Goal: Transaction & Acquisition: Purchase product/service

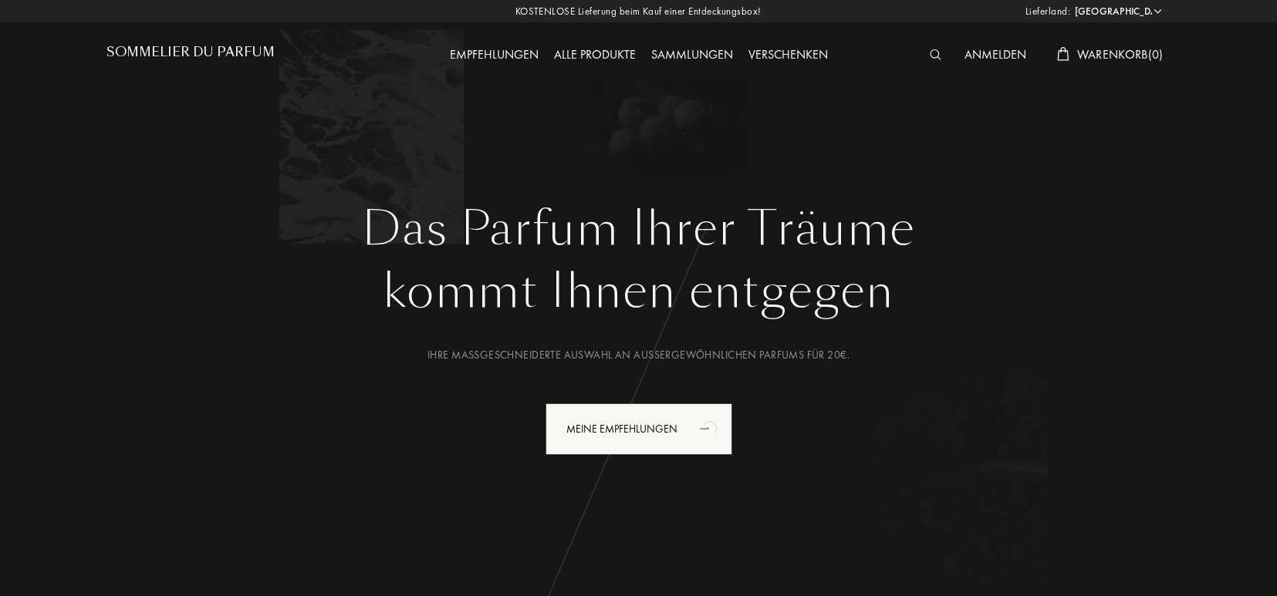
select select "DE"
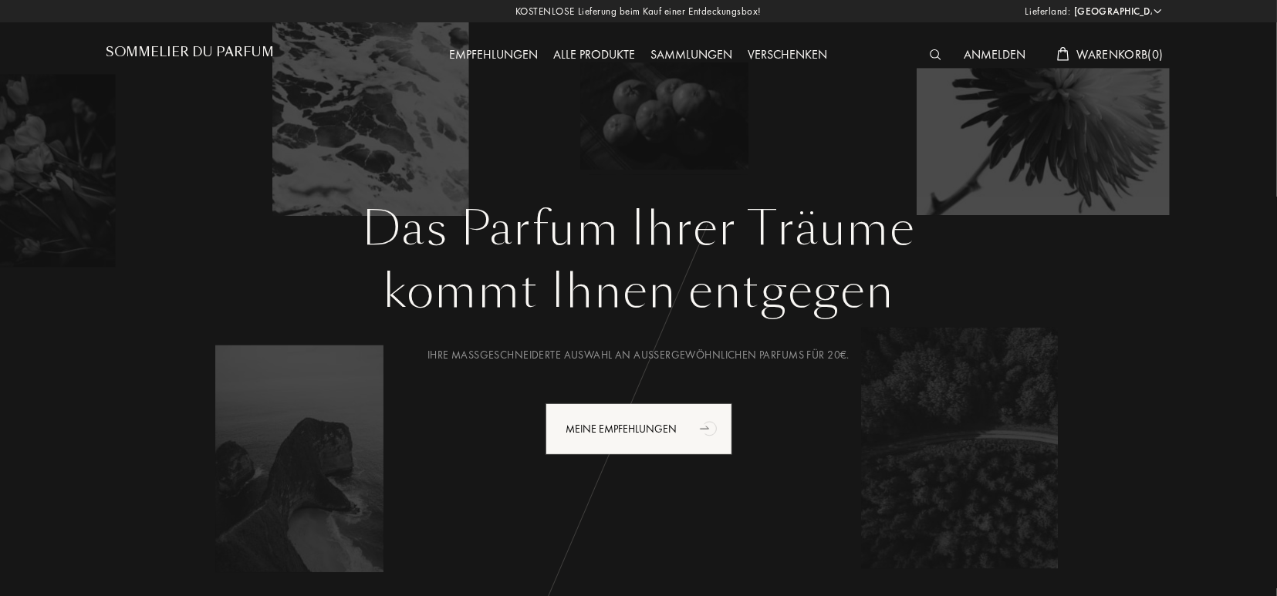
click at [593, 63] on div "Alle Produkte" at bounding box center [594, 56] width 97 height 20
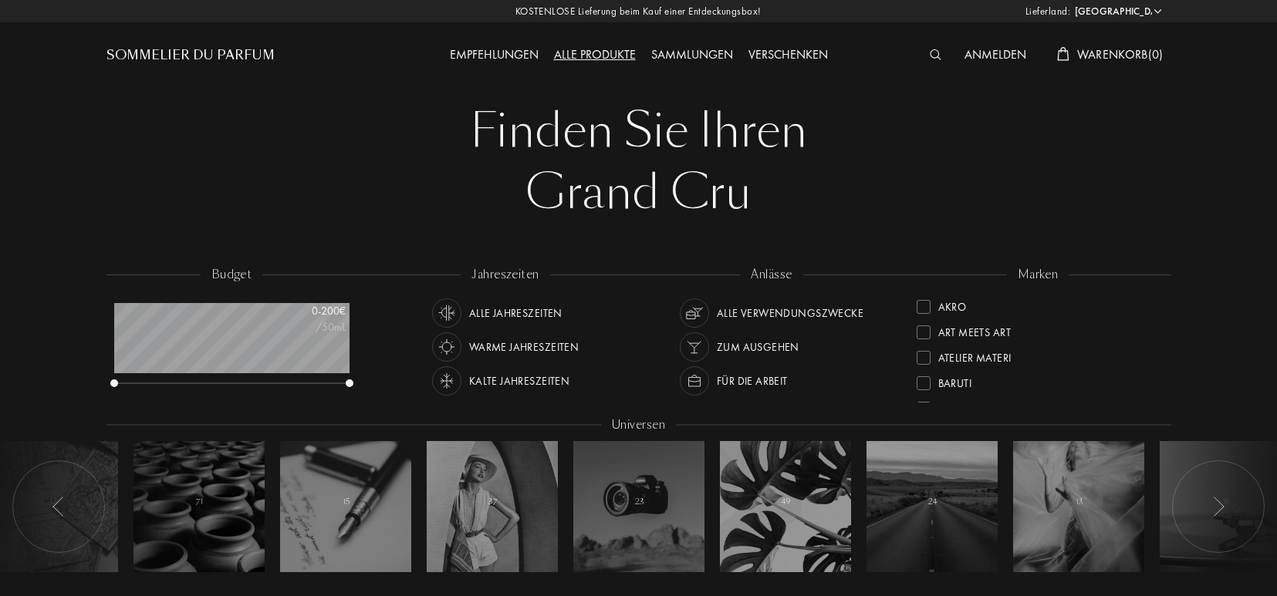
select select "DE"
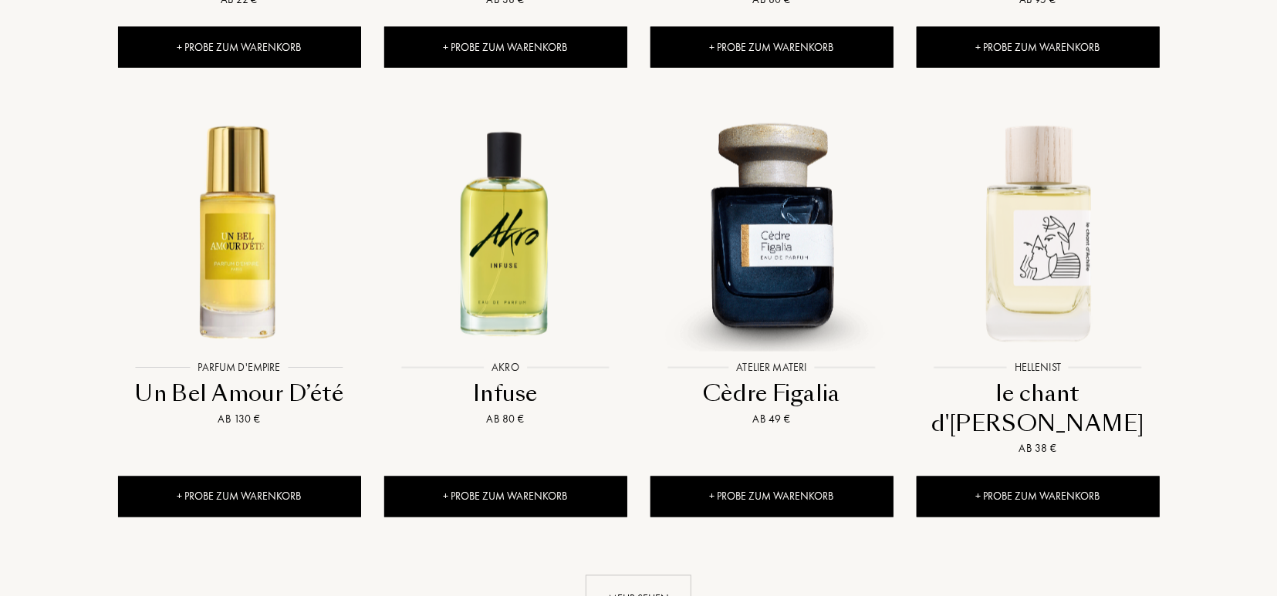
scroll to position [1525, 0]
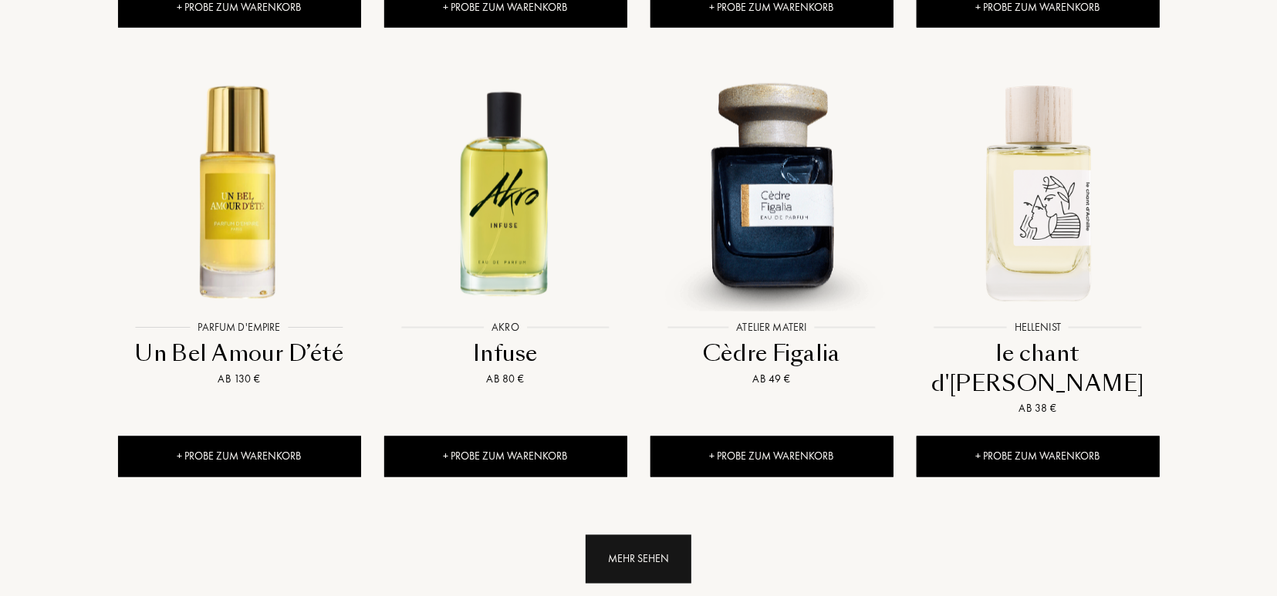
click at [629, 536] on div "Mehr sehen" at bounding box center [639, 560] width 106 height 49
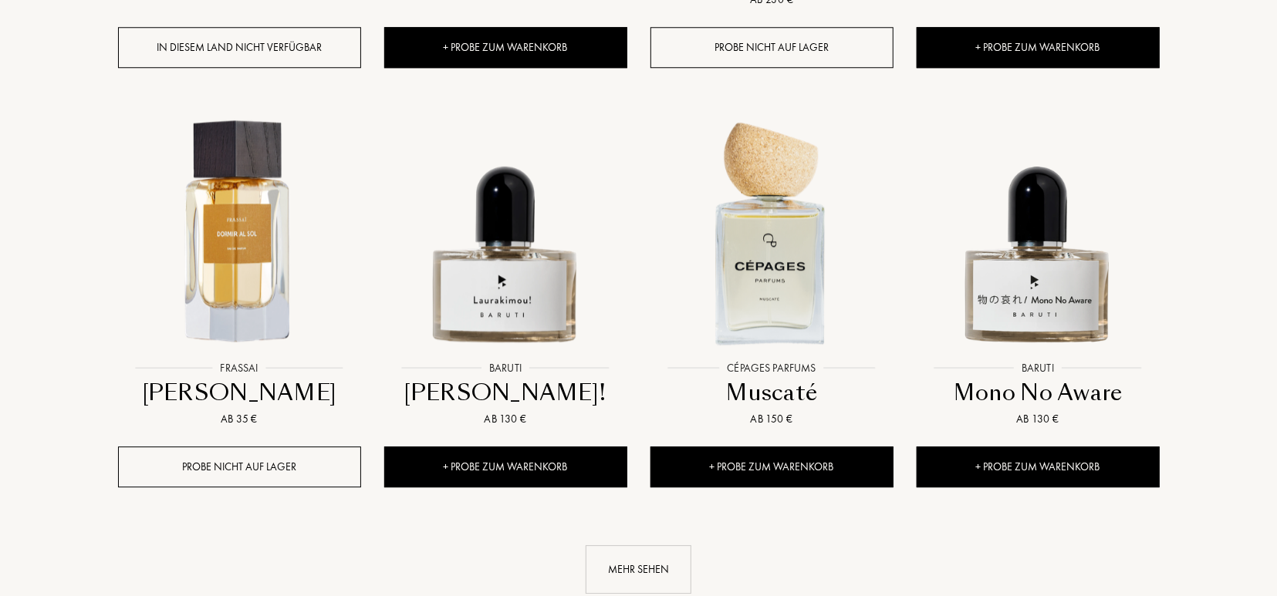
scroll to position [2809, 0]
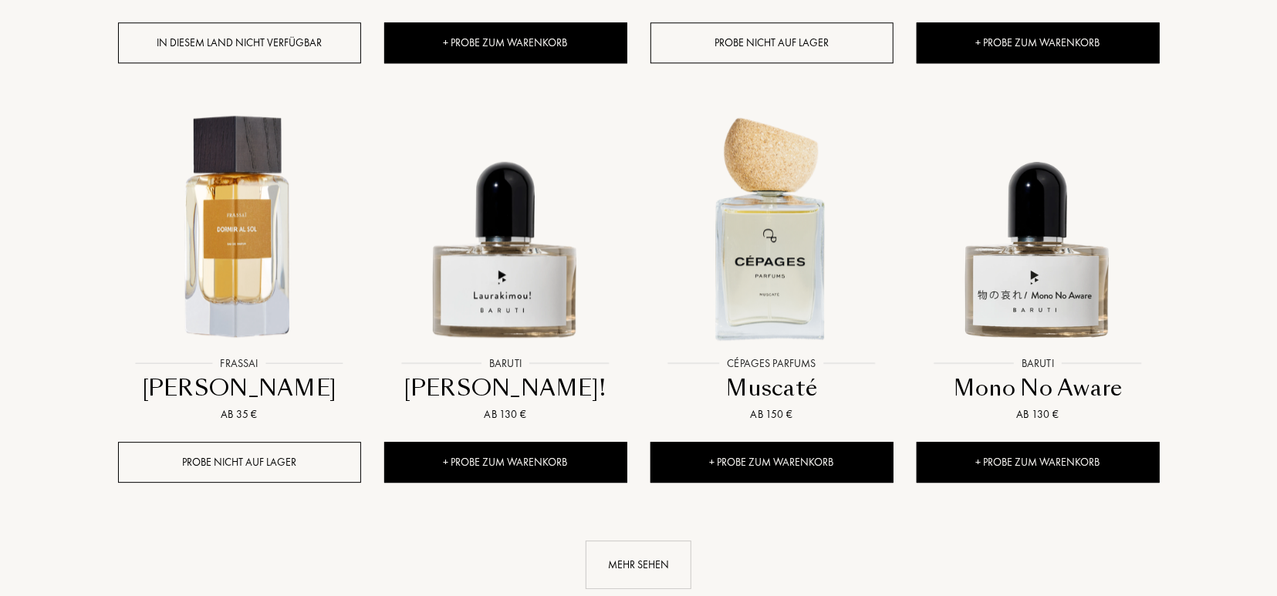
click at [629, 541] on div "Mehr sehen" at bounding box center [639, 565] width 106 height 49
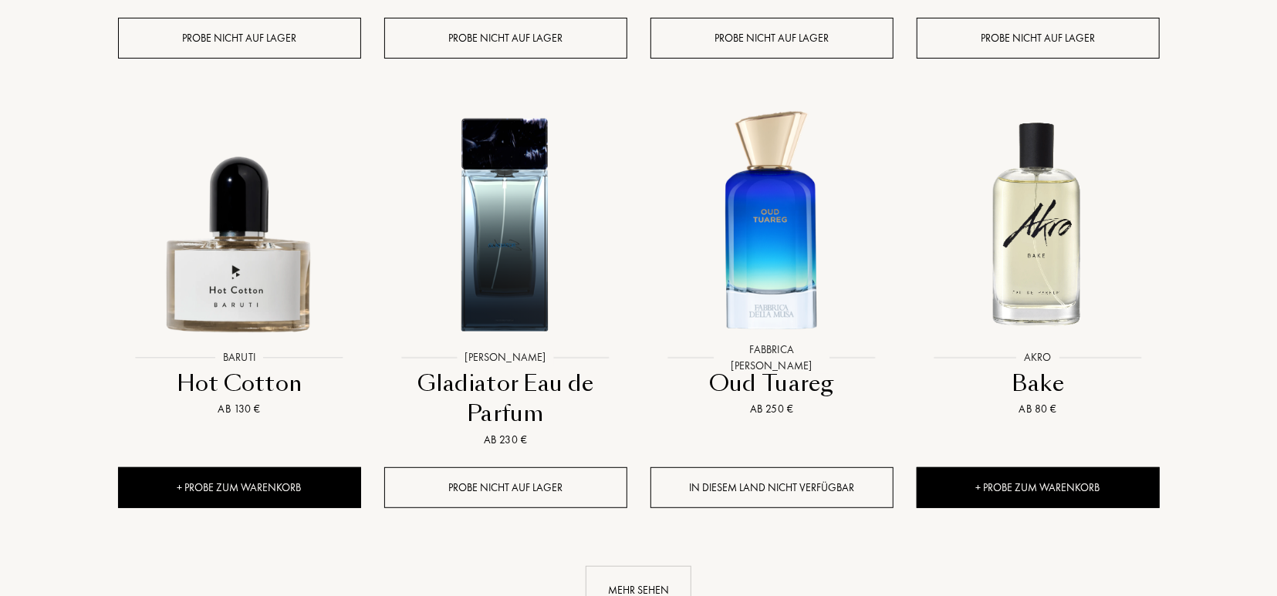
scroll to position [4173, 0]
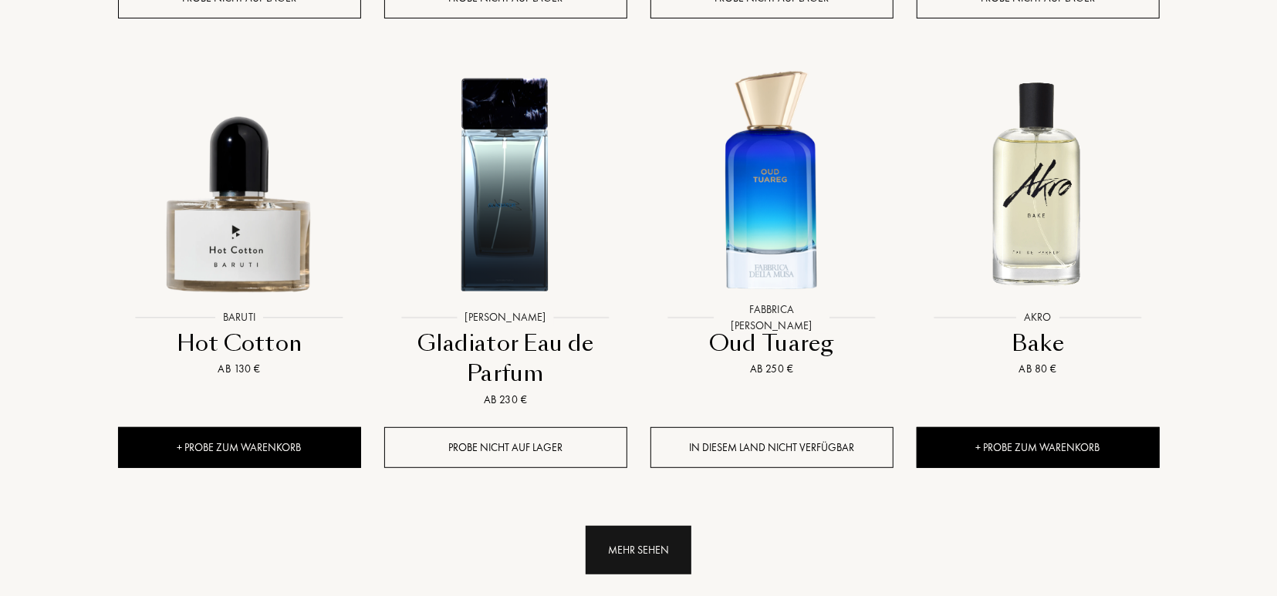
click at [659, 526] on div "Mehr sehen" at bounding box center [639, 550] width 106 height 49
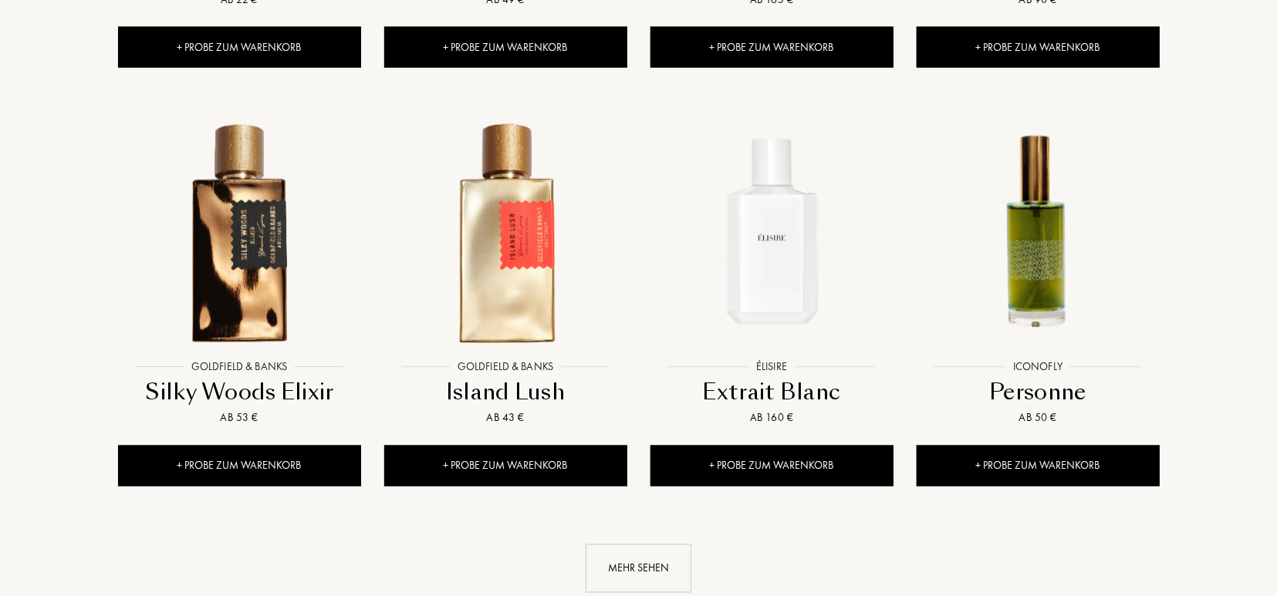
scroll to position [5417, 0]
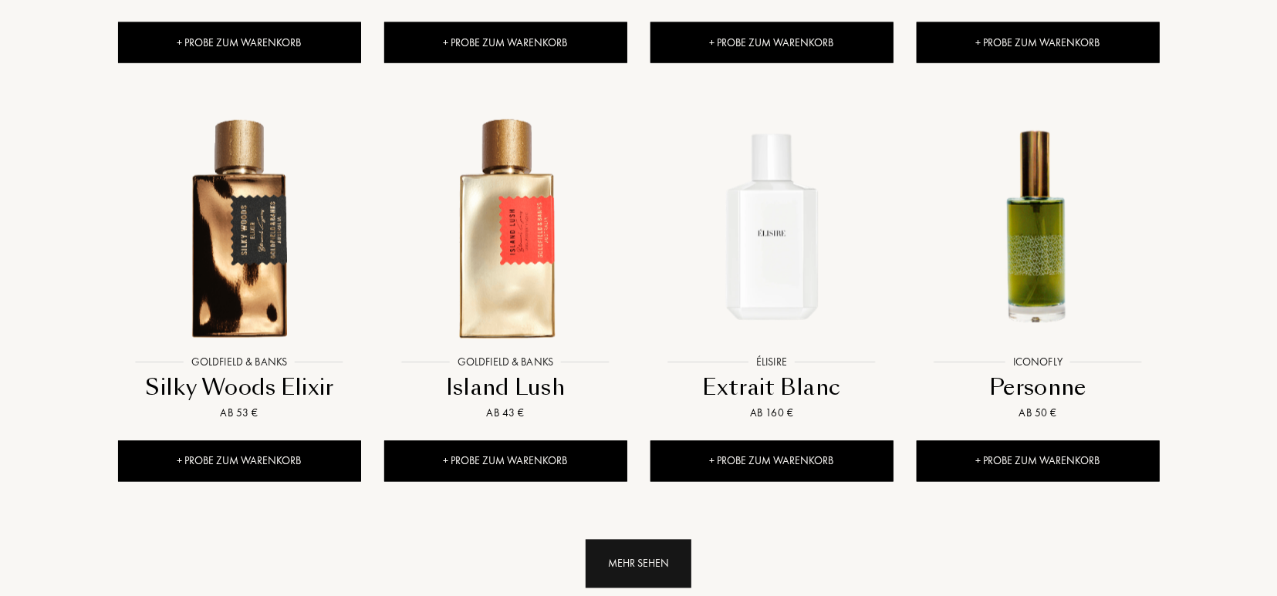
click at [649, 540] on div "Mehr sehen" at bounding box center [639, 564] width 106 height 49
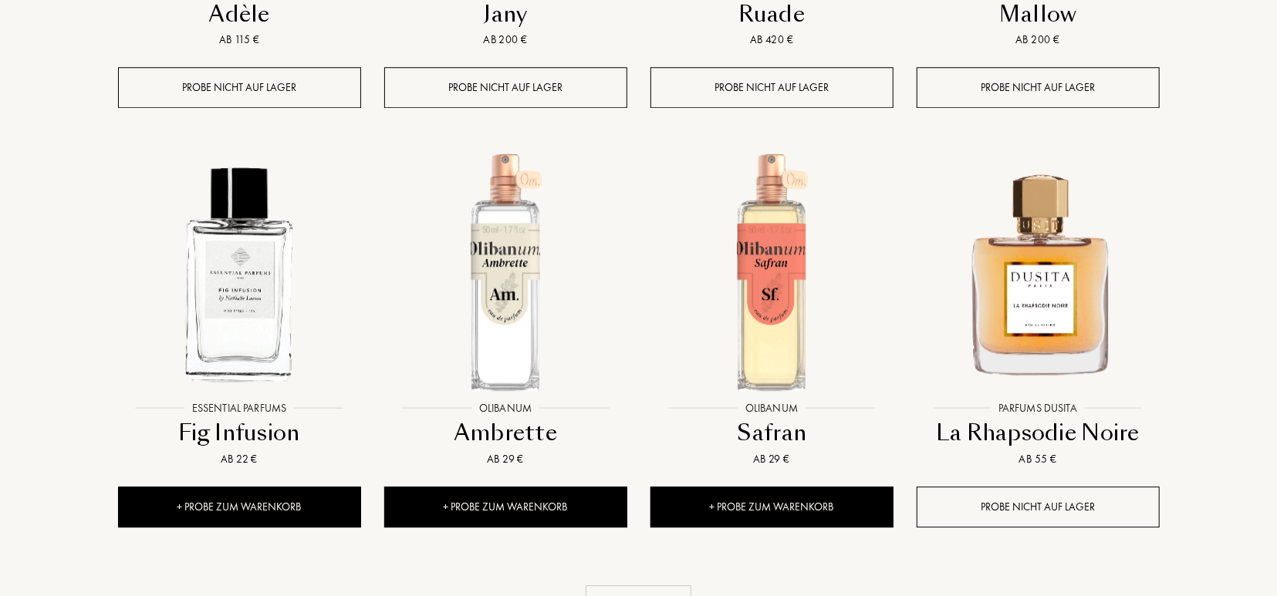
scroll to position [6701, 0]
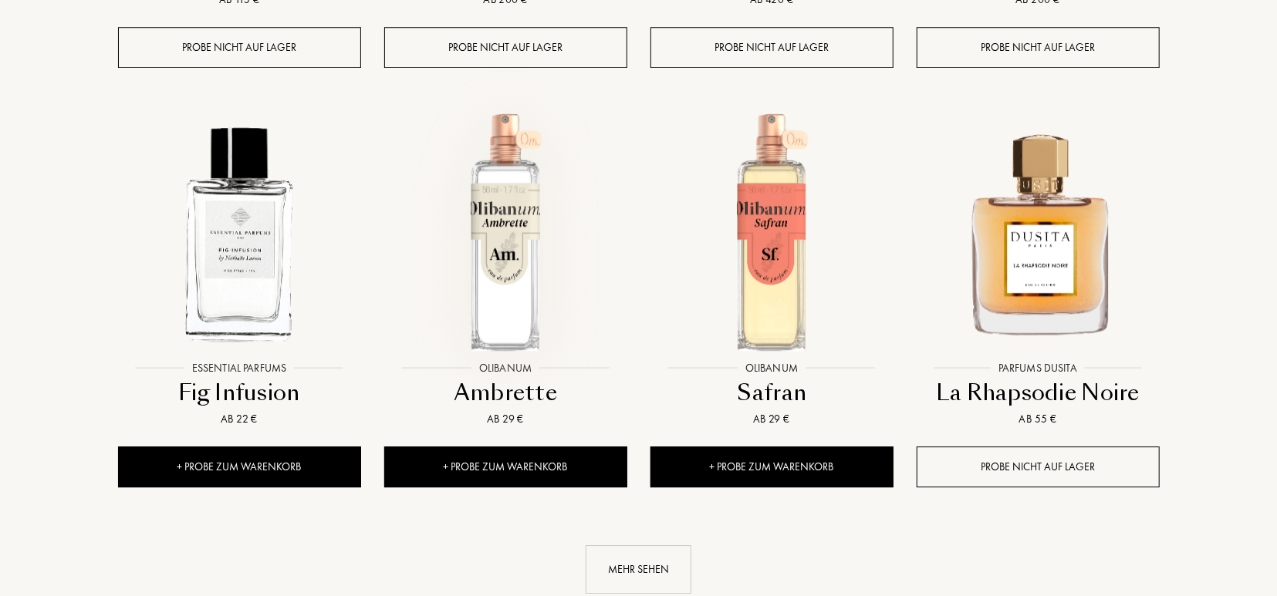
click at [593, 95] on div at bounding box center [506, 245] width 266 height 300
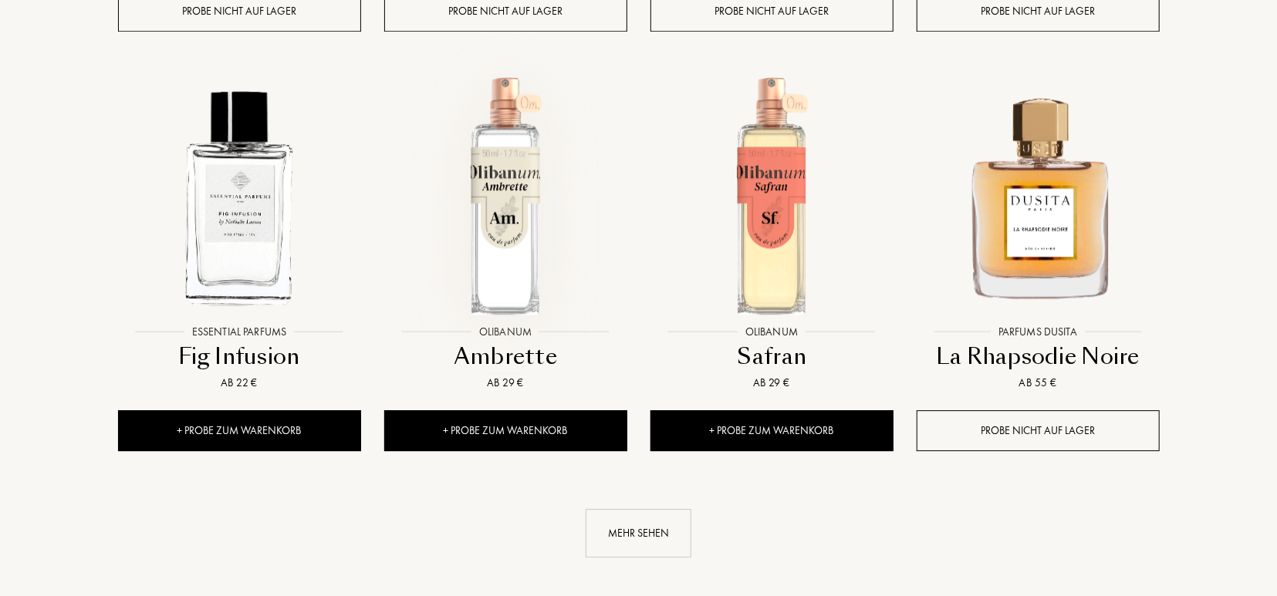
scroll to position [6741, 0]
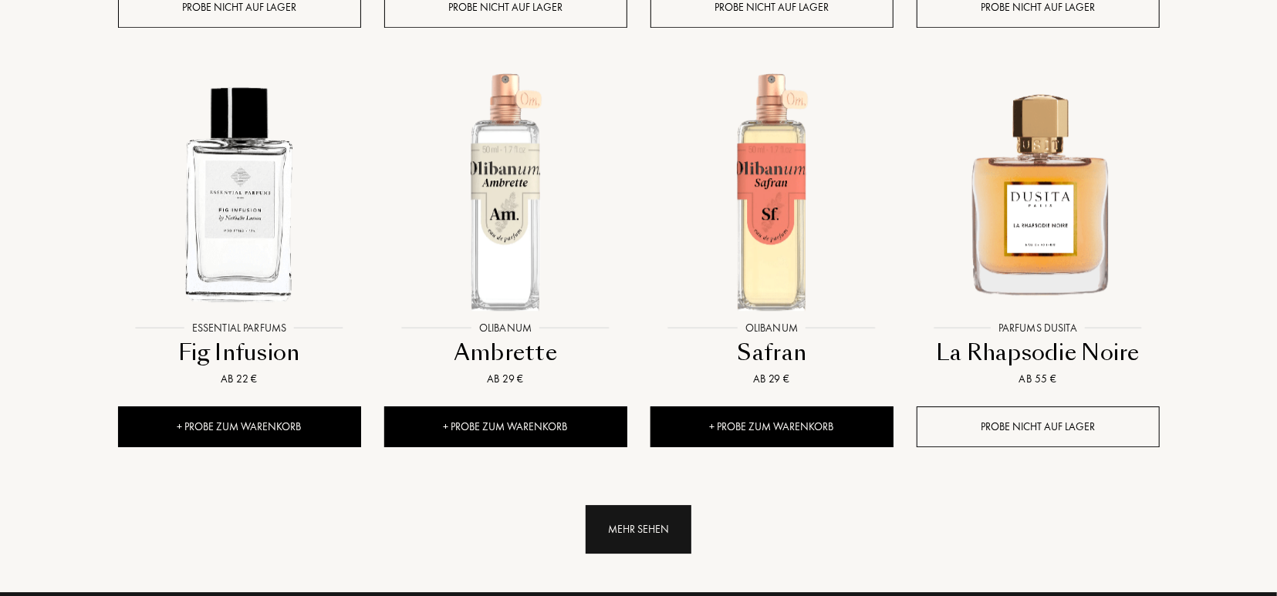
click at [630, 505] on div "Mehr sehen" at bounding box center [639, 529] width 106 height 49
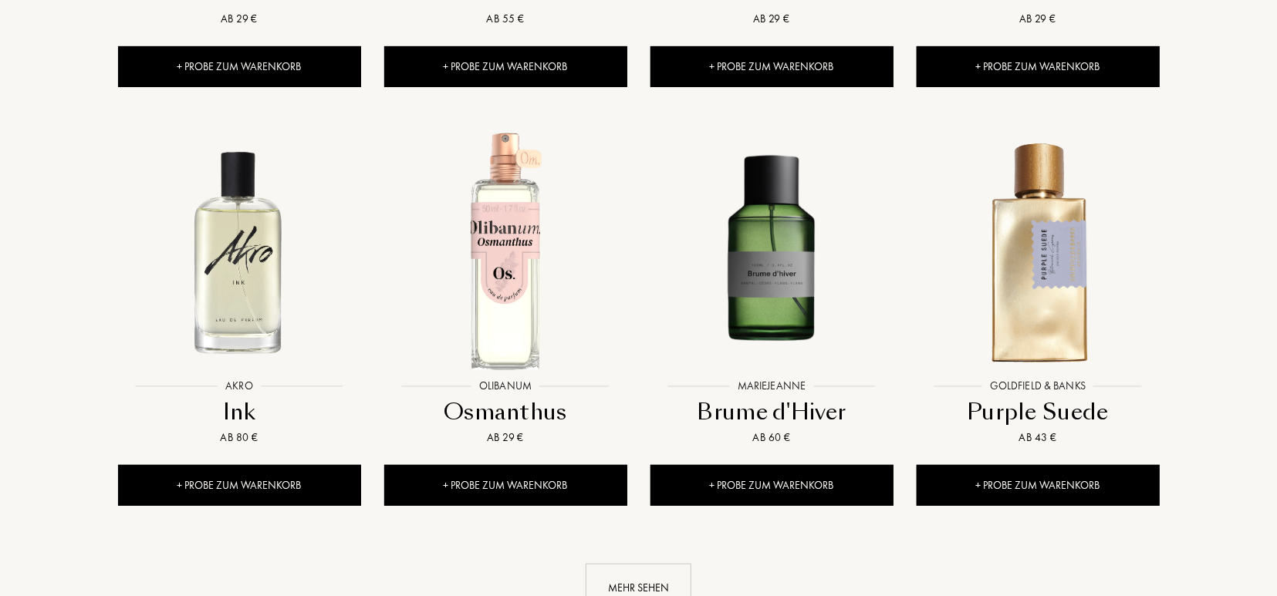
scroll to position [7945, 0]
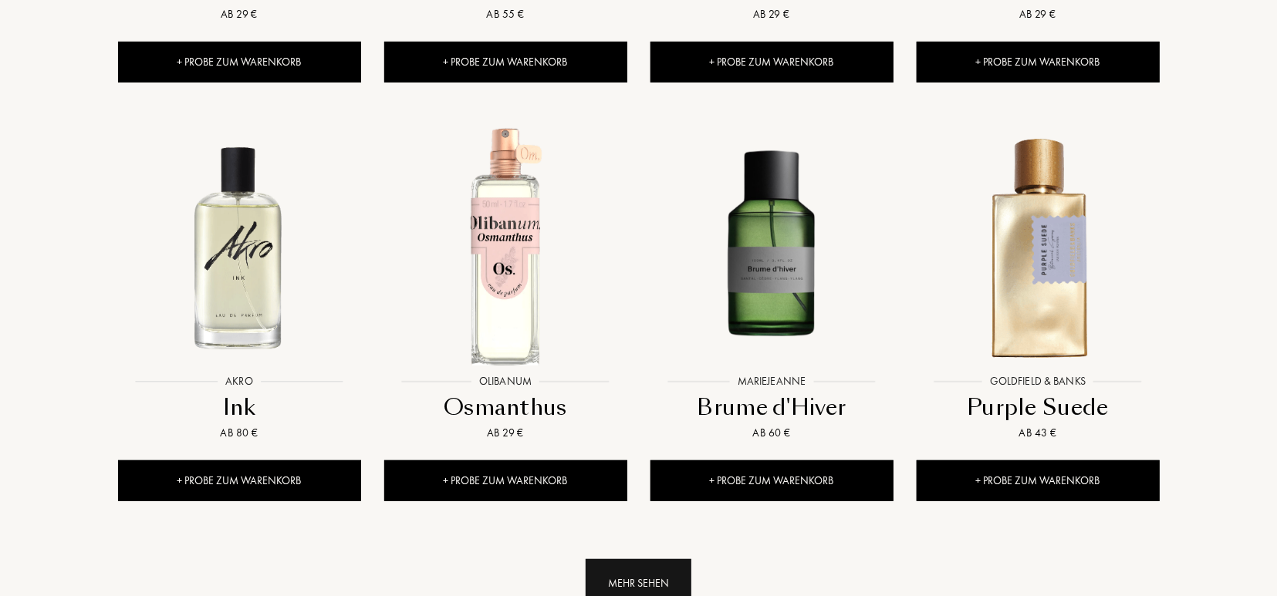
click at [638, 559] on div "Mehr sehen" at bounding box center [639, 583] width 106 height 49
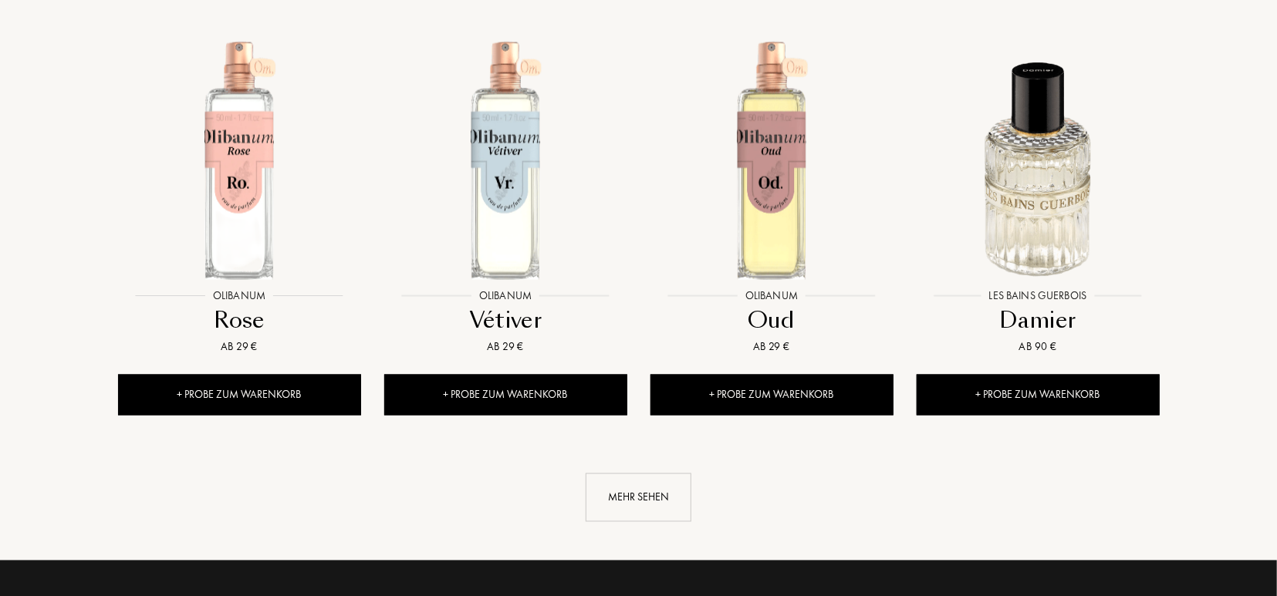
scroll to position [9429, 0]
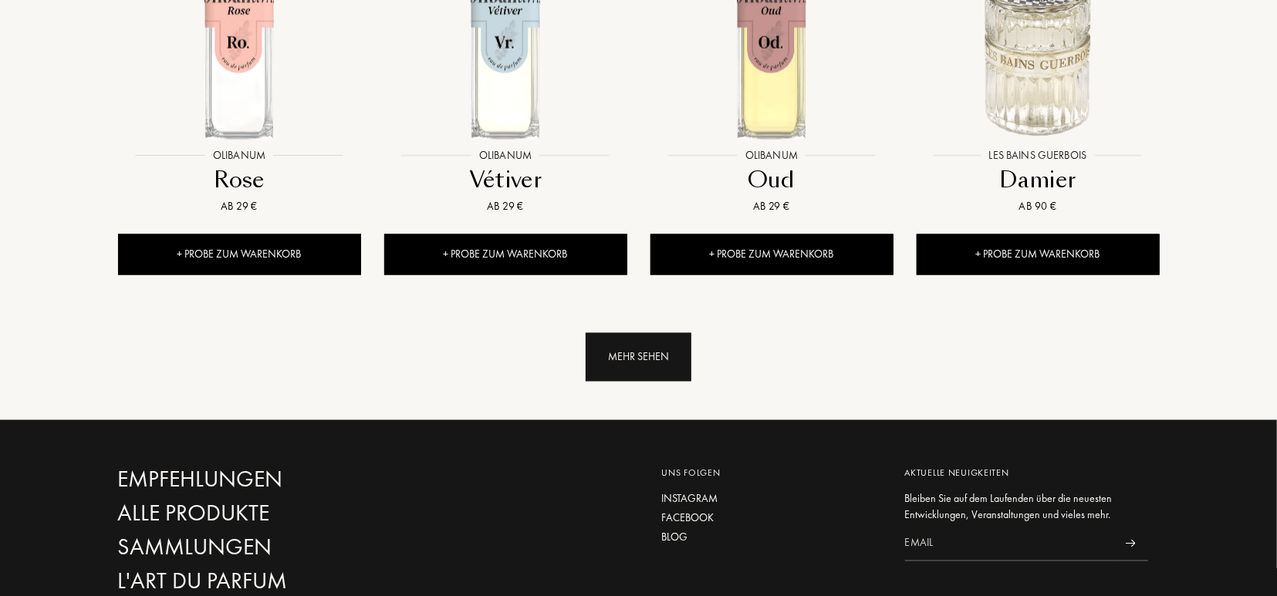
click at [641, 333] on div "Mehr sehen" at bounding box center [639, 357] width 106 height 49
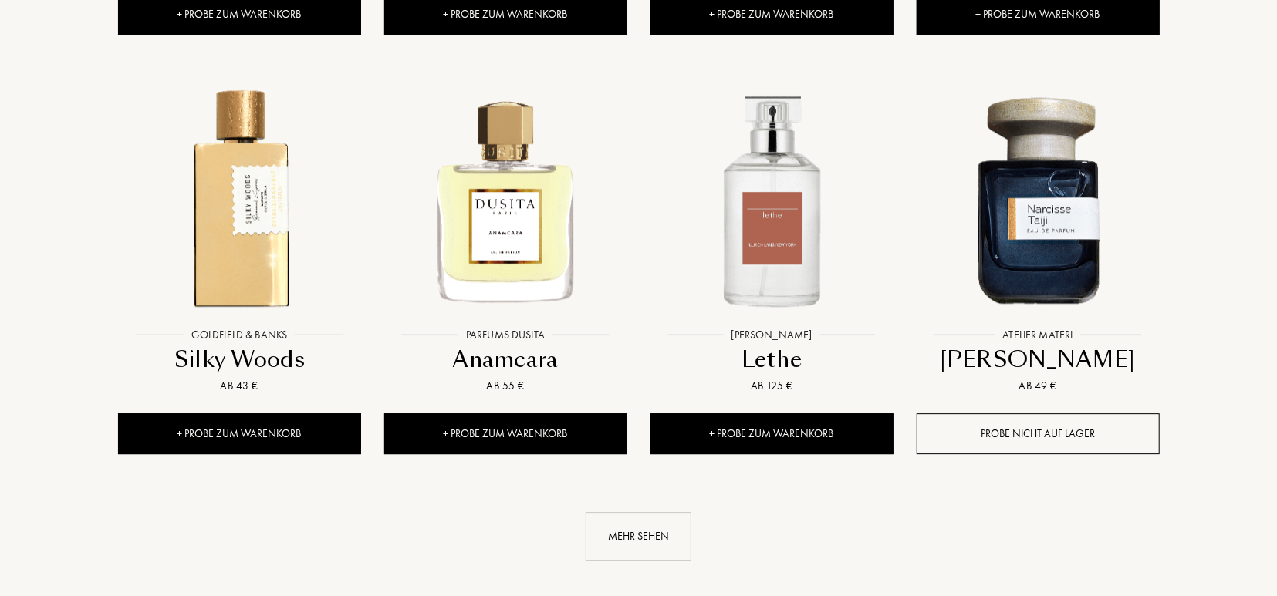
scroll to position [10513, 0]
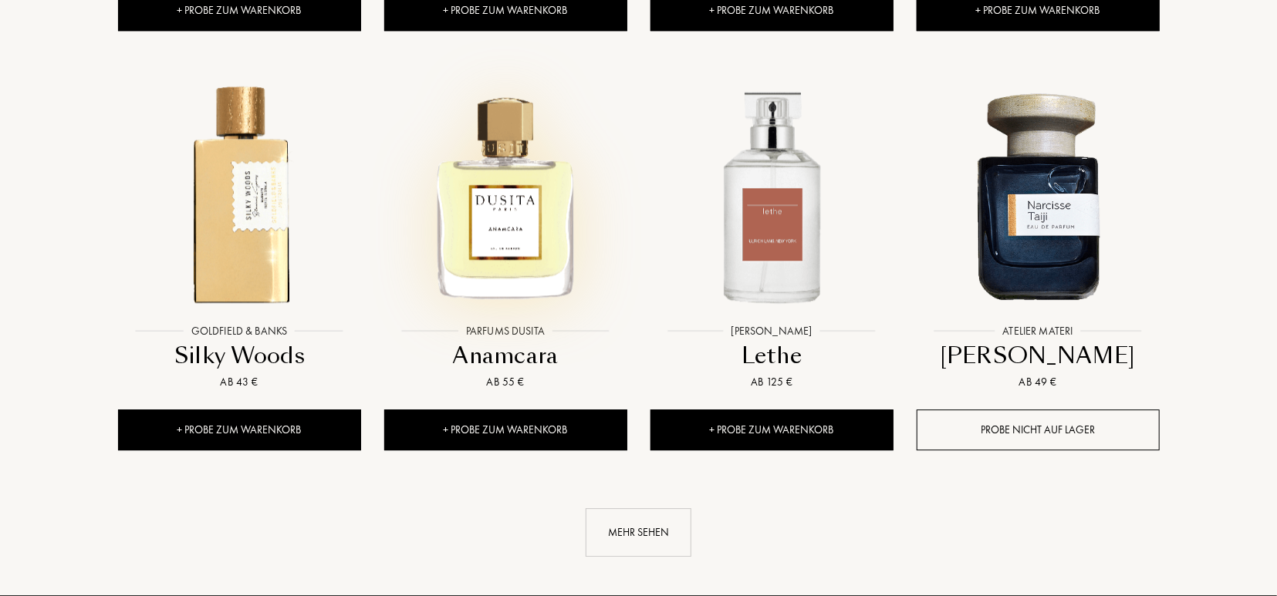
click at [522, 228] on div at bounding box center [506, 208] width 266 height 300
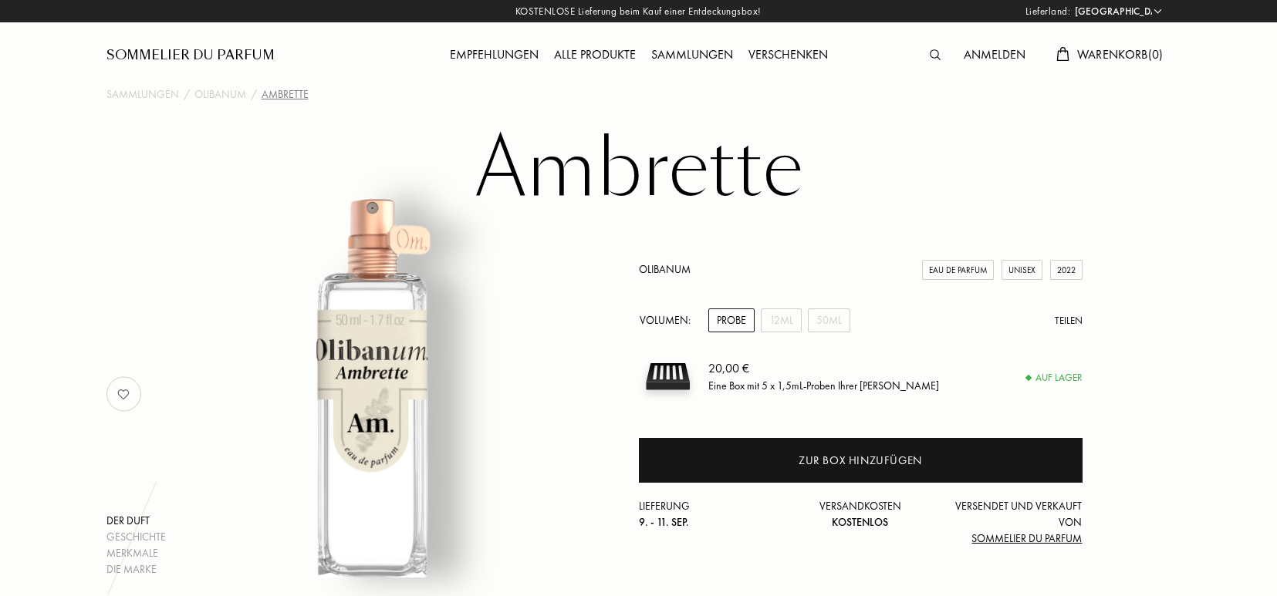
select select "DE"
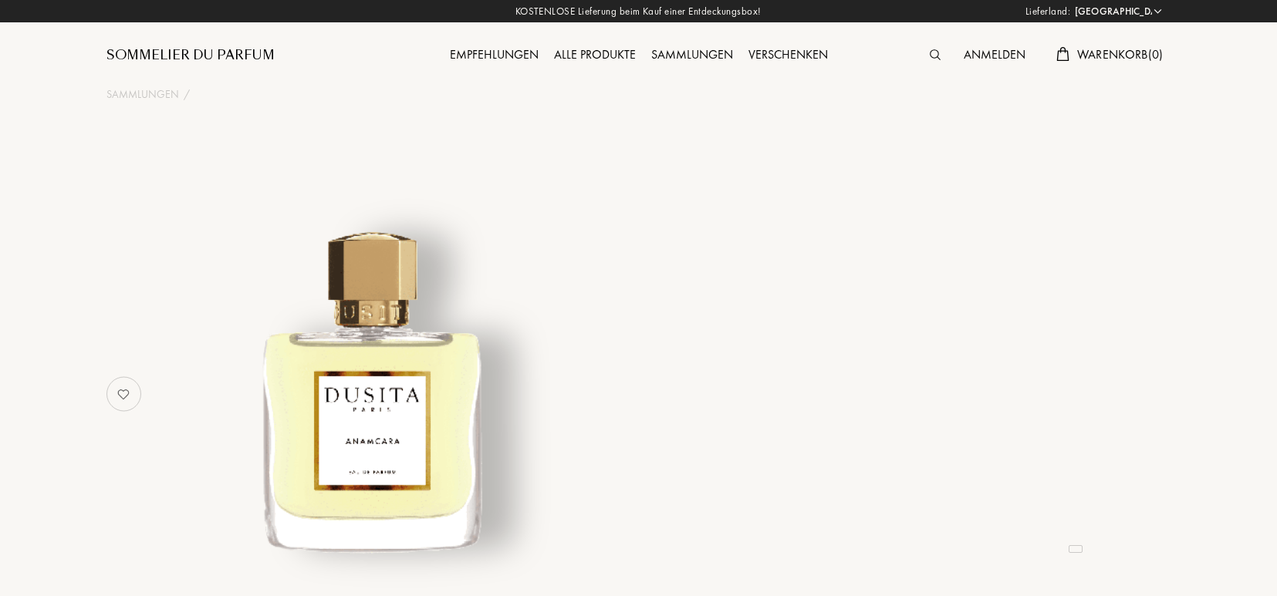
select select "DE"
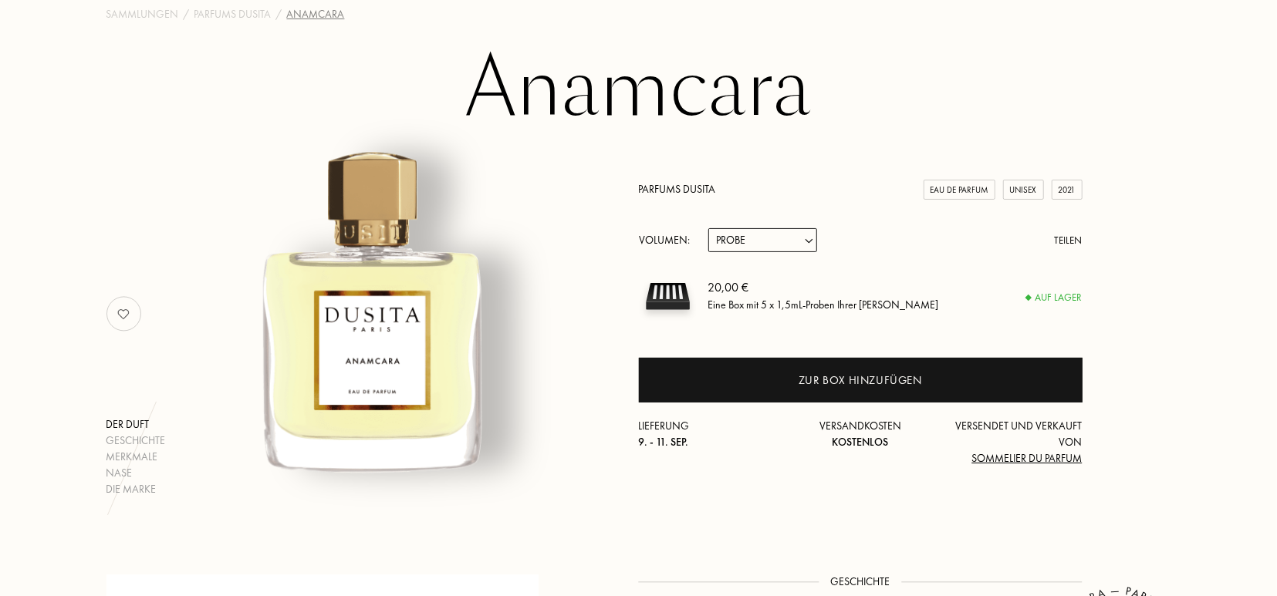
scroll to position [120, 0]
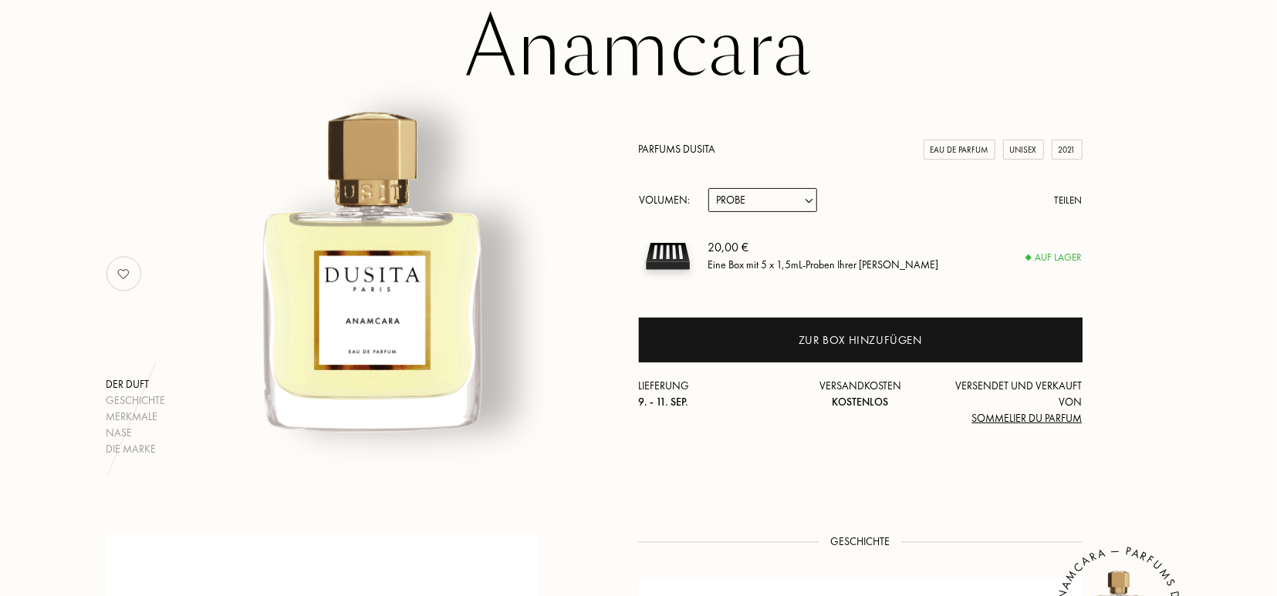
click at [674, 154] on div "Parfums Dusita Eau de Parfum Unisex 2021" at bounding box center [861, 149] width 444 height 16
click at [674, 154] on link "Parfums Dusita" at bounding box center [677, 149] width 77 height 14
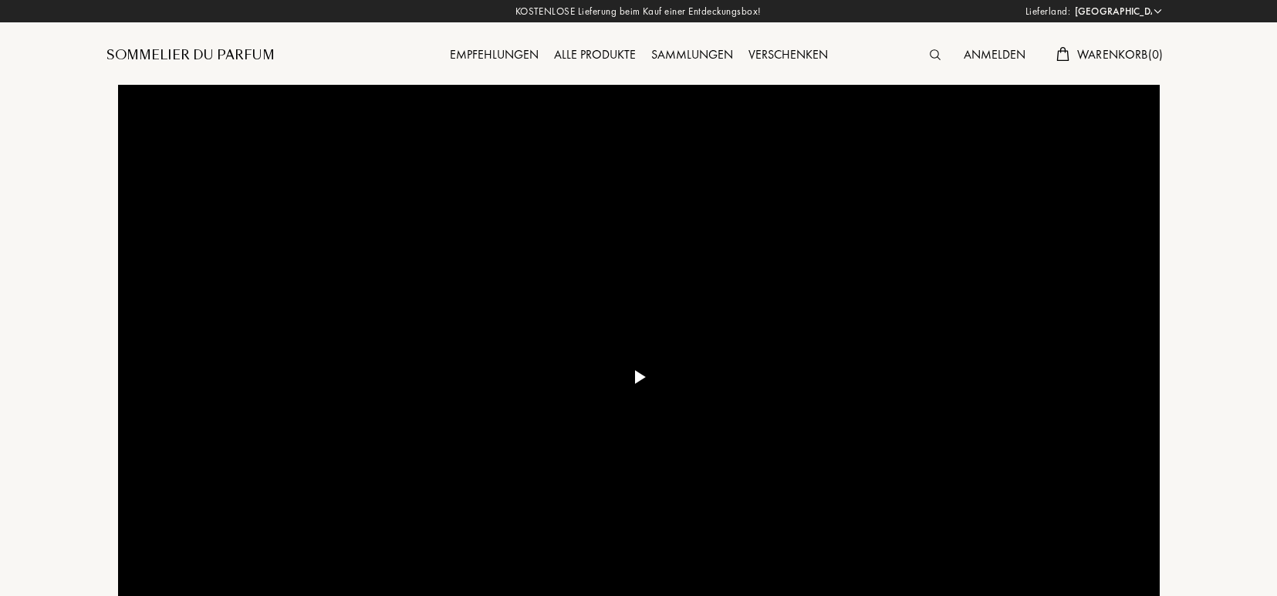
select select "DE"
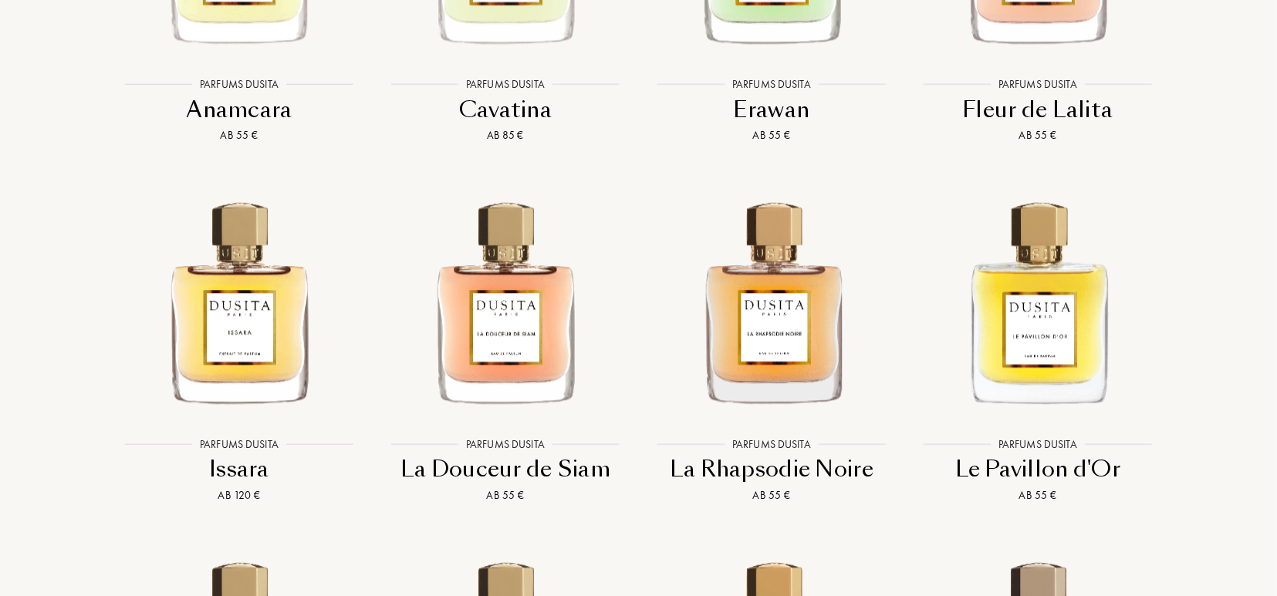
scroll to position [2568, 0]
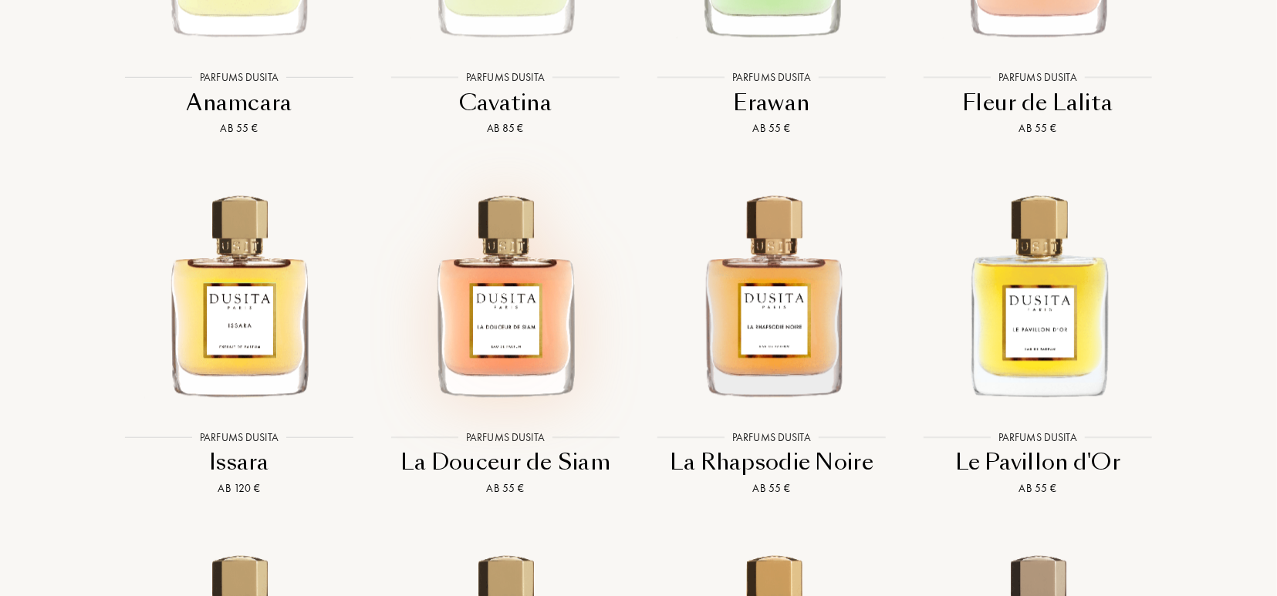
click at [515, 265] on img at bounding box center [506, 293] width 240 height 240
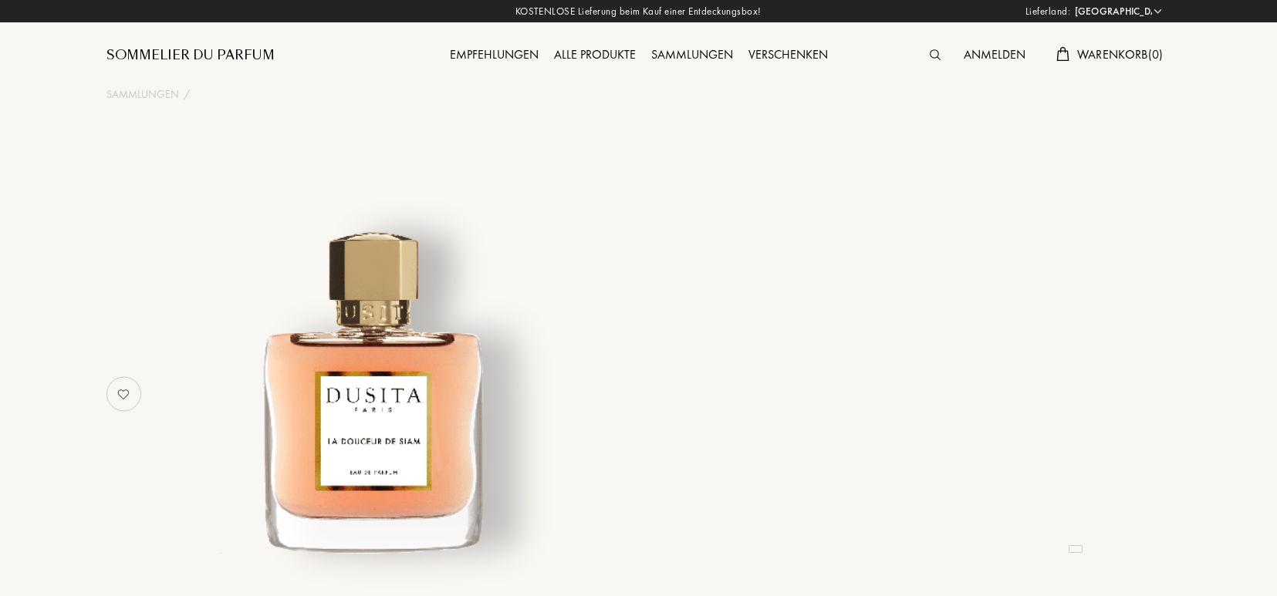
select select "DE"
select select "4"
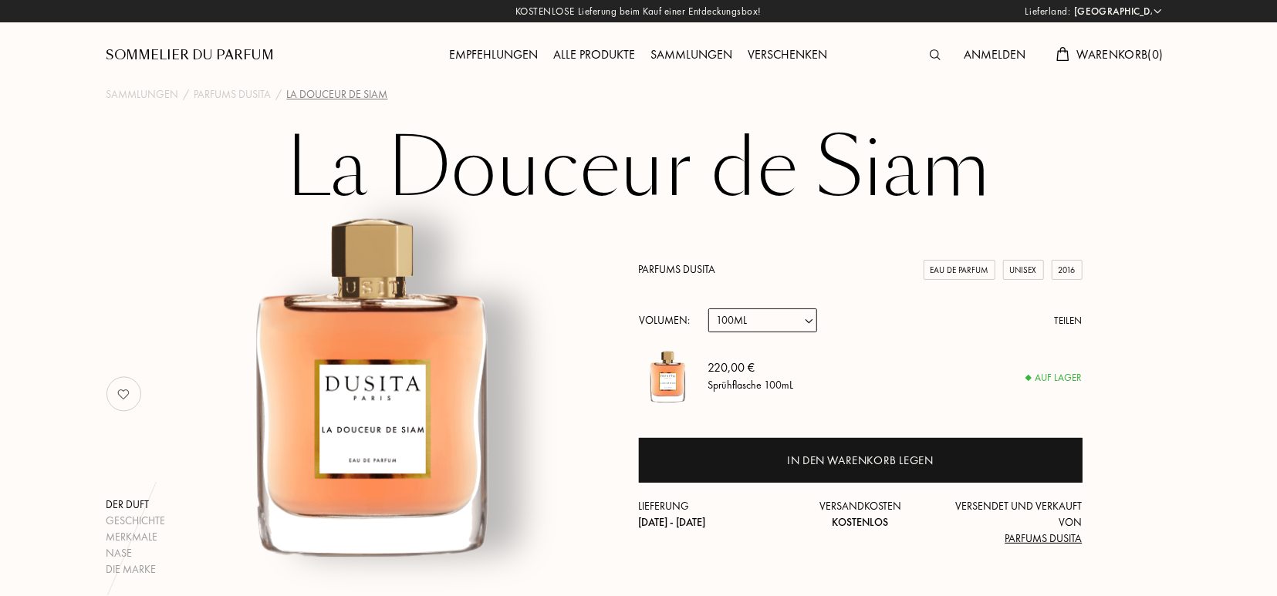
click at [708, 309] on select "Probe 15mL 22.5mL (3 * 7.5mL) 50mL 100mL" at bounding box center [762, 321] width 109 height 24
select select "1"
click option "15mL" at bounding box center [0, 0] width 0 height 0
select select "1"
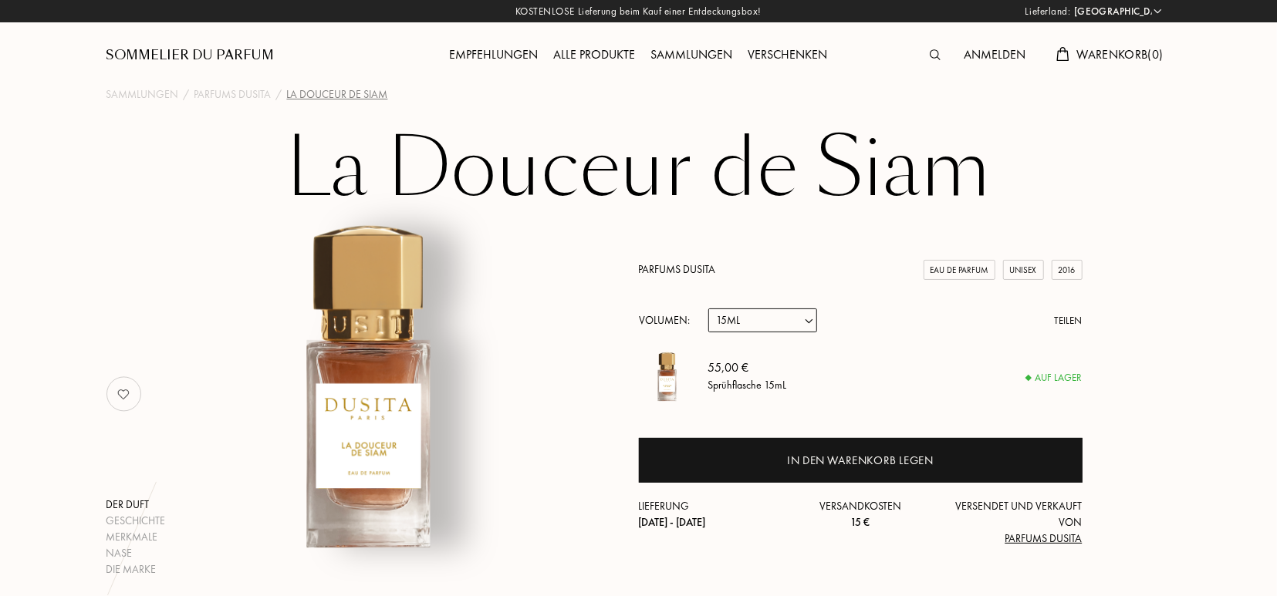
select select "2"
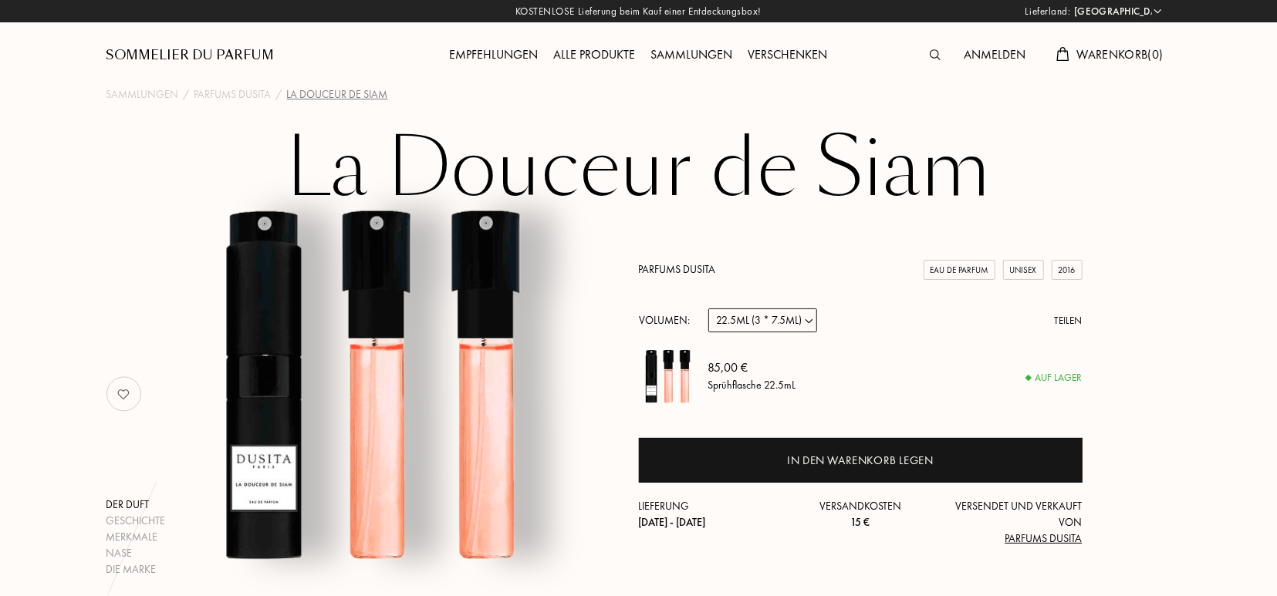
select select "3"
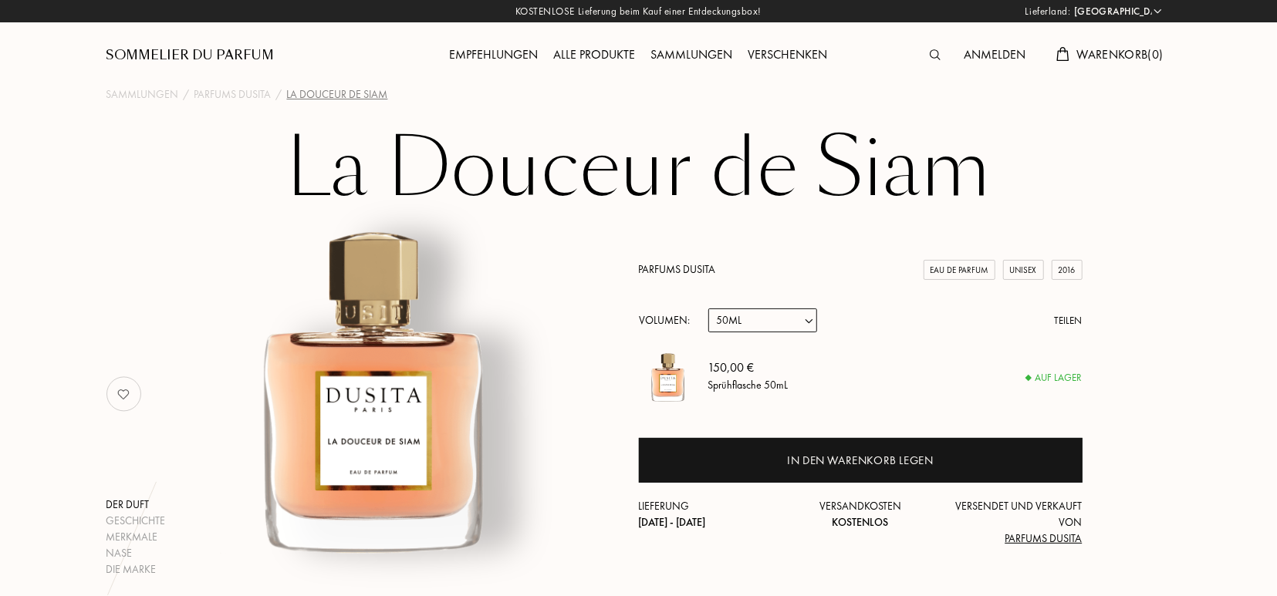
select select "4"
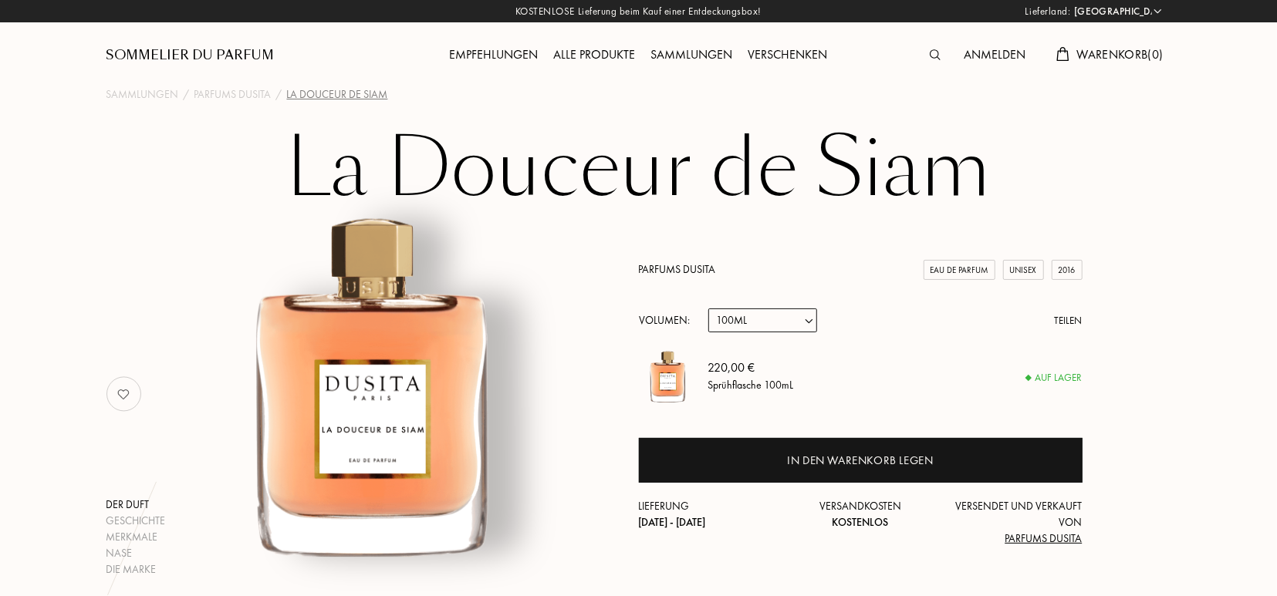
select select "3"
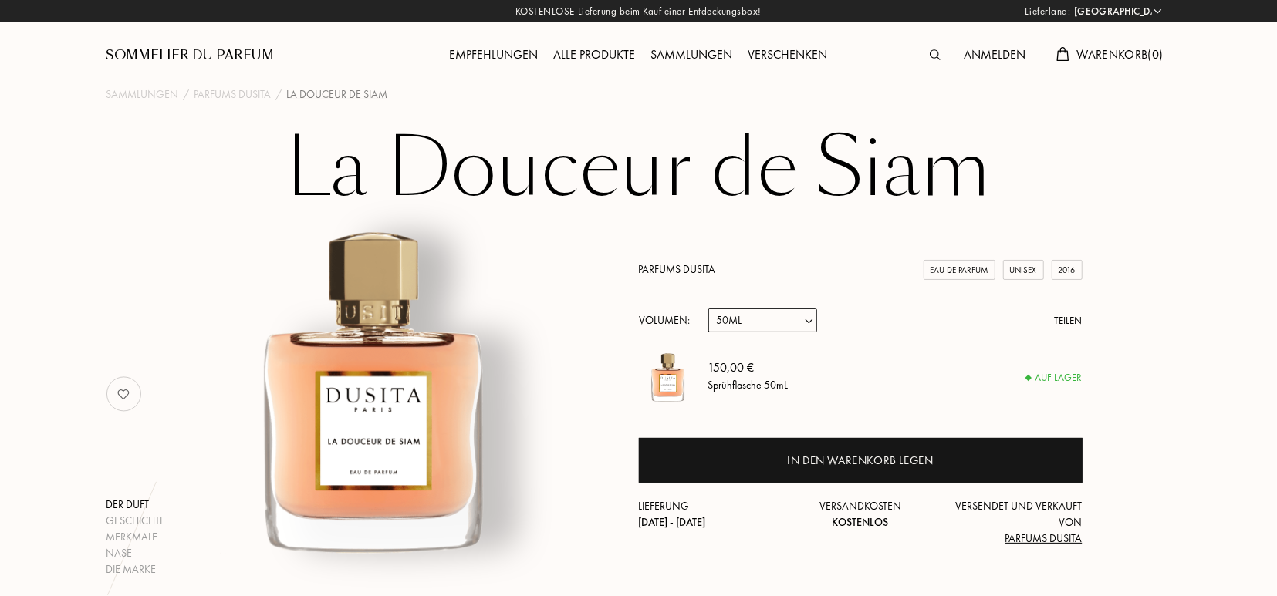
select select "2"
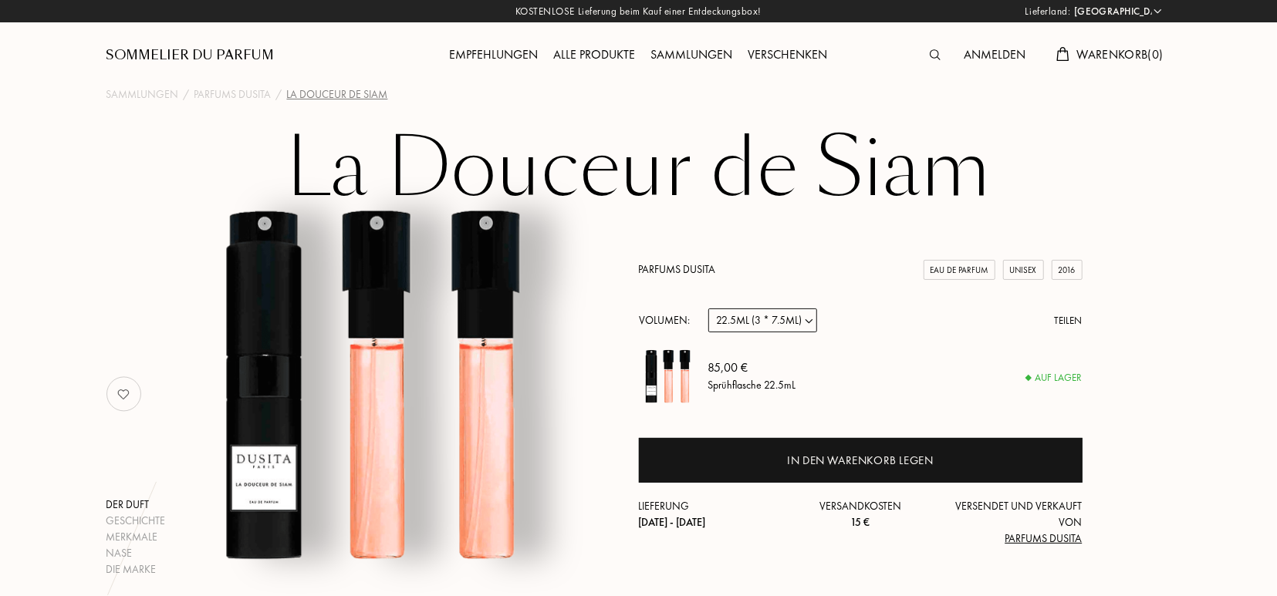
select select "1"
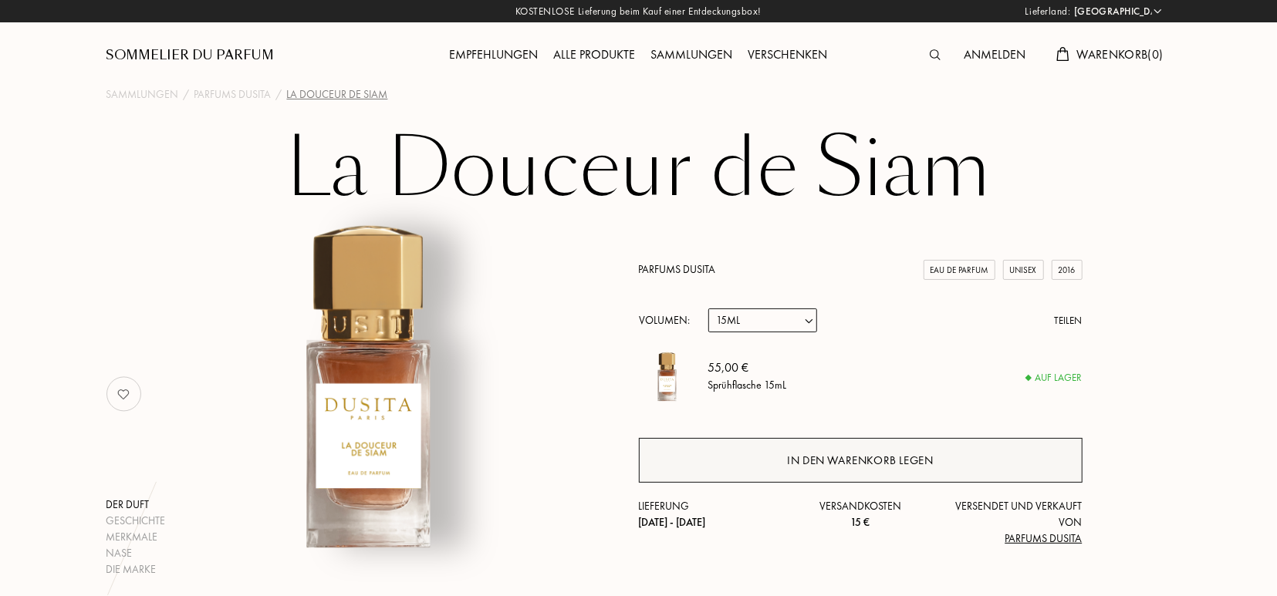
click at [896, 458] on div "In den Warenkorb legen" at bounding box center [860, 461] width 146 height 18
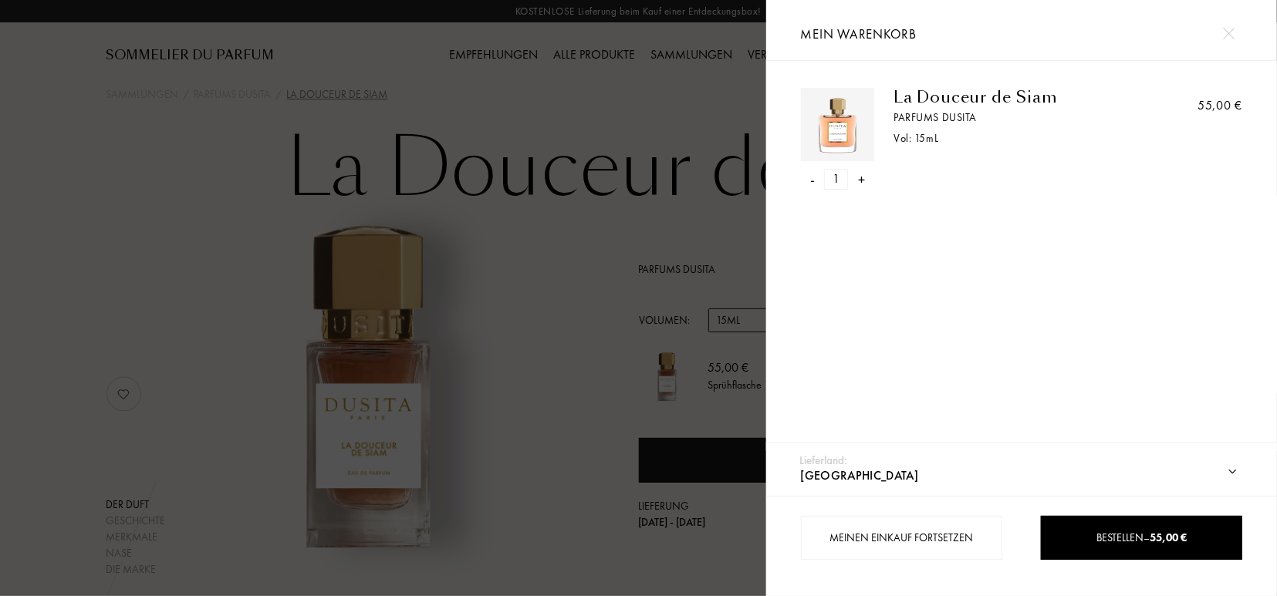
click at [1231, 33] on img at bounding box center [1229, 34] width 12 height 12
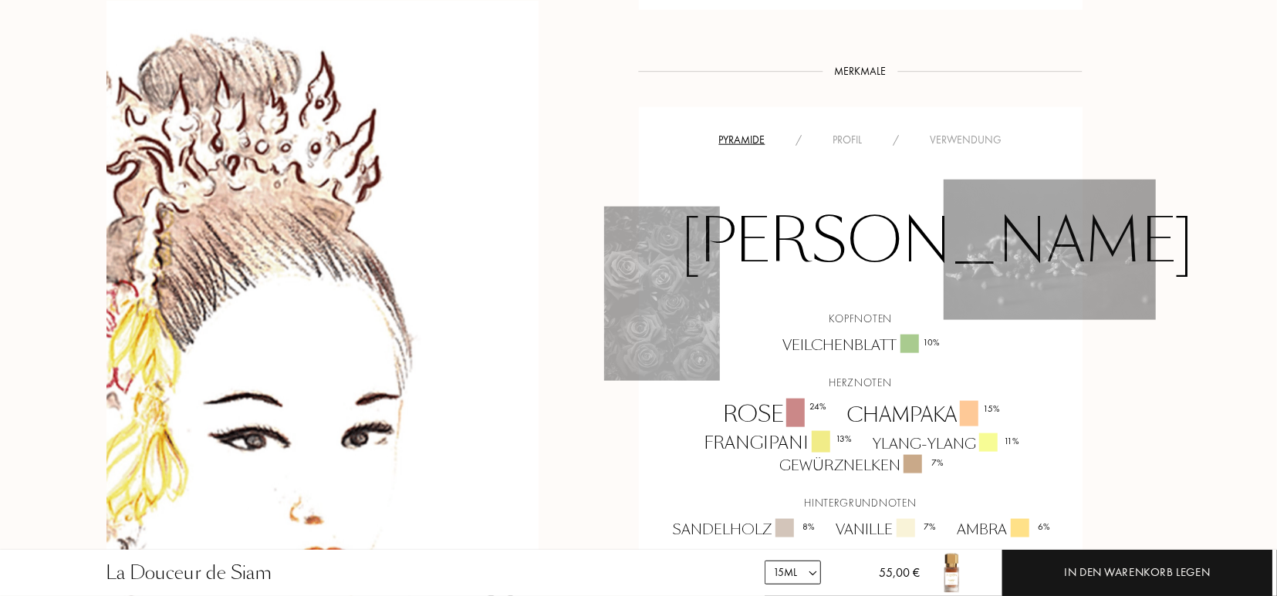
scroll to position [1083, 0]
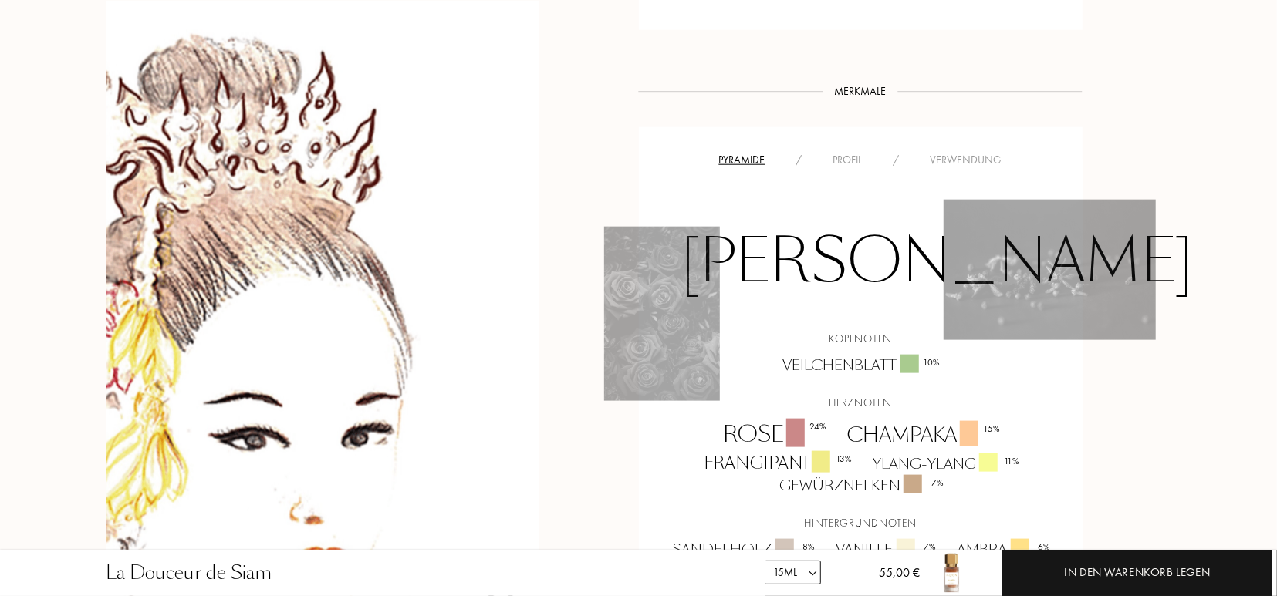
click at [847, 155] on div "Profil" at bounding box center [848, 160] width 60 height 16
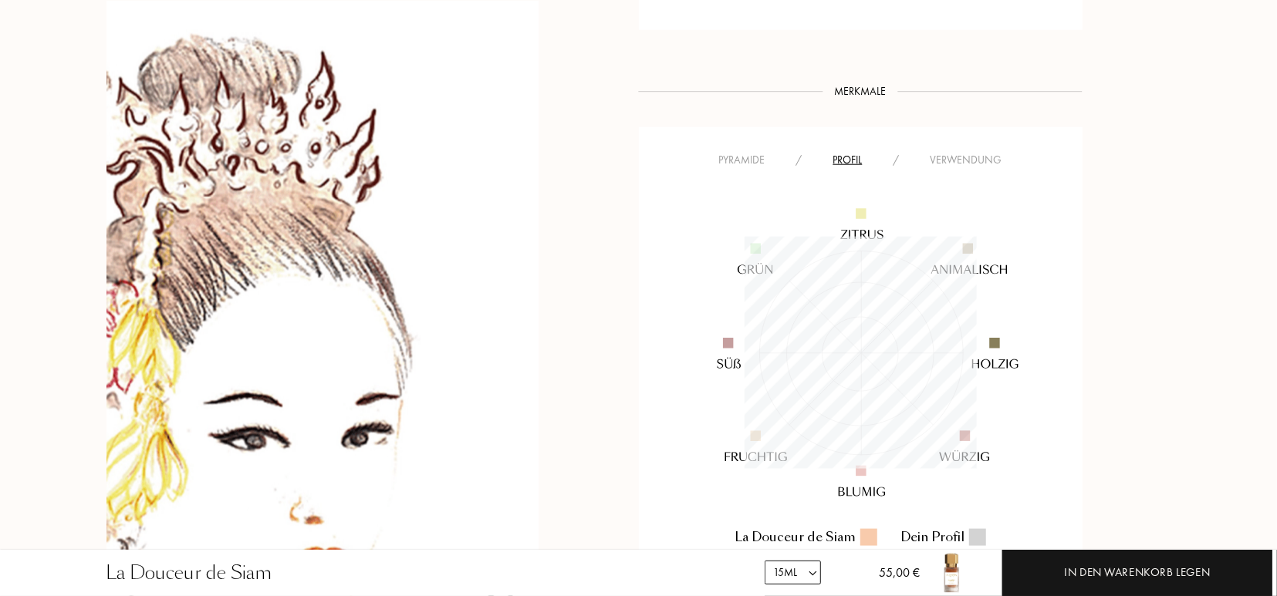
click at [960, 161] on div "Verwendung" at bounding box center [966, 160] width 103 height 16
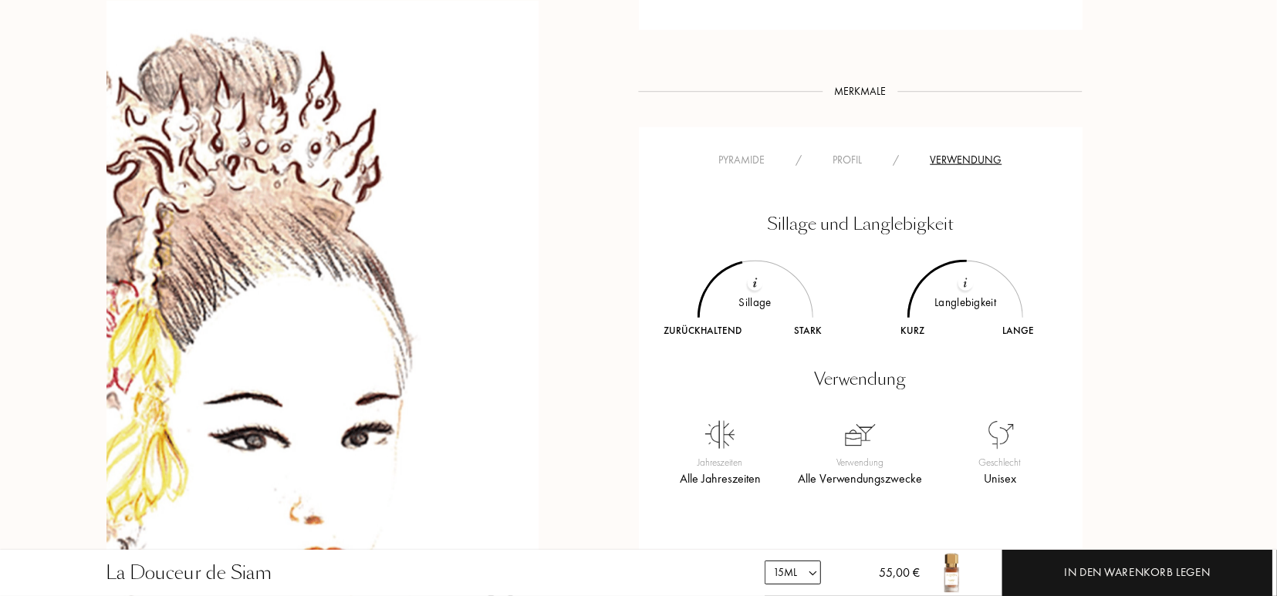
click at [850, 160] on div "Profil" at bounding box center [848, 160] width 60 height 16
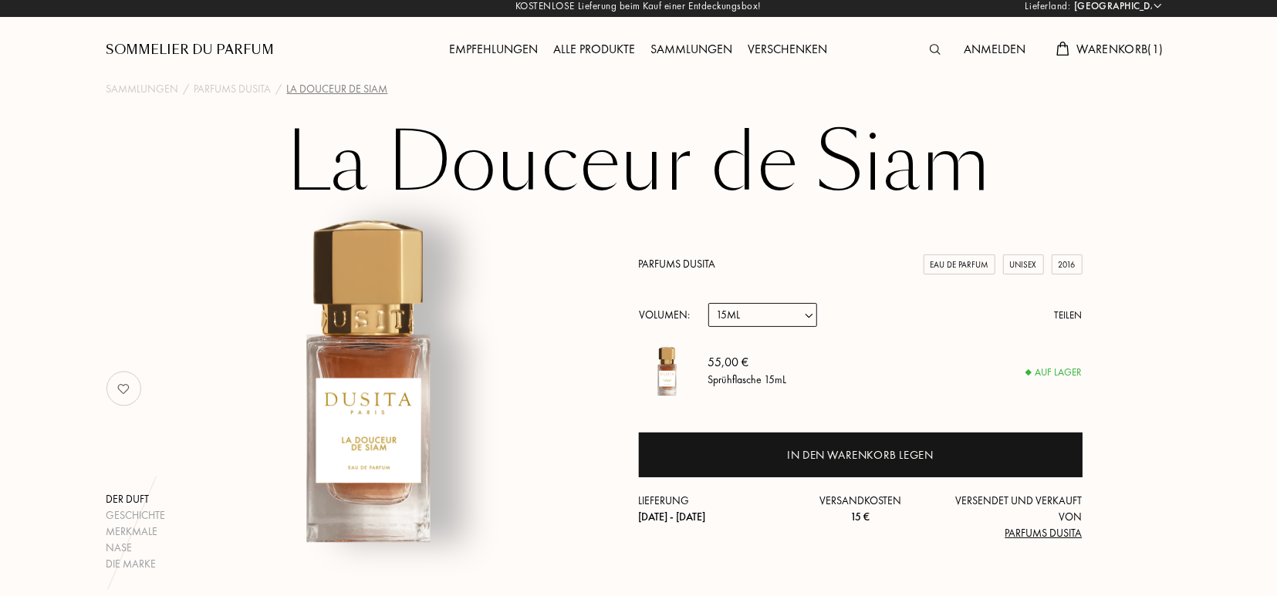
scroll to position [0, 0]
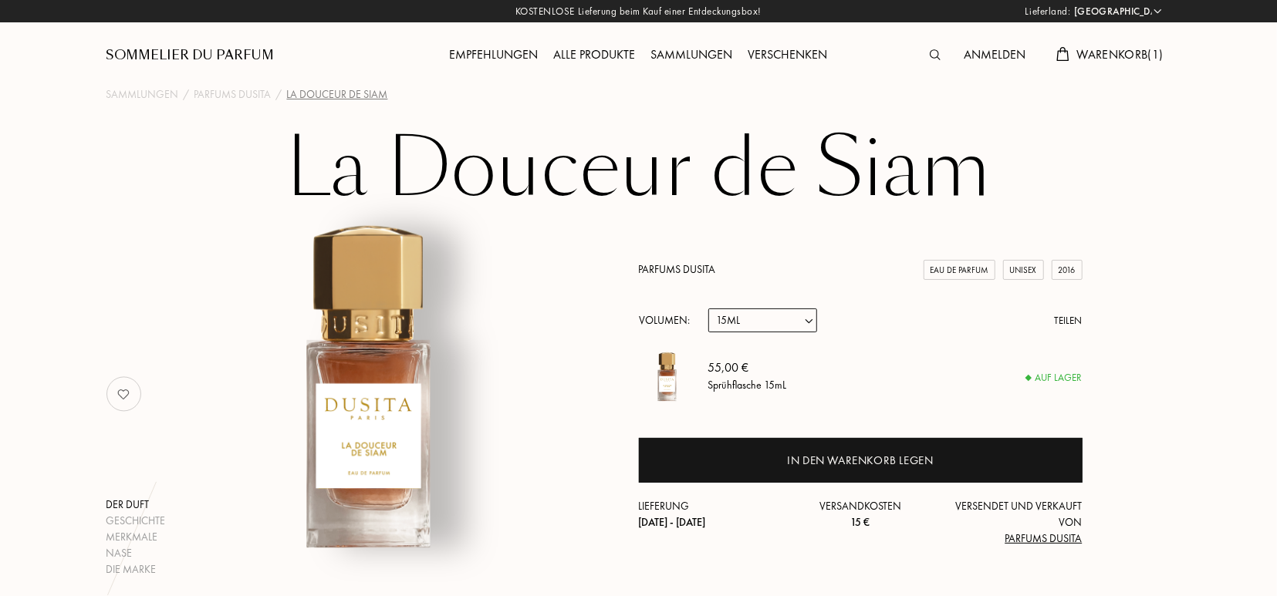
click at [973, 59] on div "Anmelden" at bounding box center [994, 56] width 77 height 20
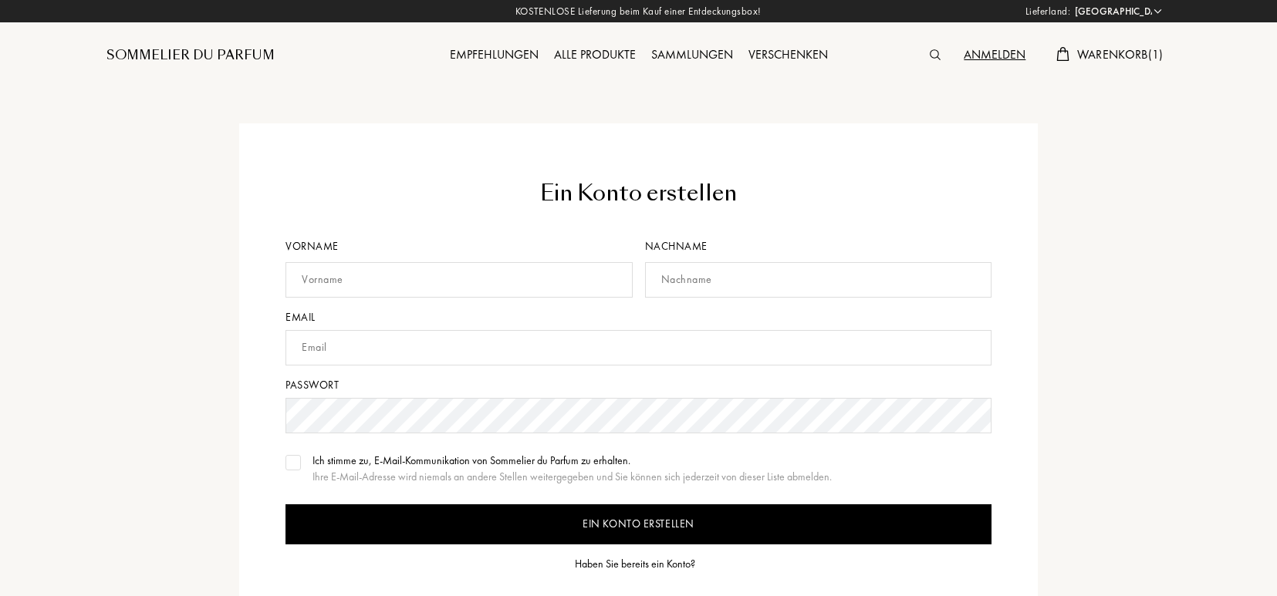
select select "DE"
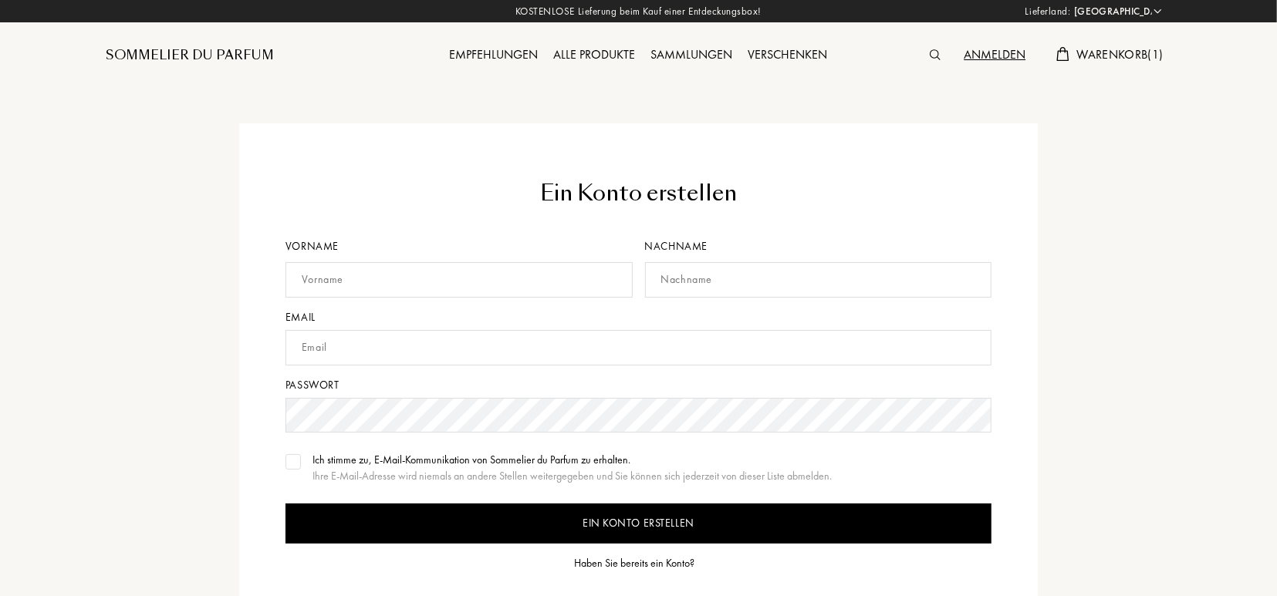
click at [397, 274] on input "text" at bounding box center [459, 279] width 347 height 35
type input "Ilka"
type input "Barthauer"
type input "ilka.barthauer@gmx.de"
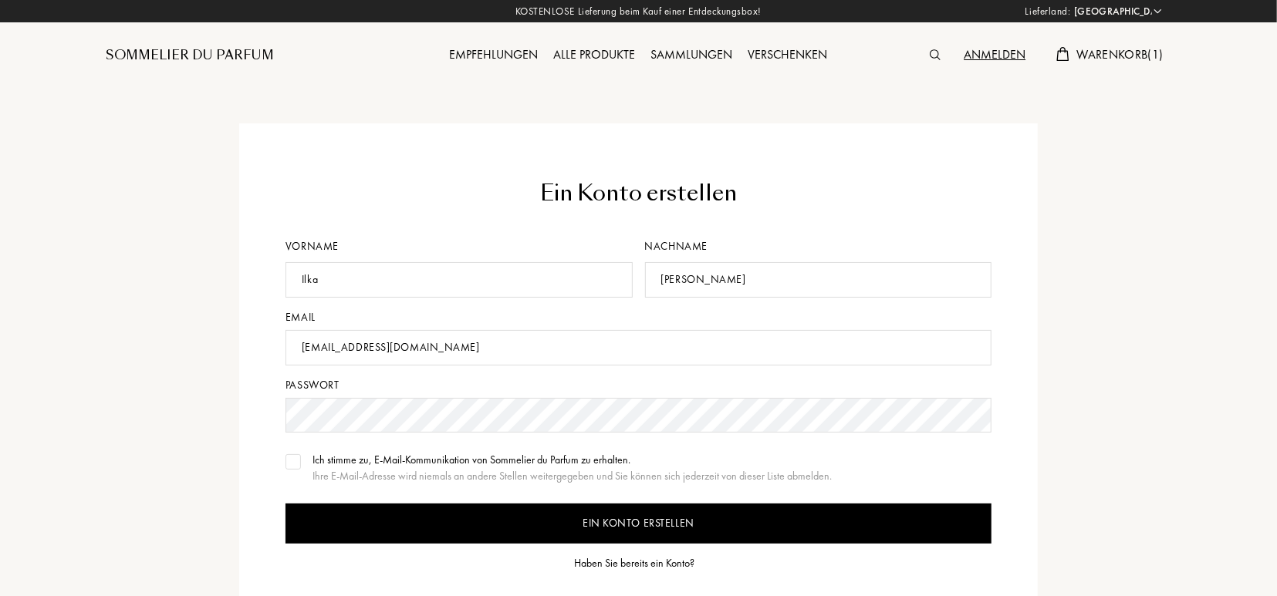
click at [286, 504] on input "Ein Konto erstellen" at bounding box center [639, 524] width 706 height 40
click at [295, 465] on img at bounding box center [293, 462] width 11 height 8
click at [519, 523] on input "Ein Konto erstellen" at bounding box center [639, 524] width 706 height 40
click at [596, 532] on input "Ein Konto erstellen" at bounding box center [639, 524] width 706 height 40
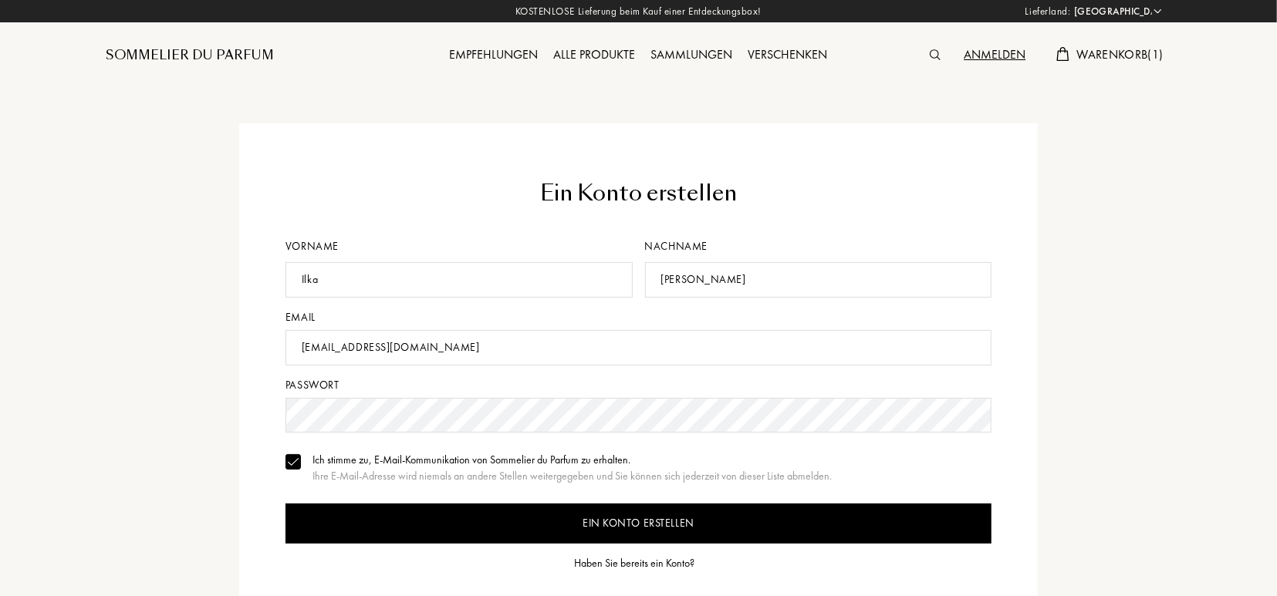
click at [596, 532] on input "Ein Konto erstellen" at bounding box center [639, 524] width 706 height 40
click at [619, 520] on input "Ein Konto erstellen" at bounding box center [639, 524] width 706 height 40
click at [601, 509] on input "Ein Konto erstellen" at bounding box center [639, 524] width 706 height 40
click at [566, 515] on input "Ein Konto erstellen" at bounding box center [639, 524] width 706 height 40
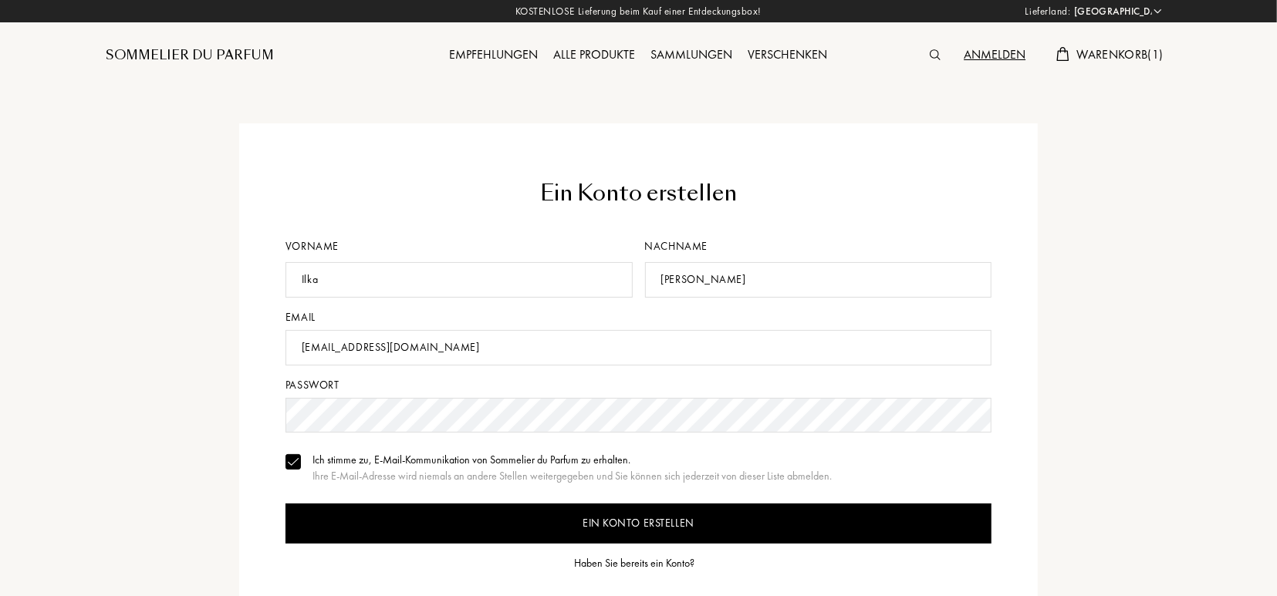
click at [566, 515] on input "Ein Konto erstellen" at bounding box center [639, 524] width 706 height 40
click at [622, 558] on div "Haben Sie bereits ein Konto?" at bounding box center [635, 564] width 120 height 16
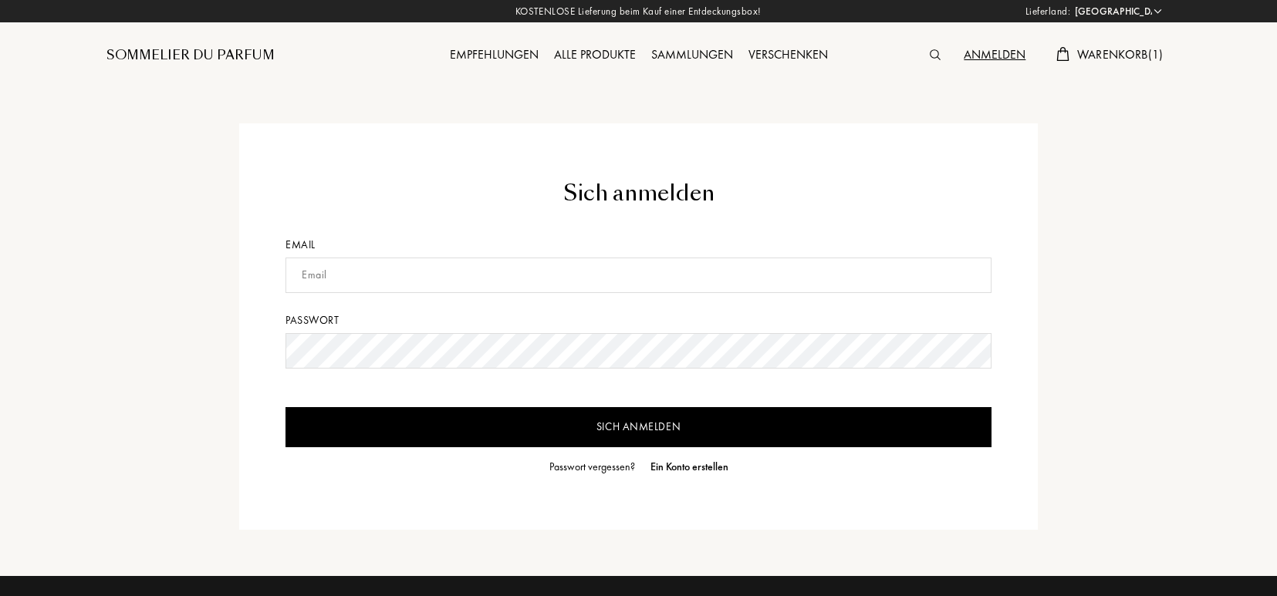
select select "DE"
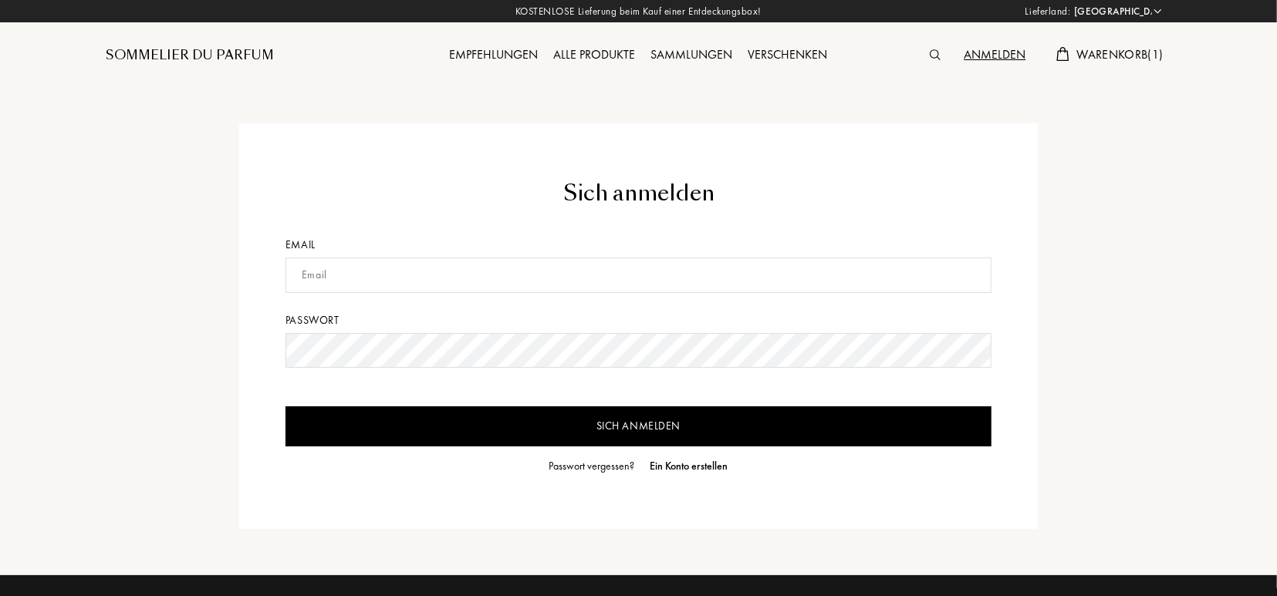
click at [333, 267] on input "text" at bounding box center [639, 275] width 706 height 35
type input "ilka.barthauer@gmx.de"
click at [286, 407] on input "Sich anmelden" at bounding box center [639, 427] width 706 height 40
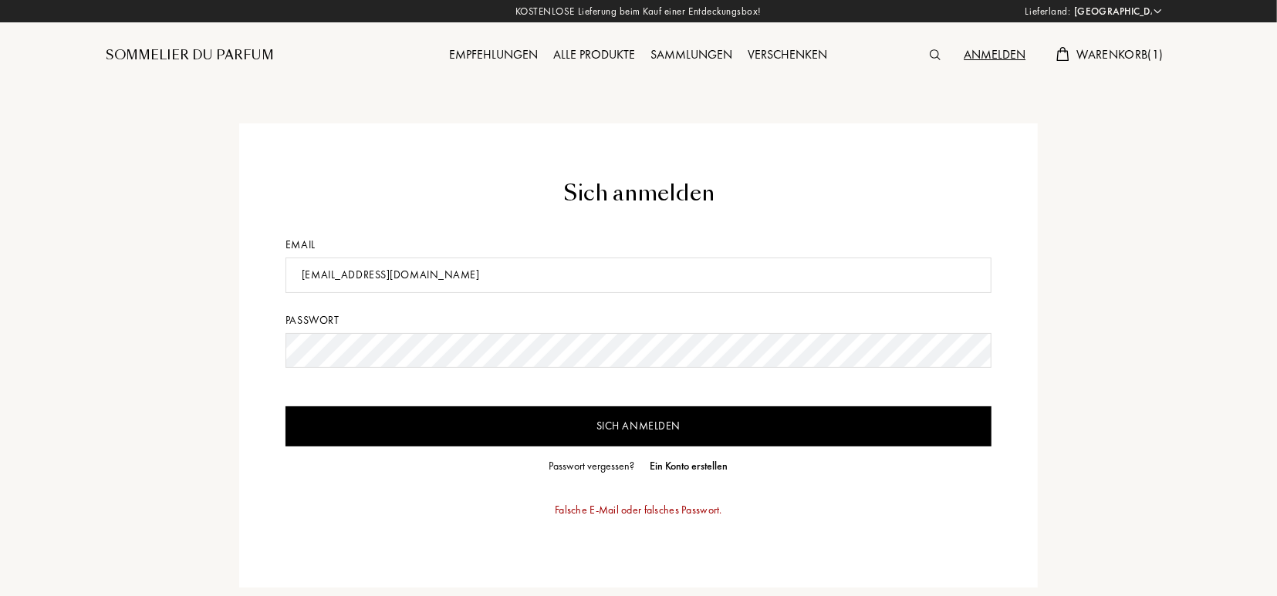
click at [600, 468] on div "Passwort vergessen?" at bounding box center [592, 466] width 86 height 16
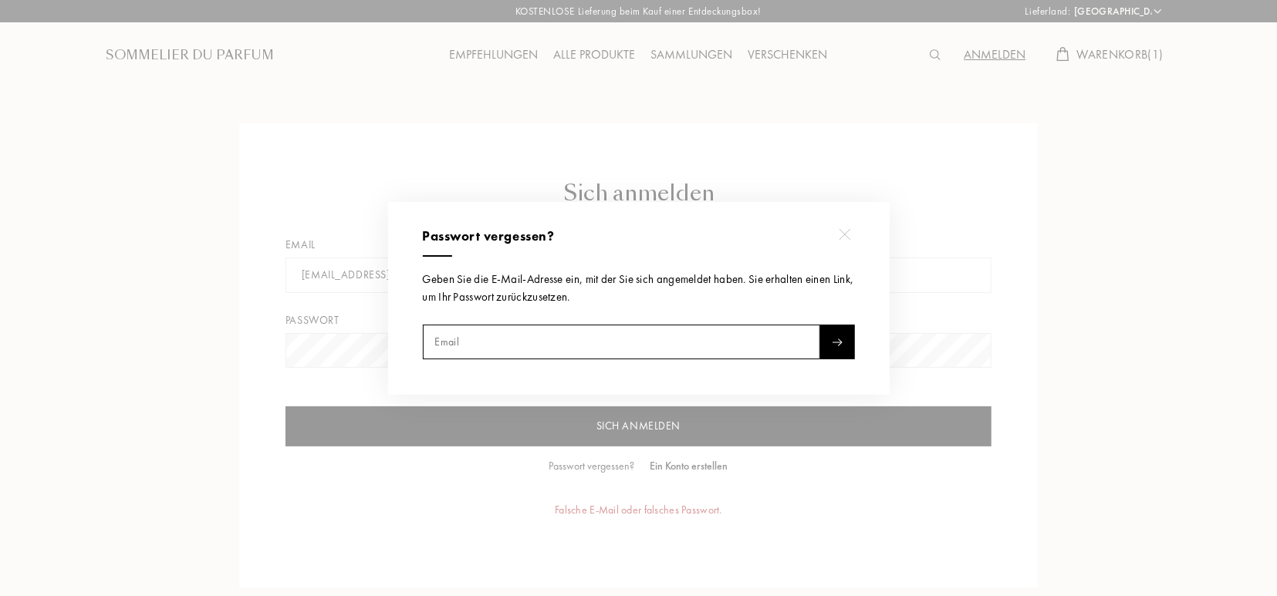
click at [529, 346] on input "text" at bounding box center [621, 342] width 397 height 35
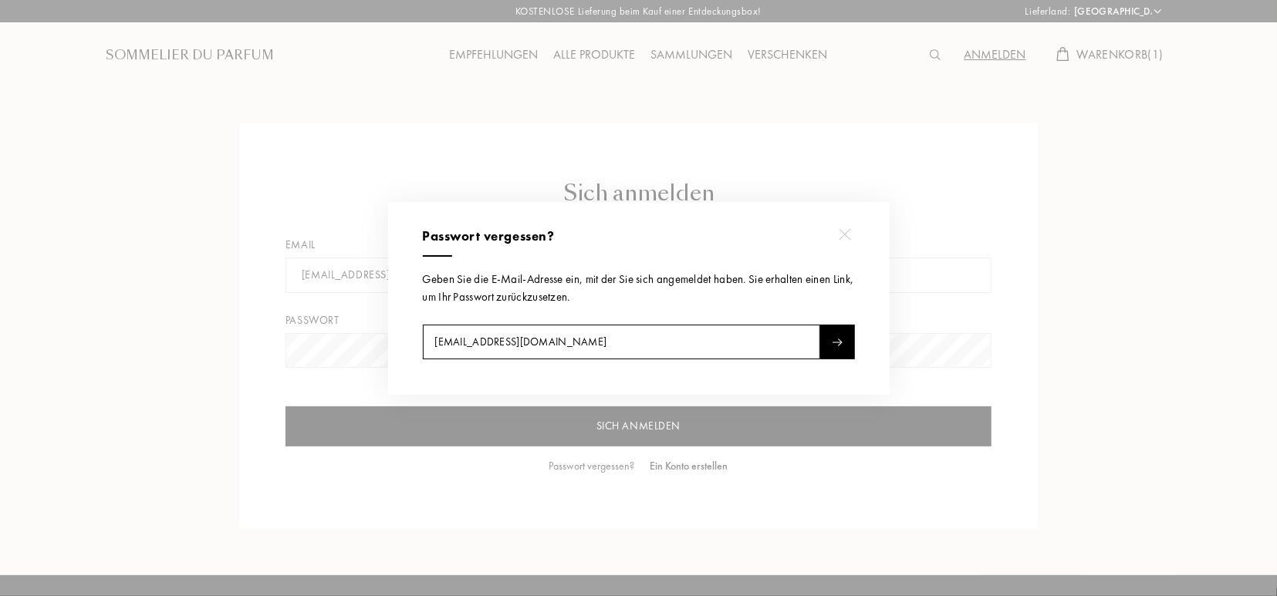
type input "[EMAIL_ADDRESS][DOMAIN_NAME]"
click at [839, 337] on div at bounding box center [837, 342] width 35 height 35
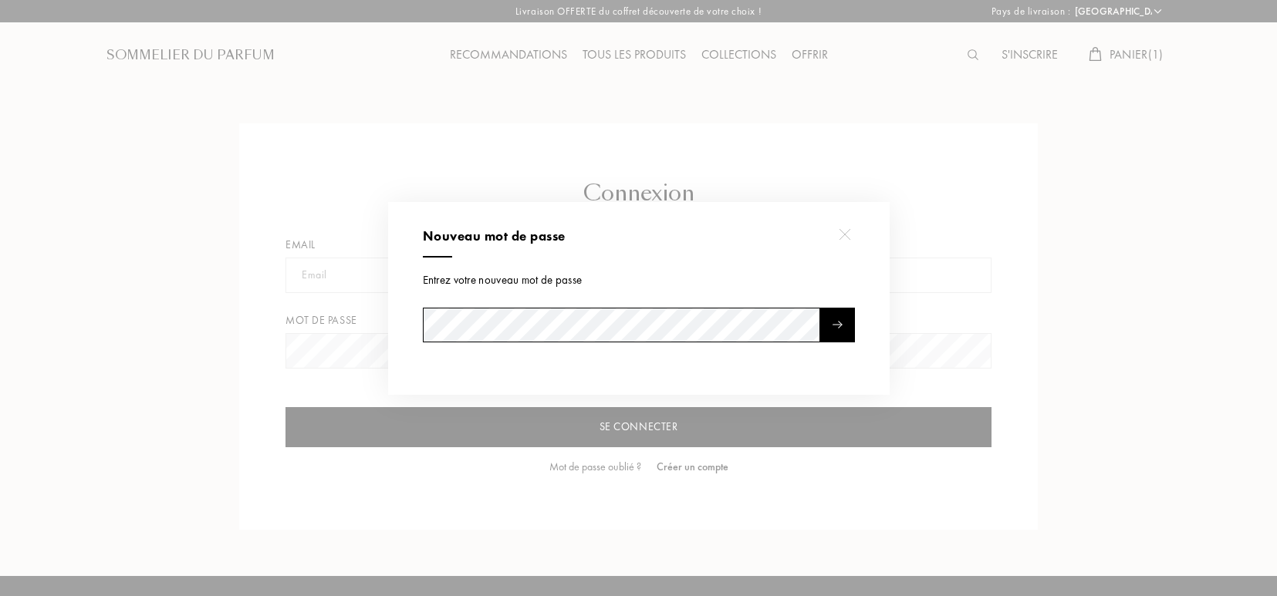
select select "DE"
click at [844, 328] on div at bounding box center [837, 325] width 35 height 35
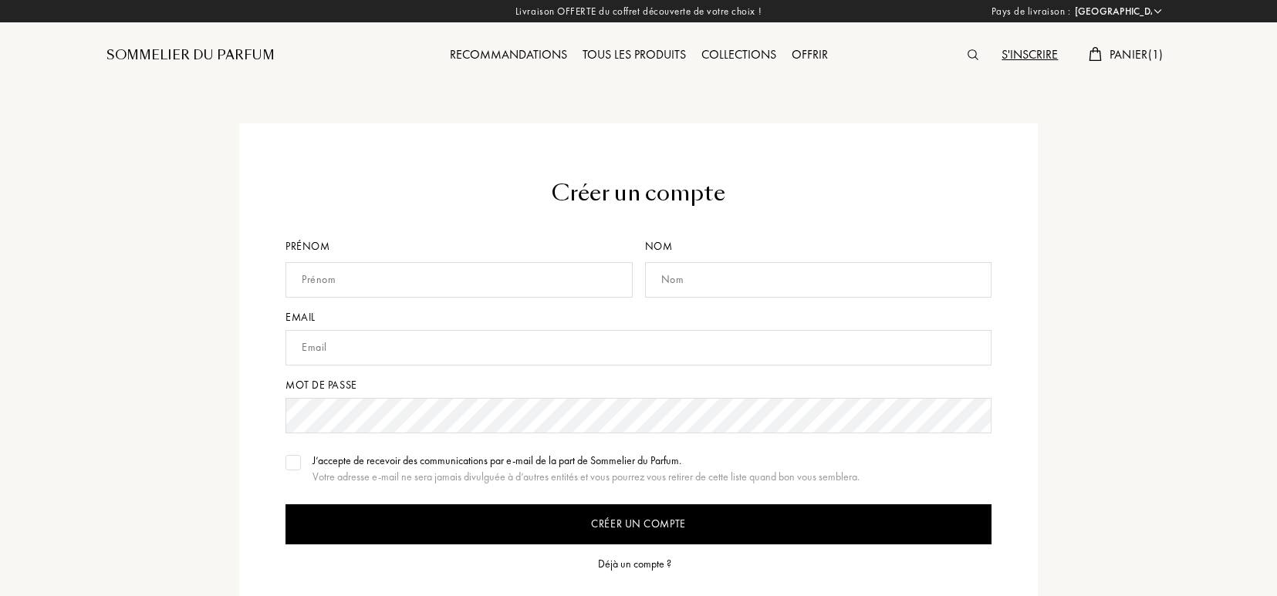
select select "DE"
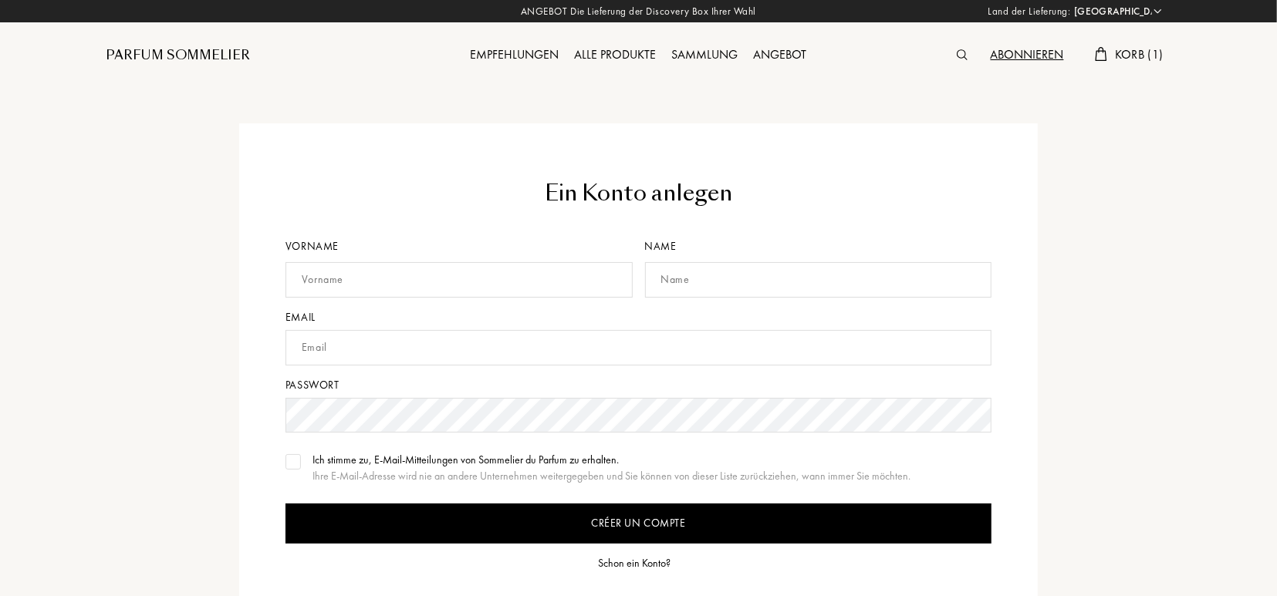
click at [623, 558] on div "Schon ein Konto?" at bounding box center [635, 564] width 73 height 16
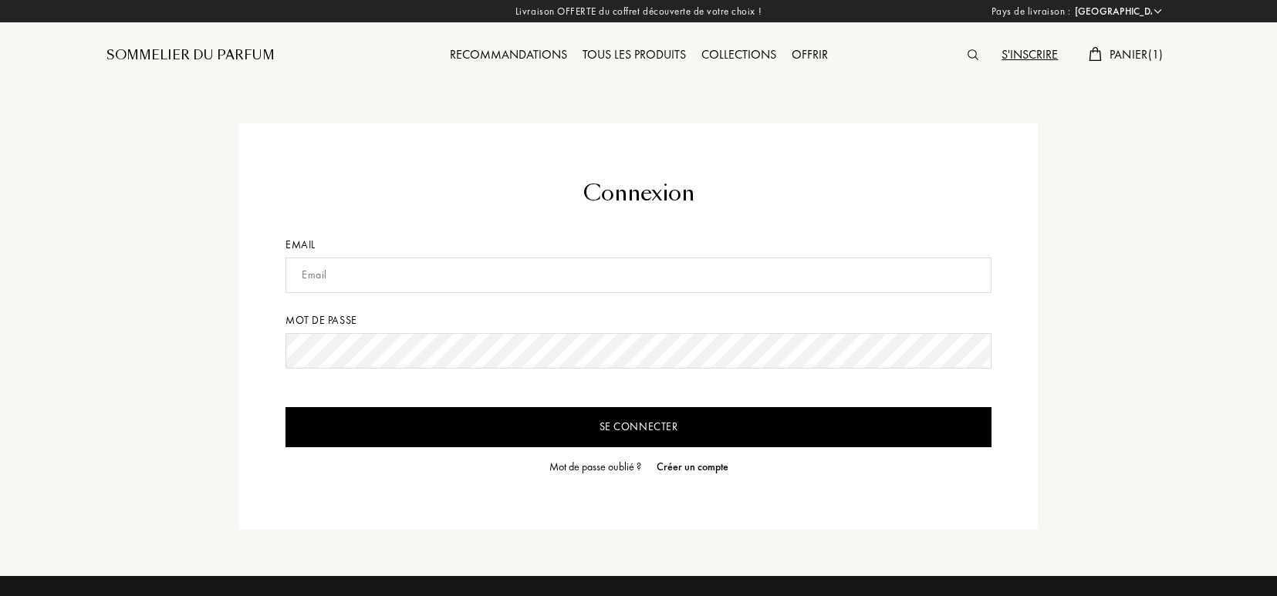
select select "DE"
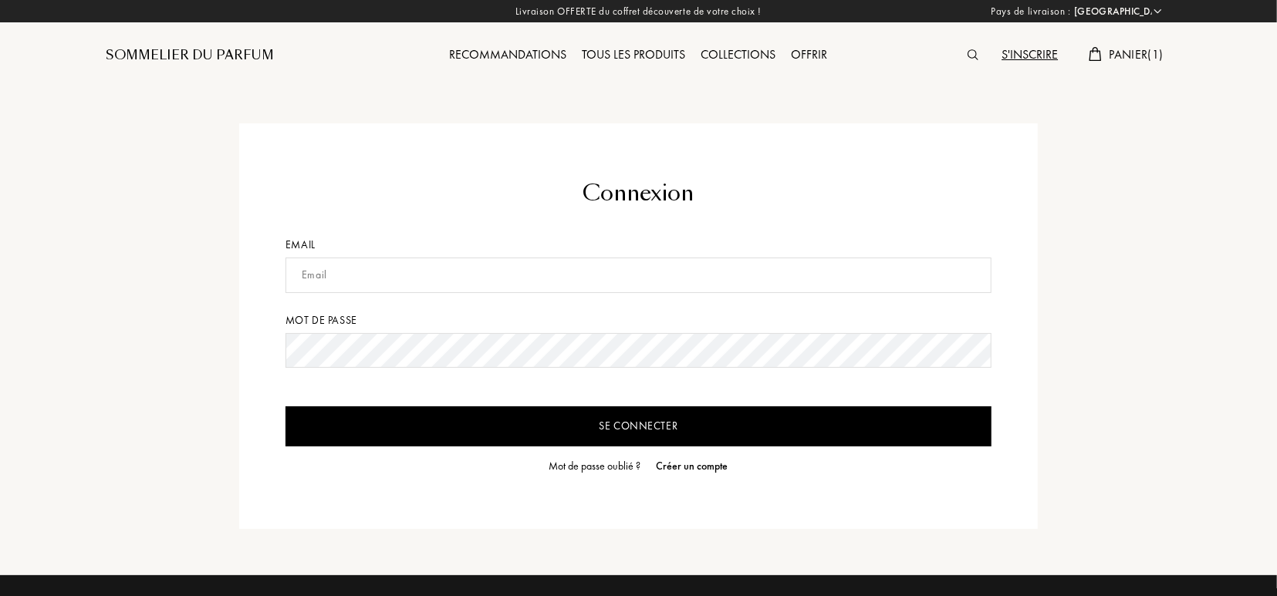
click at [354, 256] on form "Connexion Email Mot de passe Se connecter Mot de passe oublié ? Créer un compte" at bounding box center [639, 326] width 706 height 298
click at [347, 275] on input "text" at bounding box center [639, 275] width 706 height 35
type input "[EMAIL_ADDRESS][DOMAIN_NAME]"
click at [286, 407] on input "Se connecter" at bounding box center [639, 427] width 706 height 40
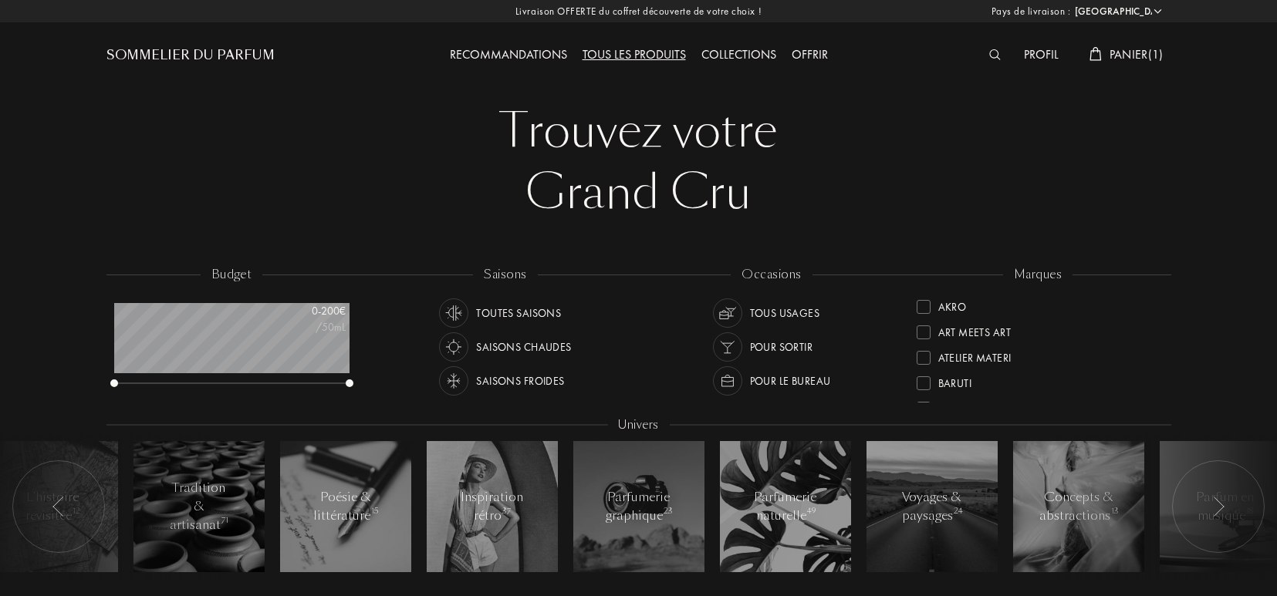
select select "DE"
click at [1071, 4] on select "Afghanistan Afrique du Sud Albanie Algérie Allemagne Andorre Angola Anguilla An…" at bounding box center [1117, 11] width 93 height 15
click option "[GEOGRAPHIC_DATA]" at bounding box center [0, 0] width 0 height 0
click at [1071, 4] on select "Afghanistan Afrique du Sud Albanie Algérie Allemagne Andorre Angola Anguilla An…" at bounding box center [1117, 11] width 93 height 15
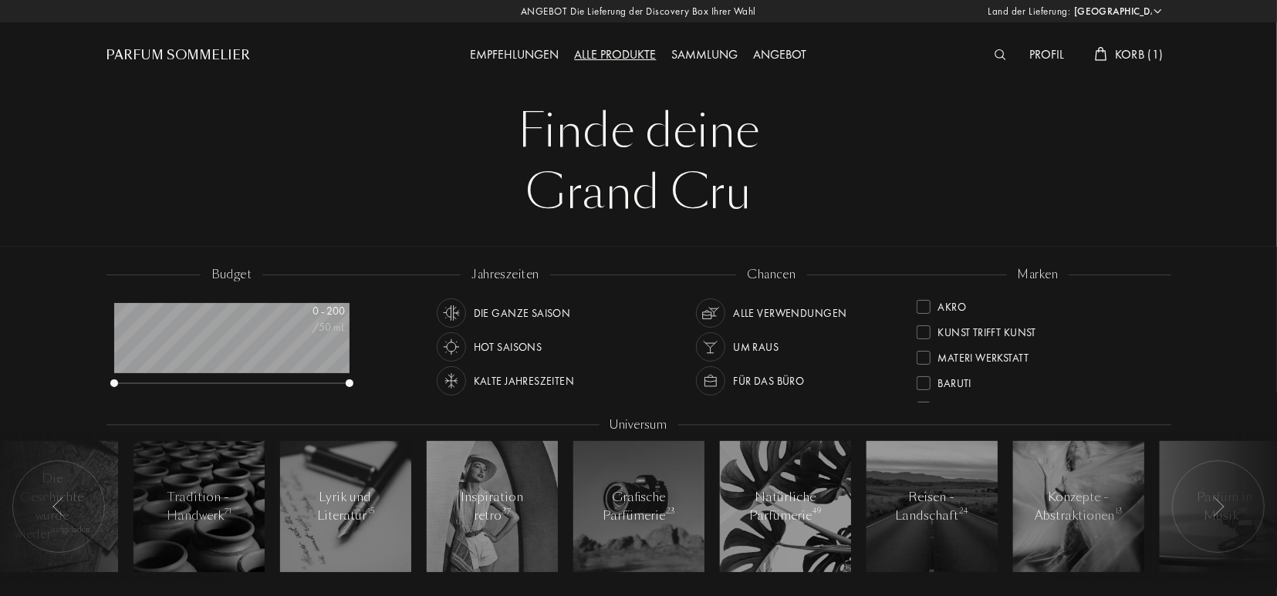
click at [1071, 4] on select "Afghanistan Afrique du Sud Albanie Algérie Allemagne Andorre Angola Anguilla An…" at bounding box center [1117, 11] width 93 height 15
click at [890, 170] on div "Grand Cru" at bounding box center [639, 193] width 1042 height 62
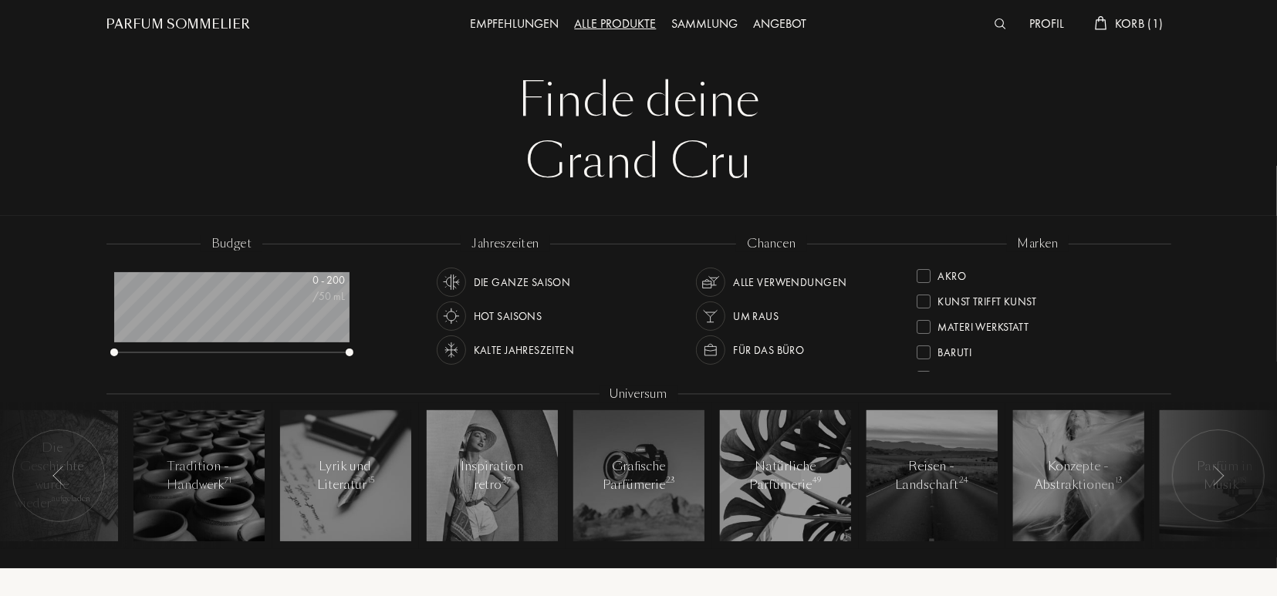
scroll to position [0, 0]
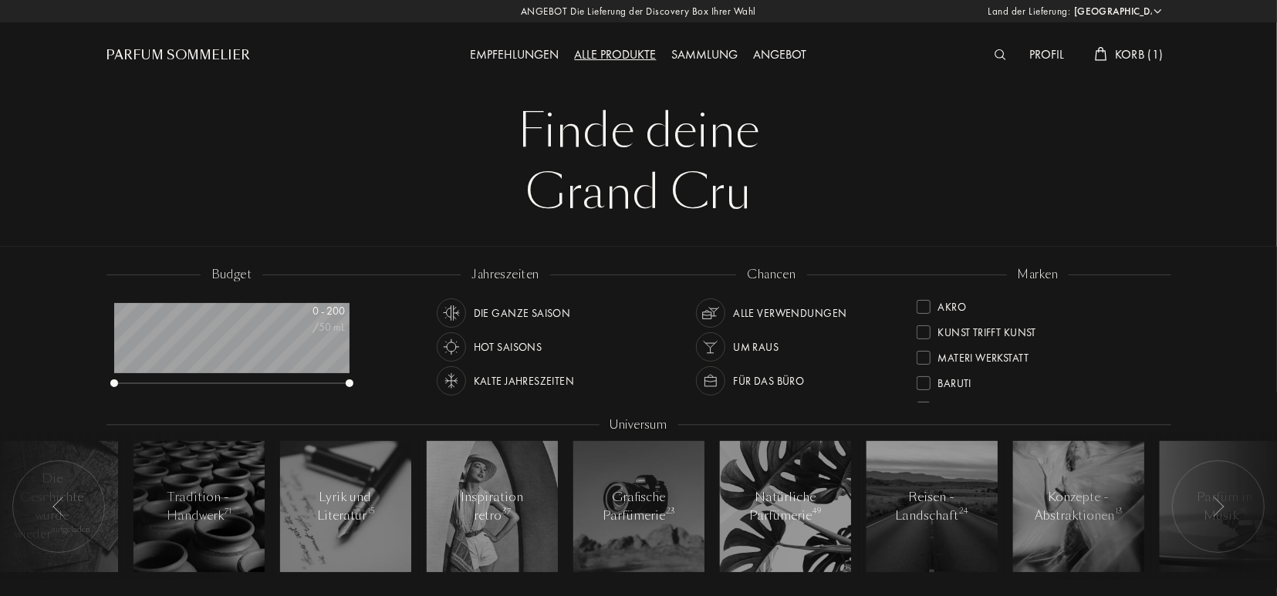
click at [999, 55] on img at bounding box center [1001, 54] width 12 height 11
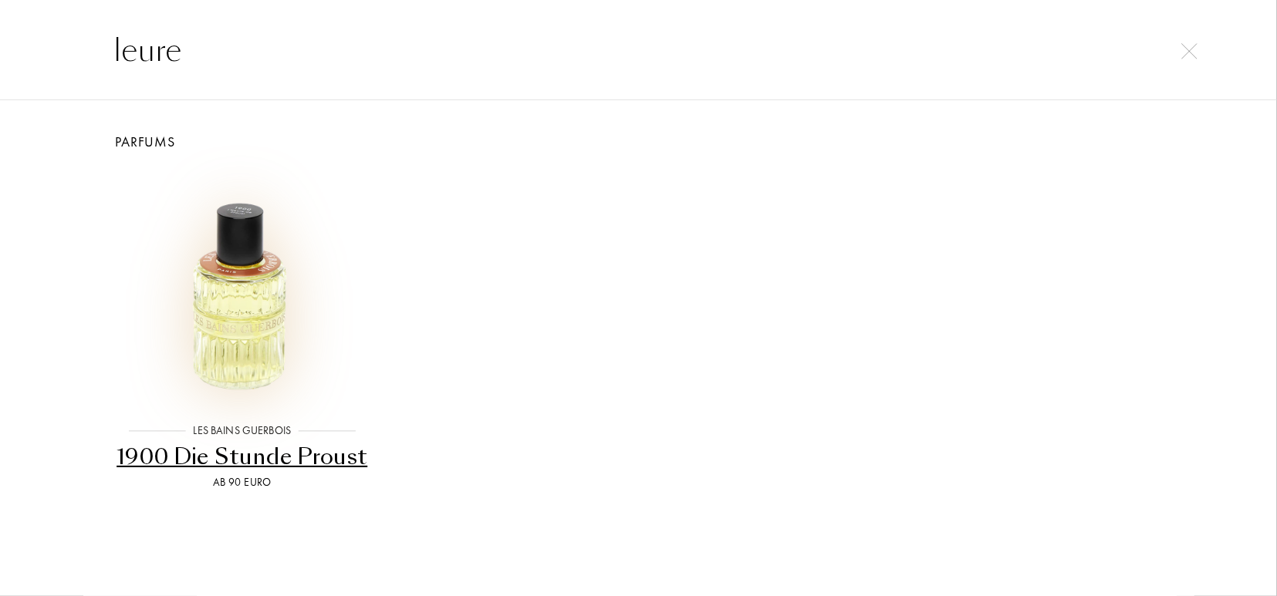
type input "leure"
click at [220, 329] on img at bounding box center [242, 288] width 238 height 238
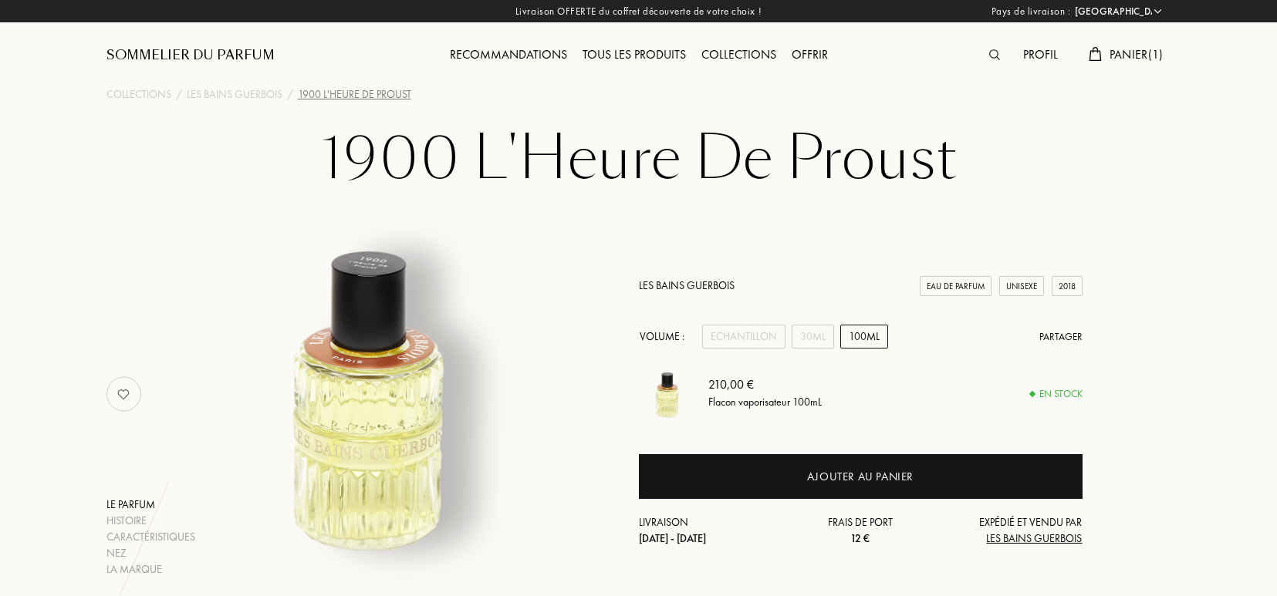
select select "DE"
click at [813, 333] on div "30mL" at bounding box center [813, 337] width 42 height 24
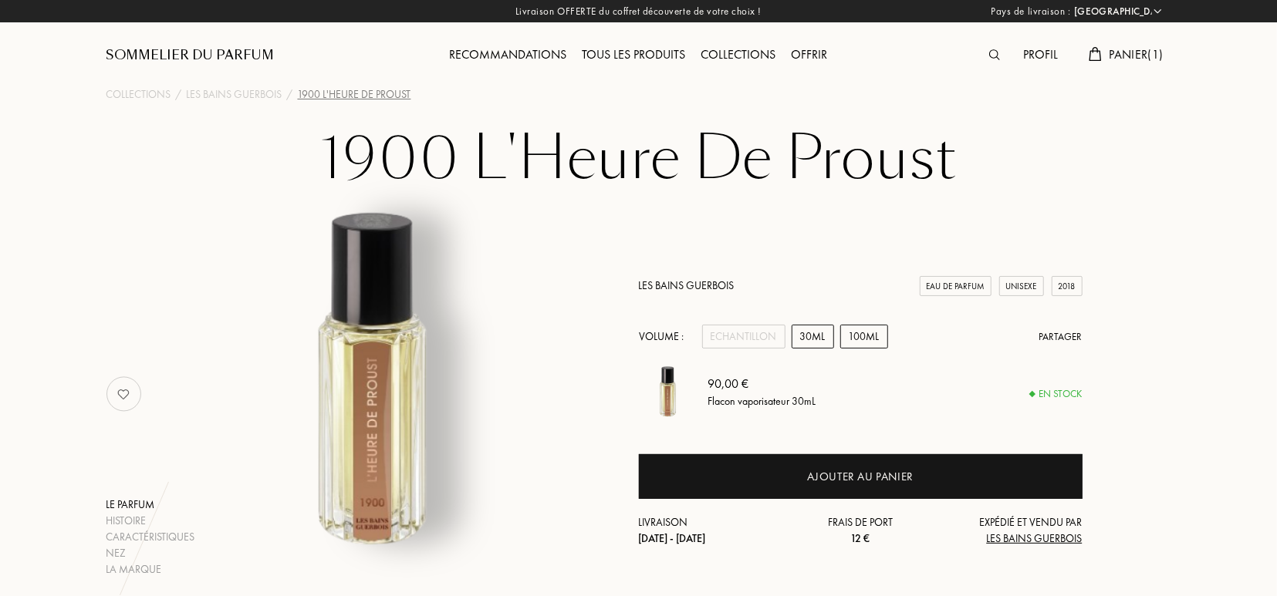
click at [861, 339] on div "100mL" at bounding box center [864, 337] width 48 height 24
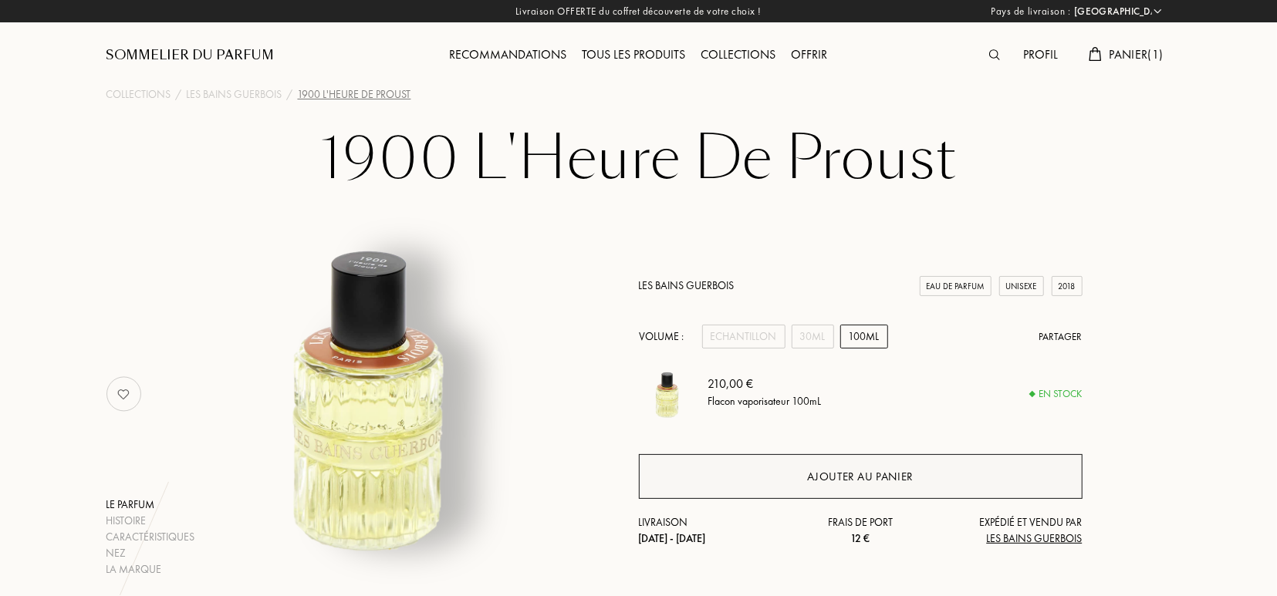
click at [894, 471] on div "Ajouter au panier" at bounding box center [860, 477] width 106 height 18
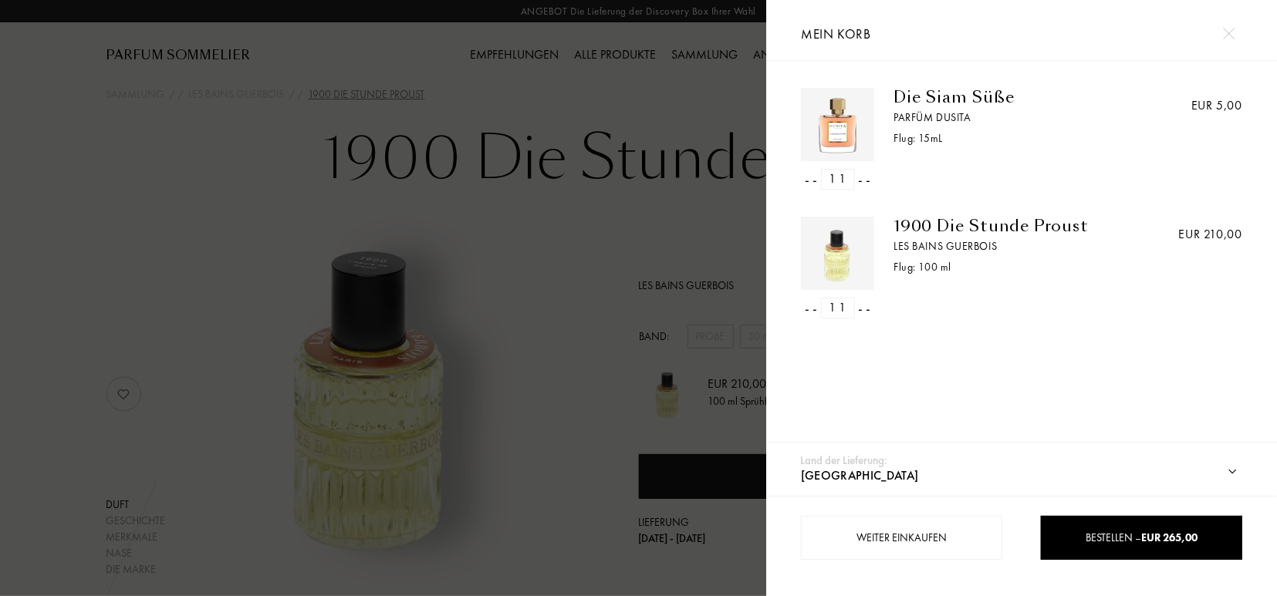
click at [1231, 30] on img at bounding box center [1229, 34] width 12 height 12
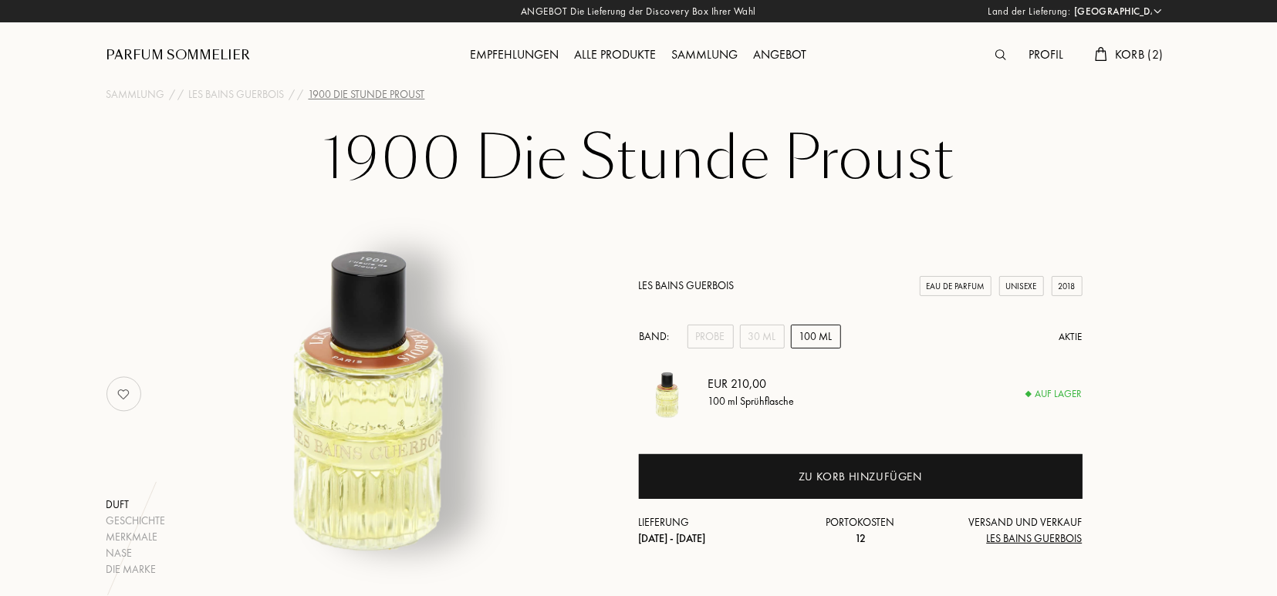
click at [717, 53] on div "Sammlung" at bounding box center [705, 56] width 82 height 20
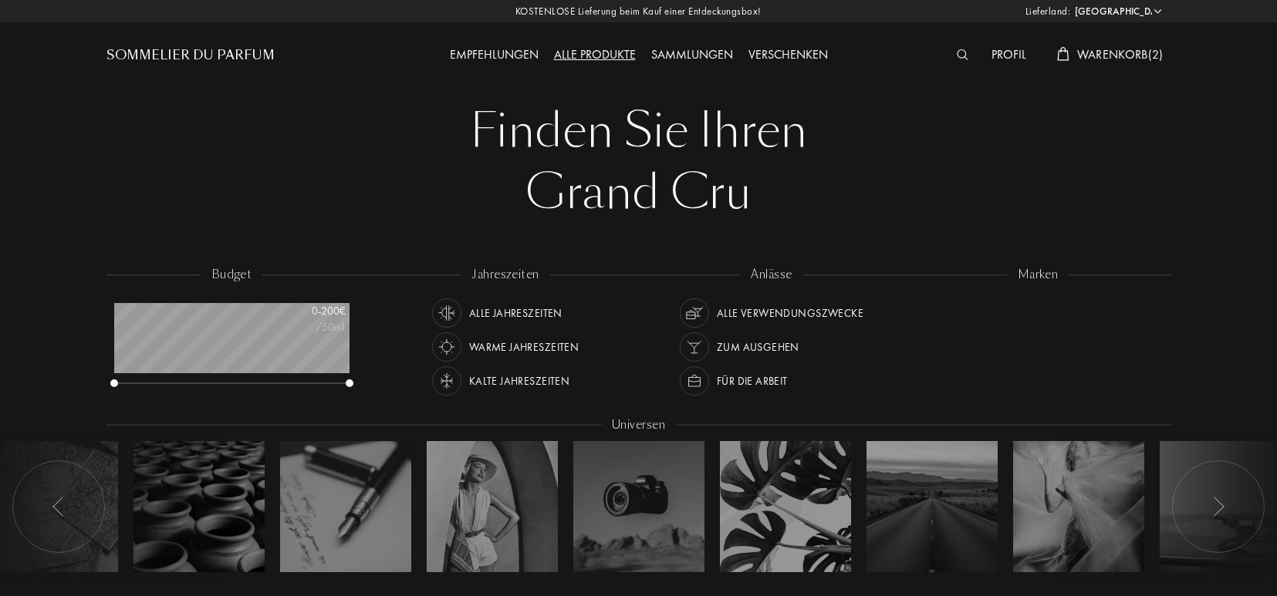
select select "DE"
click at [1106, 56] on span "Warenkorb ( 2 )" at bounding box center [1120, 54] width 86 height 16
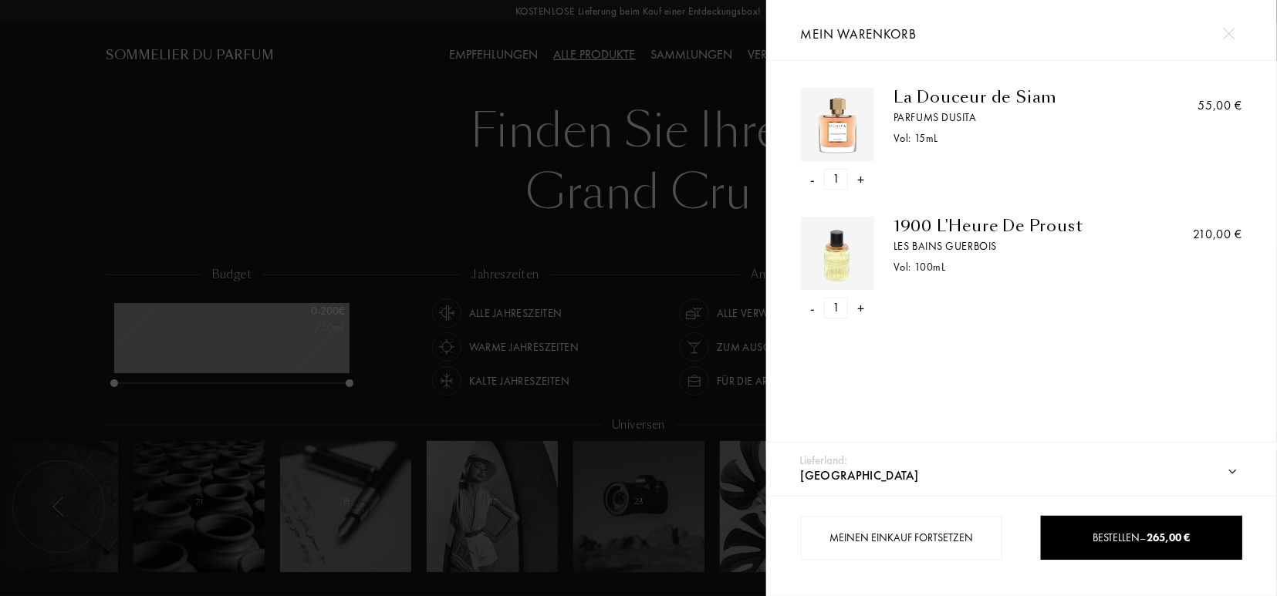
click at [1231, 26] on div at bounding box center [1228, 33] width 27 height 27
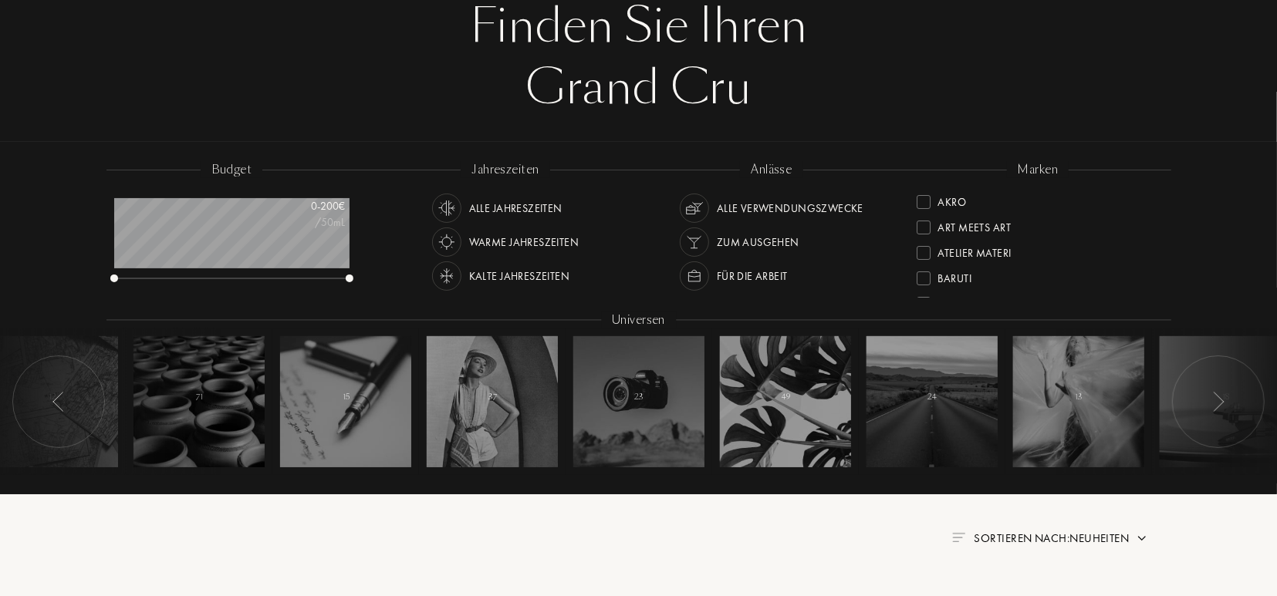
scroll to position [120, 0]
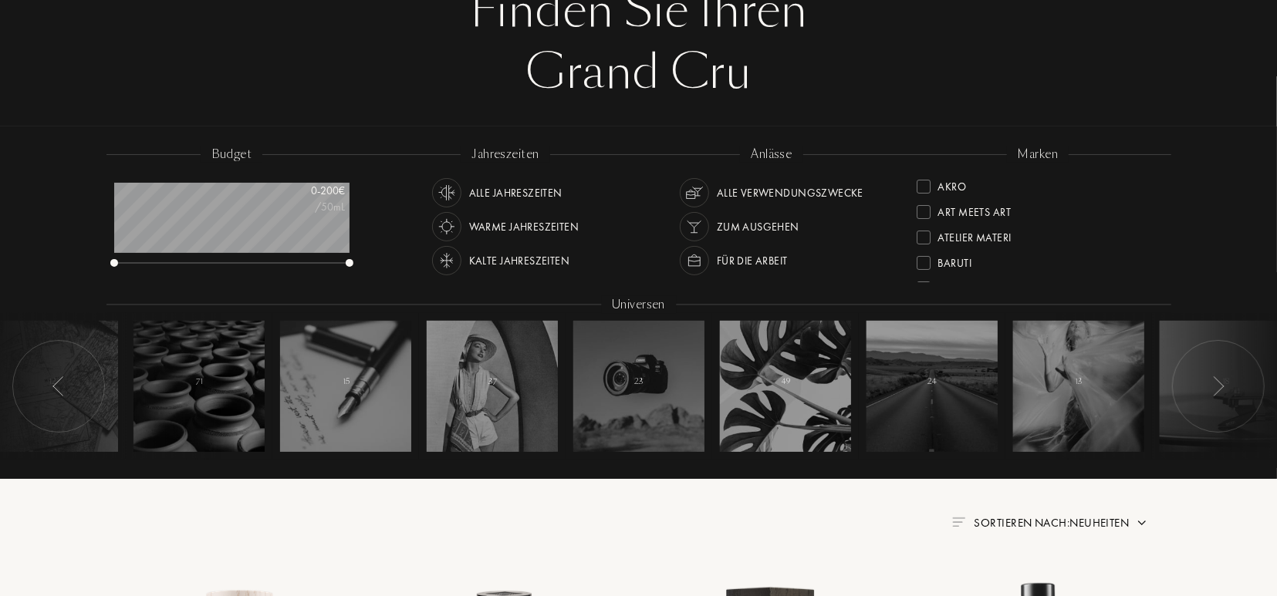
click at [509, 260] on div "Kalte Jahreszeiten" at bounding box center [519, 260] width 101 height 29
click at [783, 188] on div "Alle Verwendungszwecke" at bounding box center [790, 192] width 147 height 29
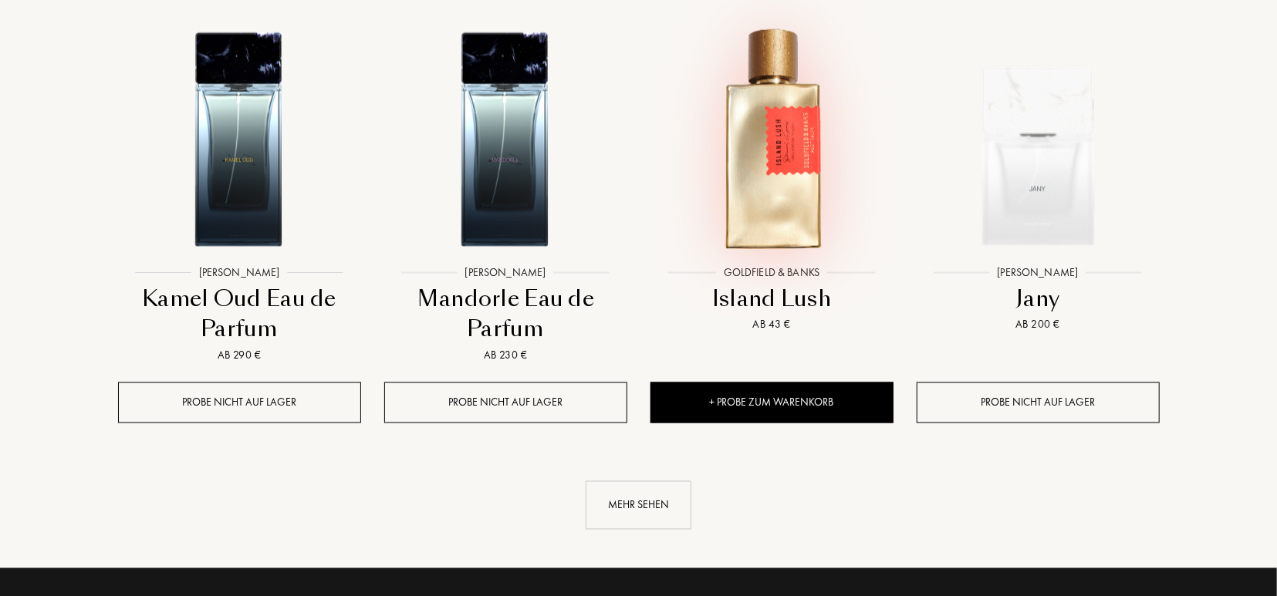
scroll to position [1525, 0]
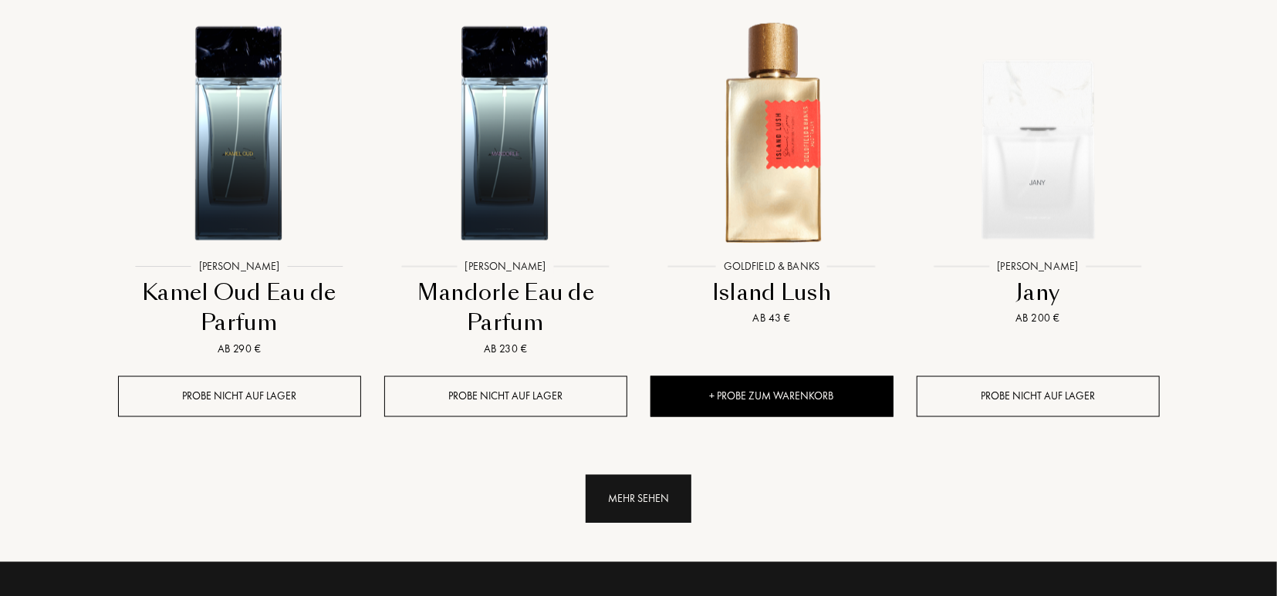
click at [641, 496] on div "Mehr sehen" at bounding box center [639, 499] width 106 height 49
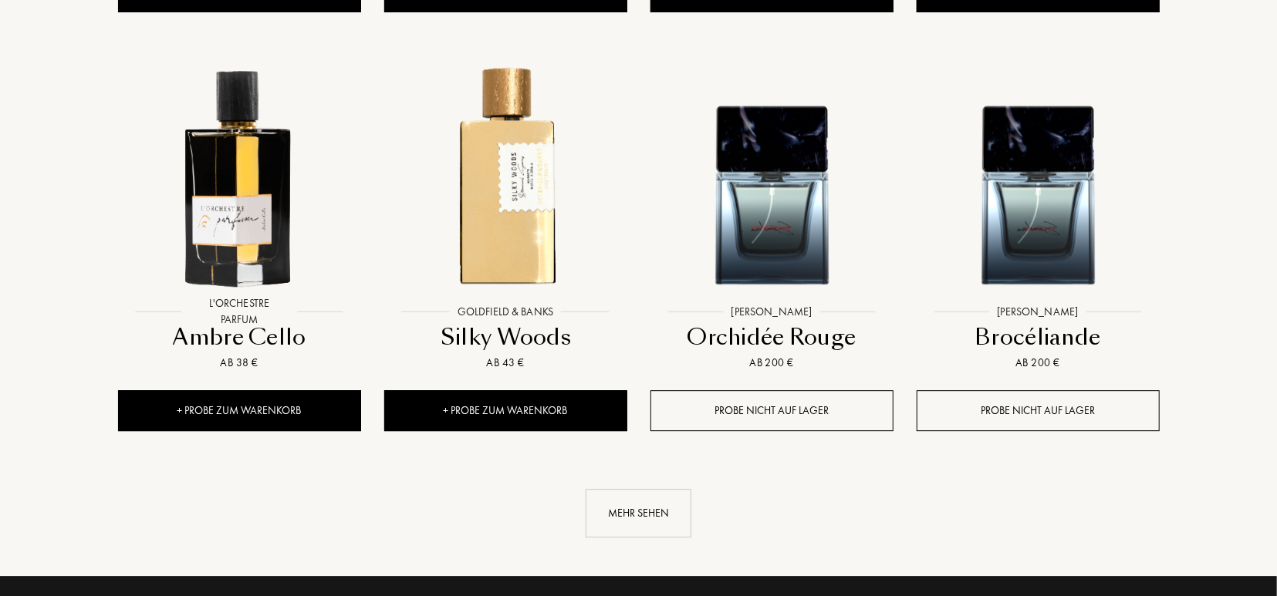
scroll to position [2809, 0]
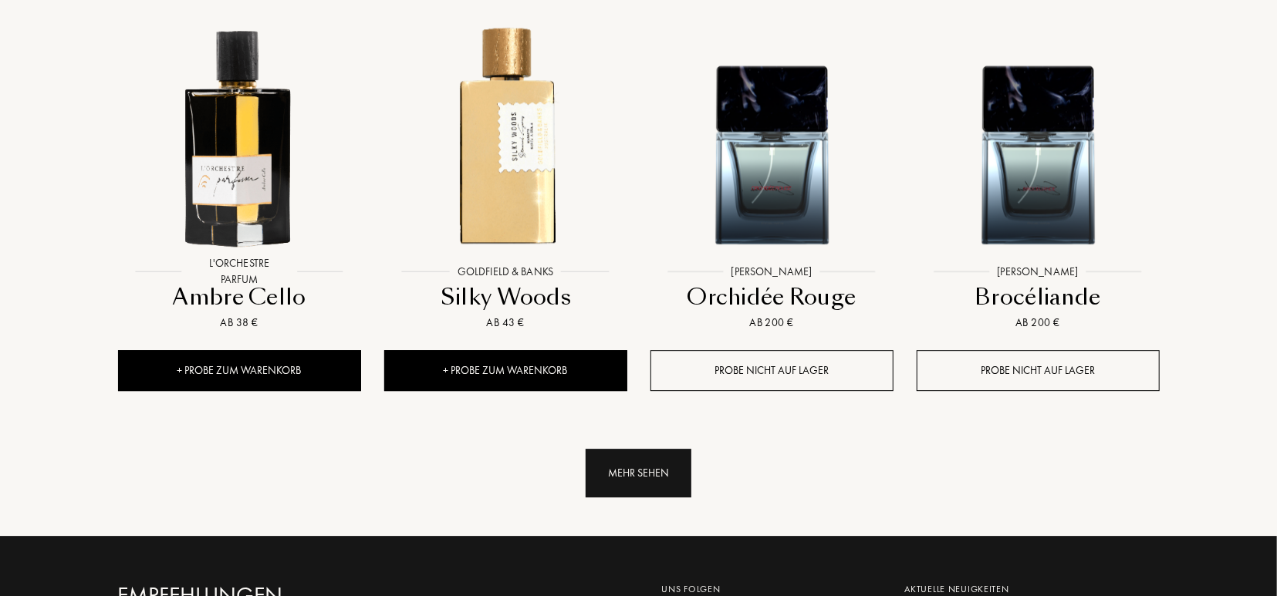
click at [660, 450] on div "Mehr sehen" at bounding box center [639, 473] width 106 height 49
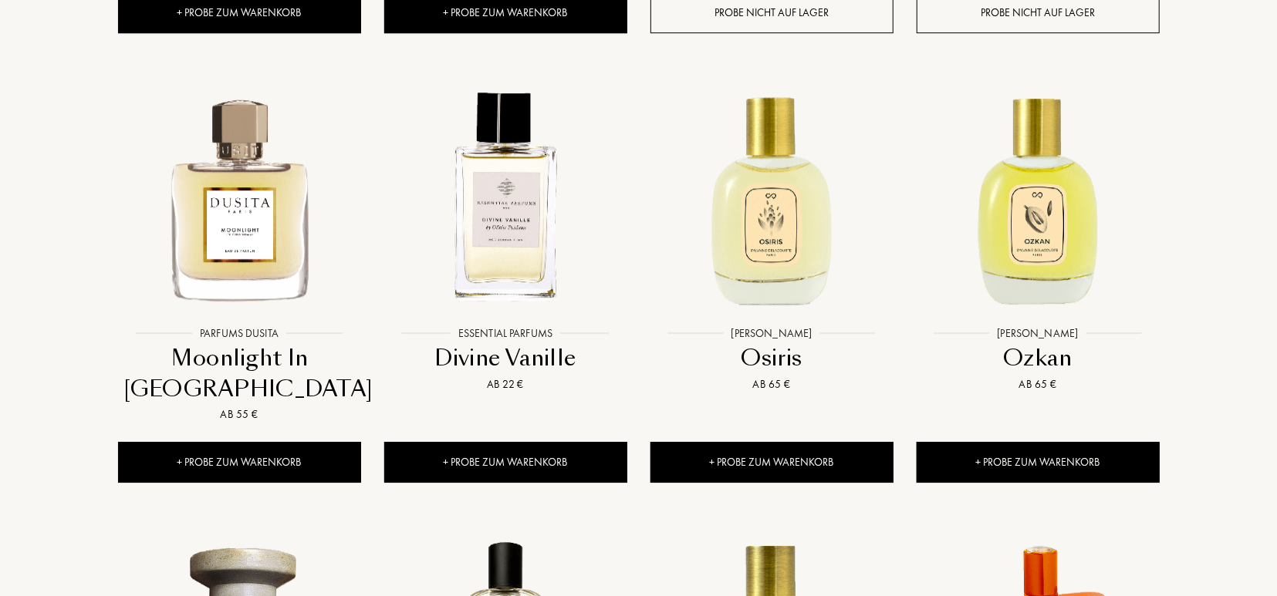
scroll to position [3170, 0]
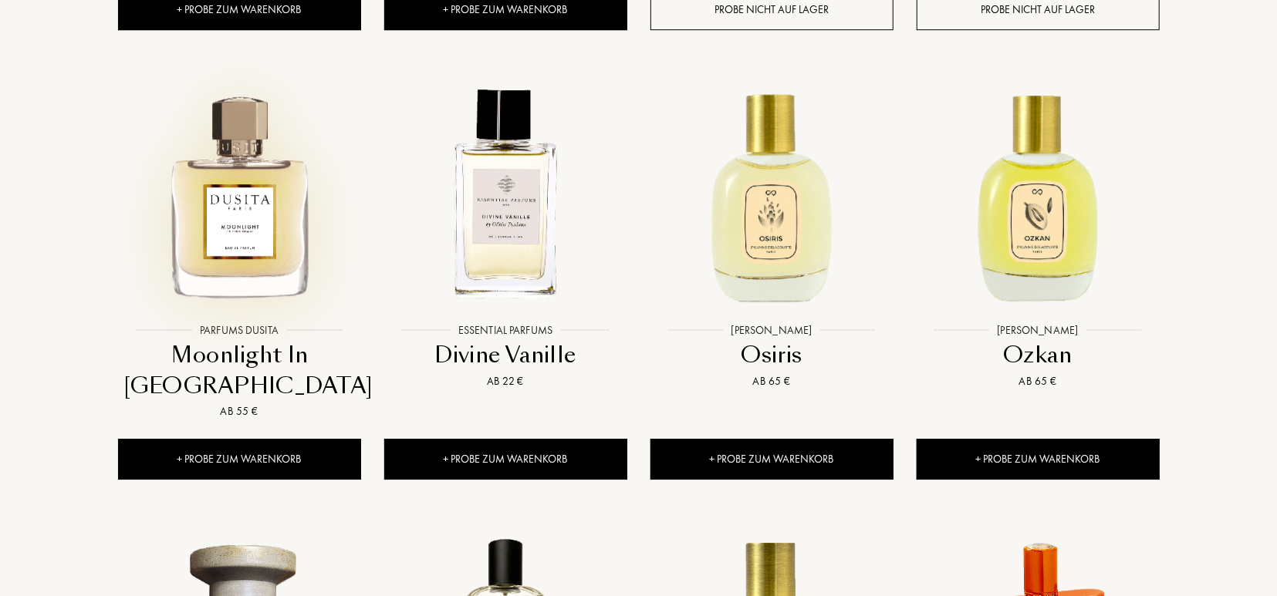
click at [198, 211] on img at bounding box center [240, 194] width 240 height 240
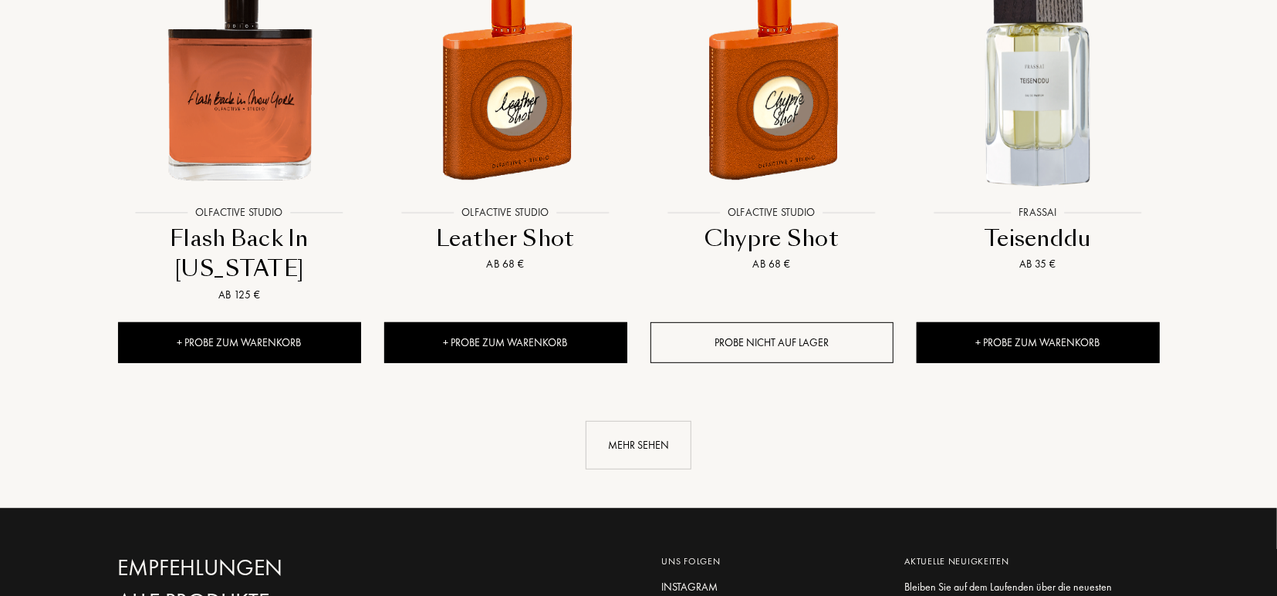
scroll to position [4173, 0]
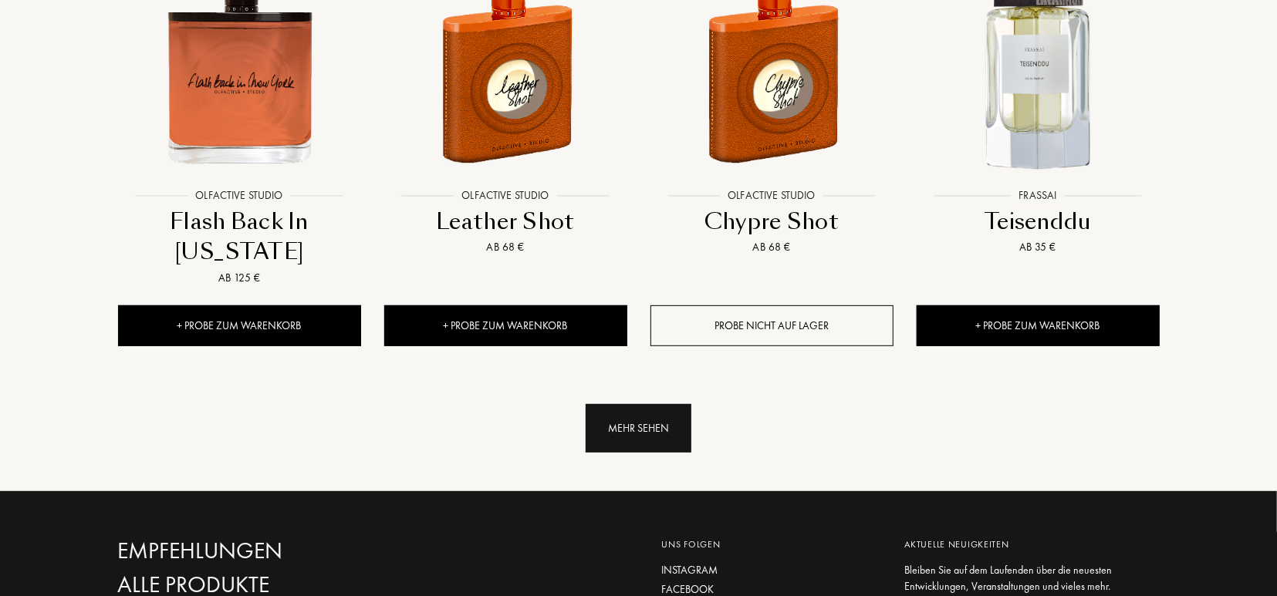
click at [634, 434] on div "Mehr sehen" at bounding box center [639, 428] width 106 height 49
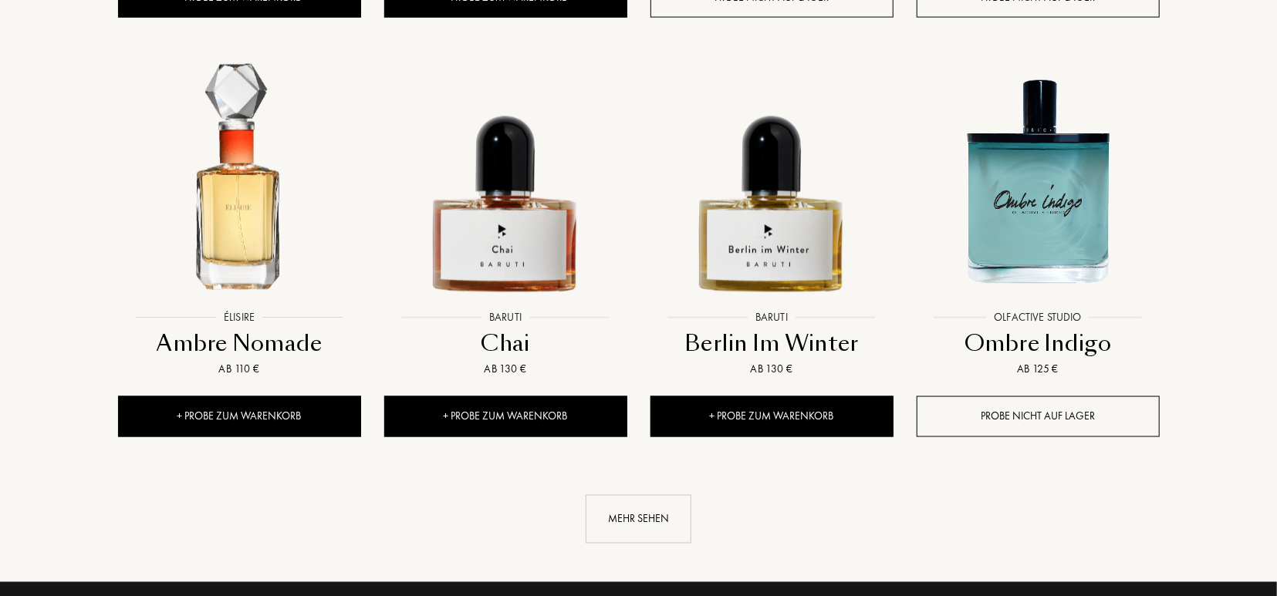
scroll to position [5377, 0]
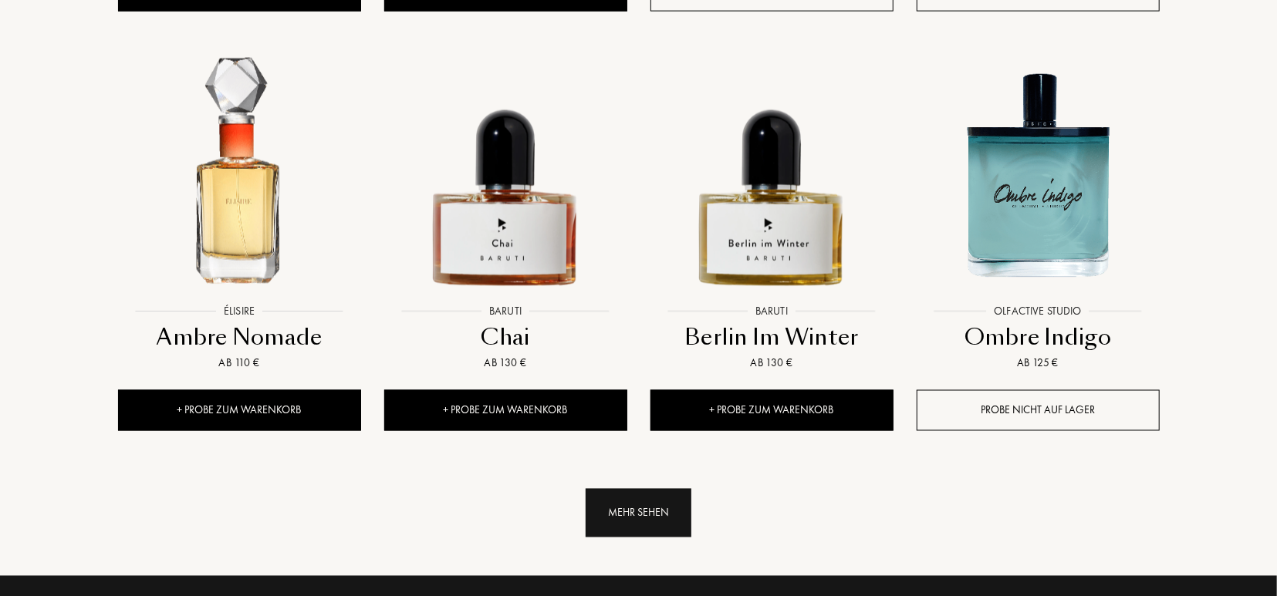
click at [637, 498] on div "Mehr sehen" at bounding box center [639, 513] width 106 height 49
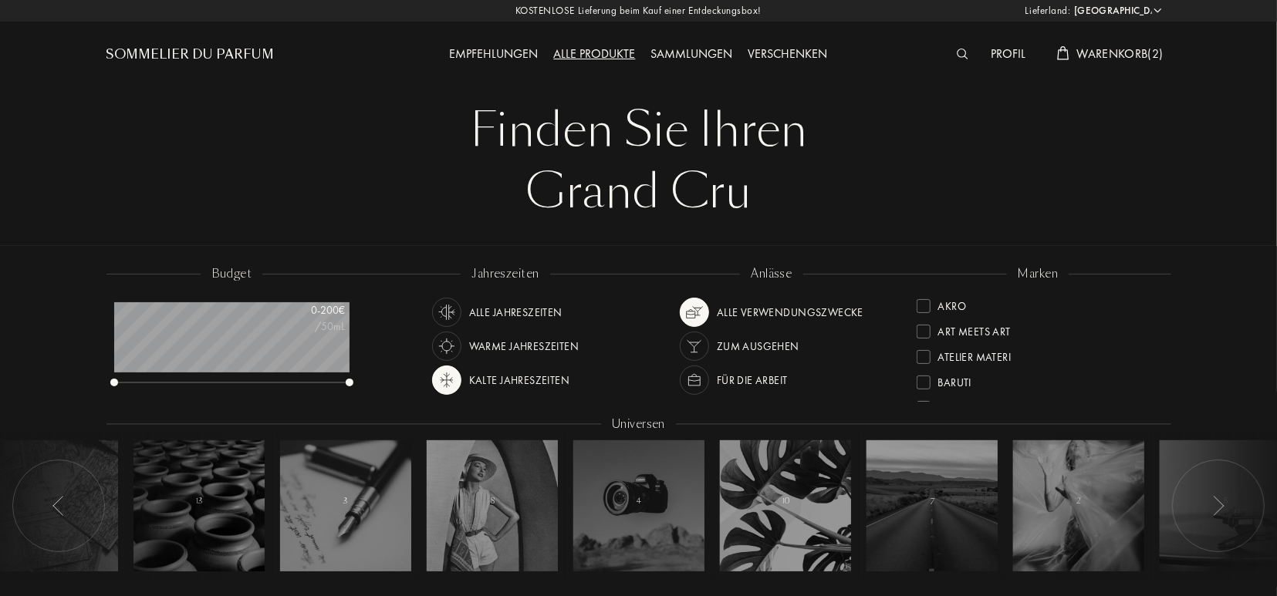
scroll to position [0, 0]
click at [494, 319] on div "Alle Jahreszeiten" at bounding box center [515, 313] width 93 height 29
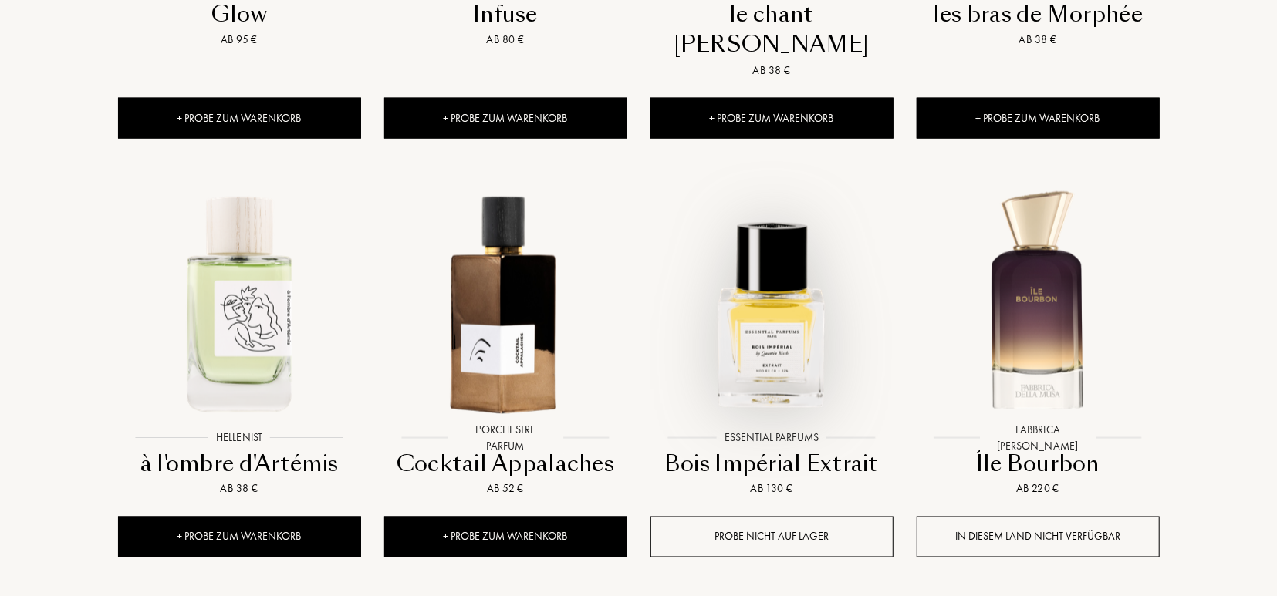
scroll to position [1485, 0]
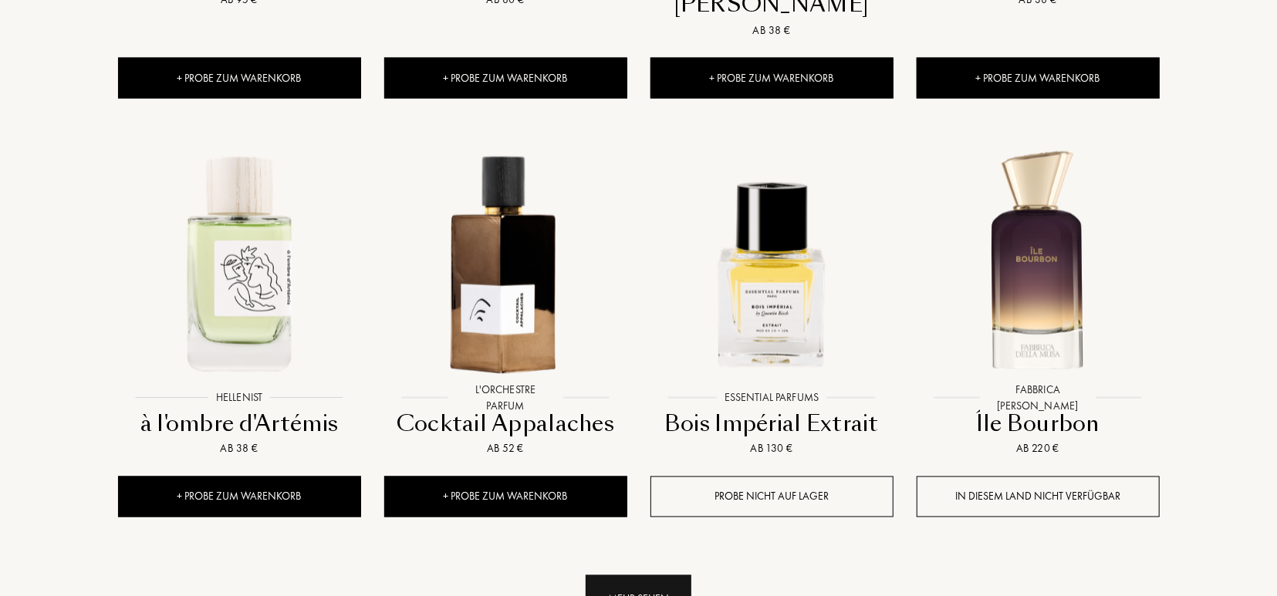
click at [640, 576] on div "Mehr sehen" at bounding box center [639, 600] width 106 height 49
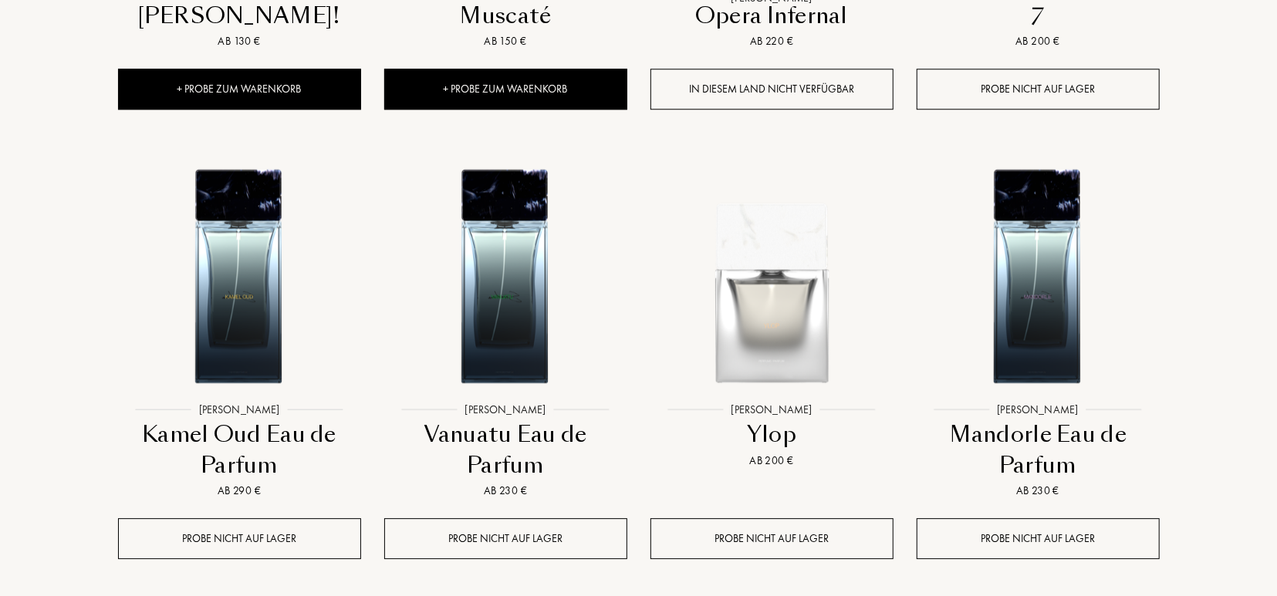
scroll to position [2769, 0]
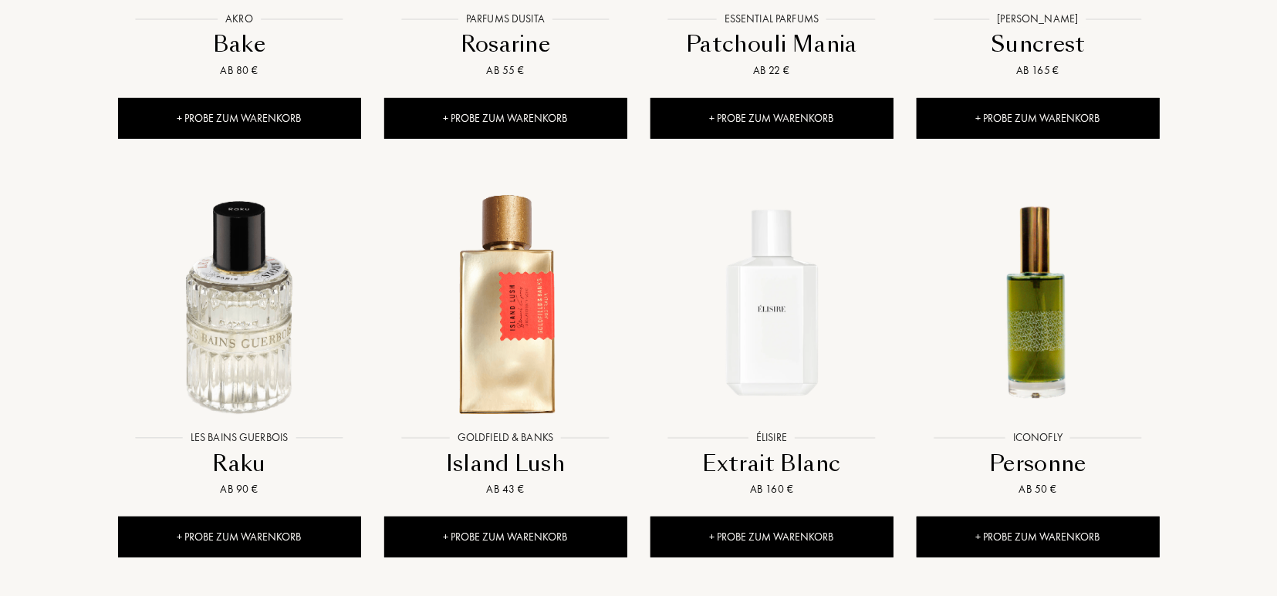
scroll to position [4093, 0]
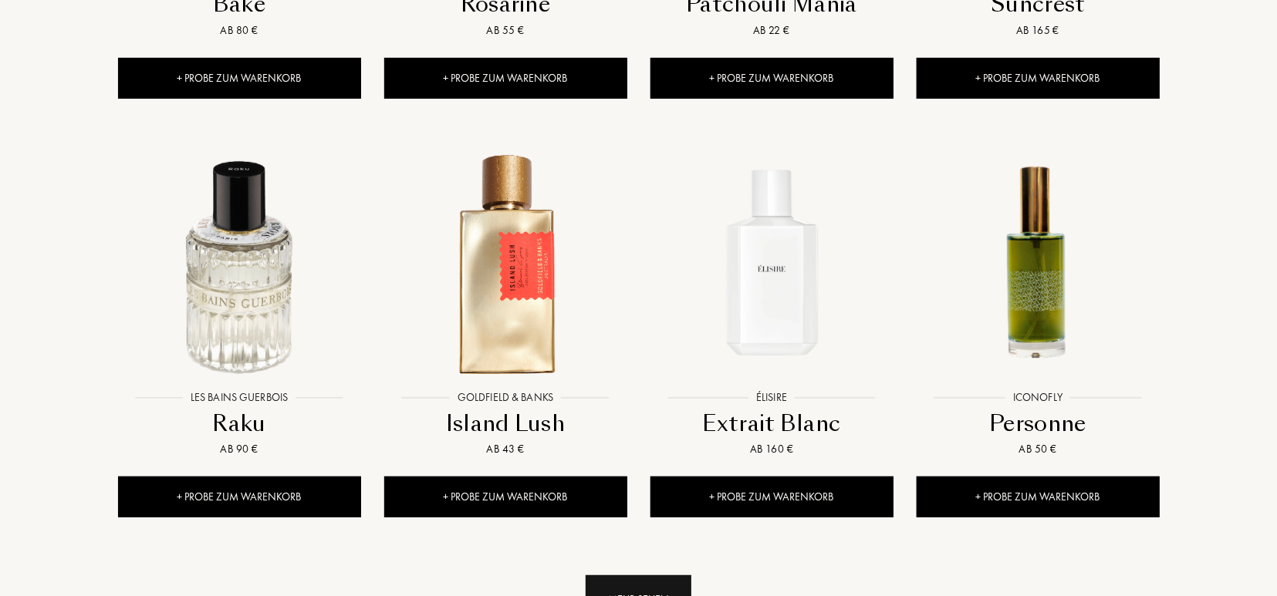
click at [648, 576] on div "Mehr sehen" at bounding box center [639, 600] width 106 height 49
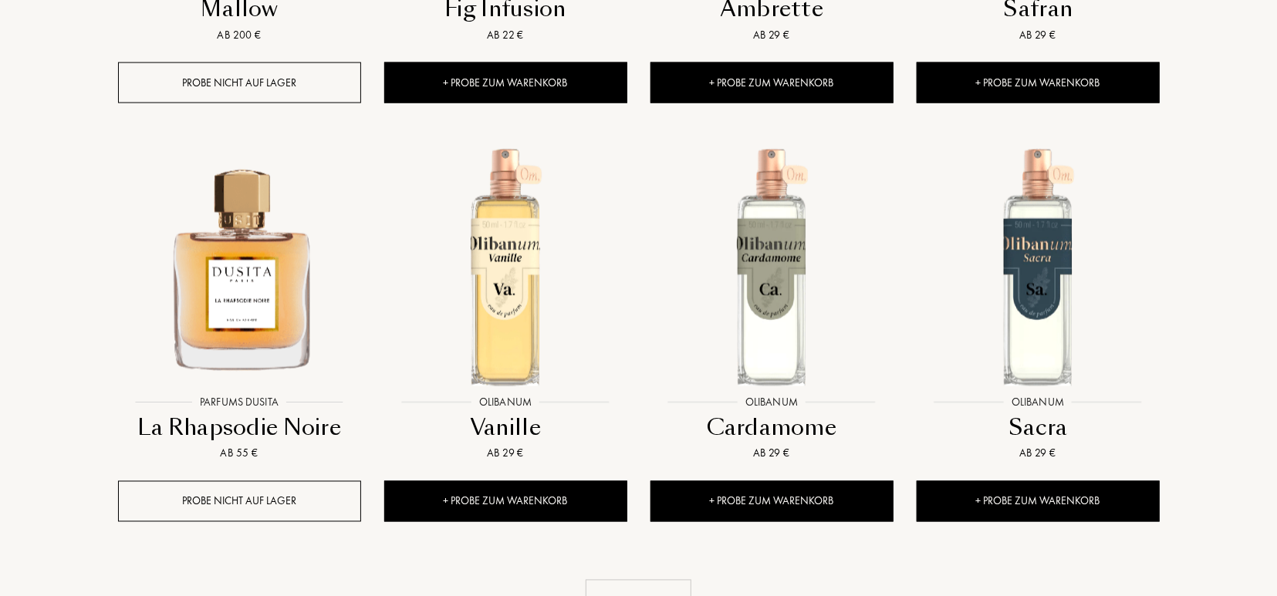
scroll to position [5417, 0]
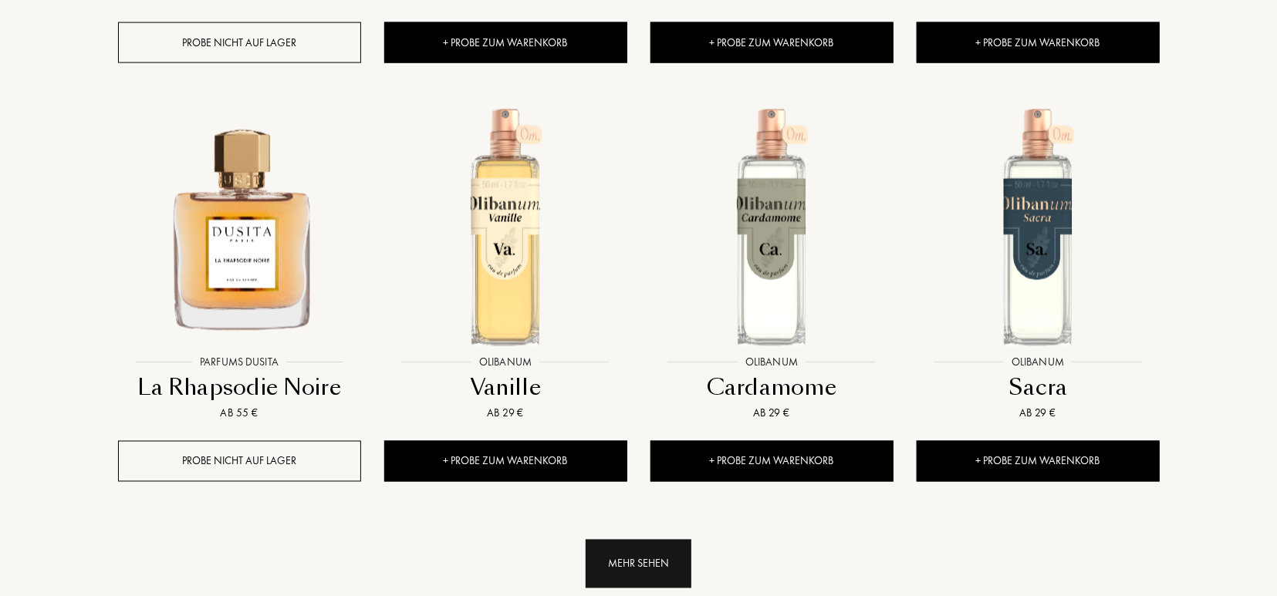
click at [644, 540] on div "Mehr sehen" at bounding box center [639, 564] width 106 height 49
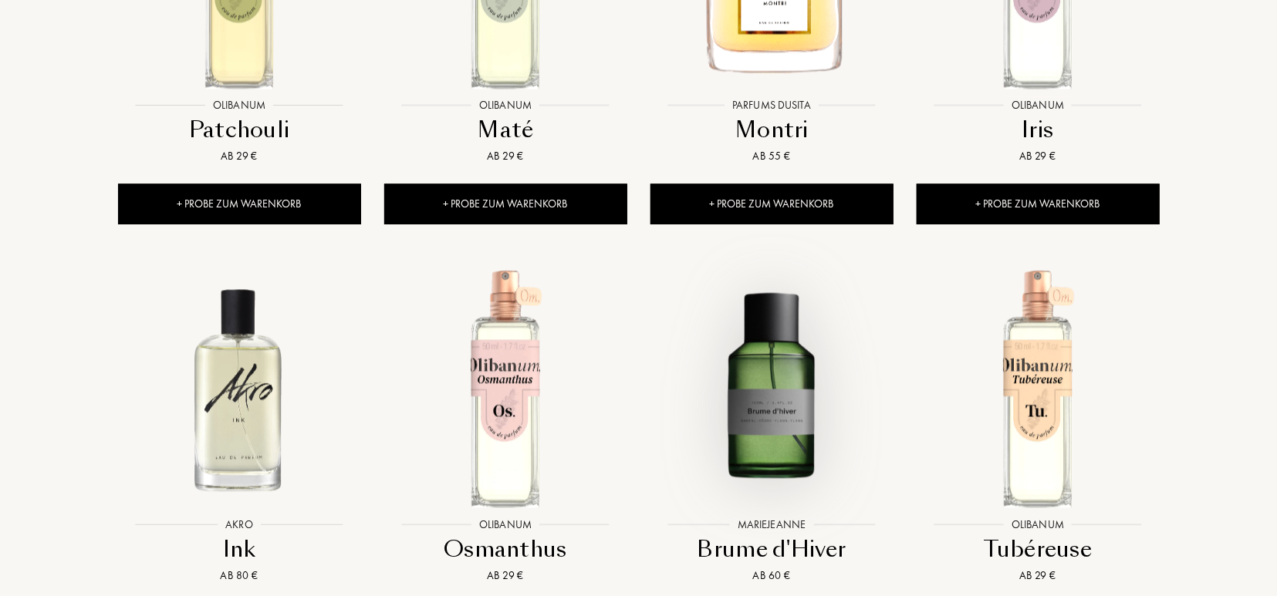
scroll to position [6099, 0]
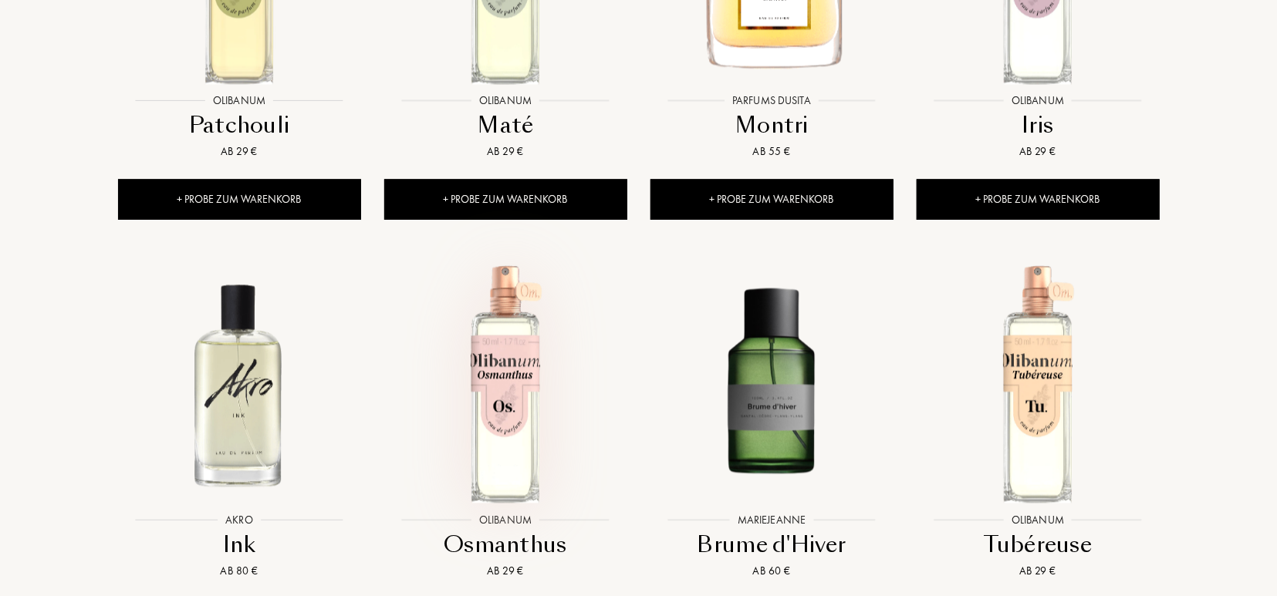
click at [506, 363] on img at bounding box center [506, 384] width 240 height 240
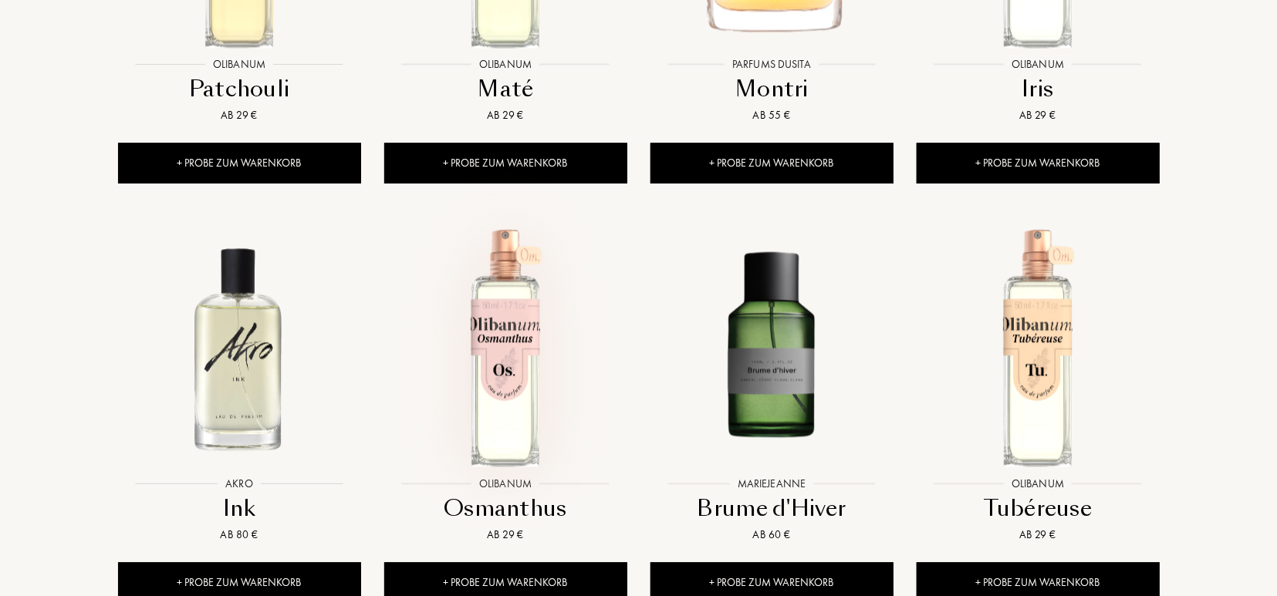
scroll to position [6139, 0]
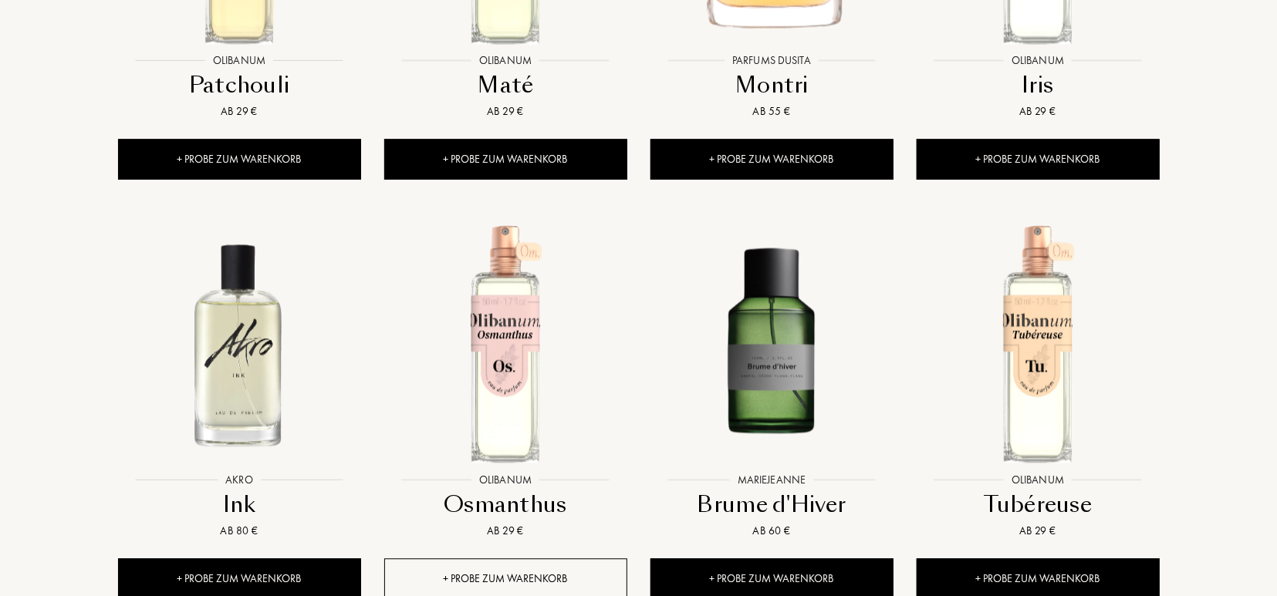
click at [444, 559] on div "+ Probe zum Warenkorb" at bounding box center [505, 579] width 243 height 41
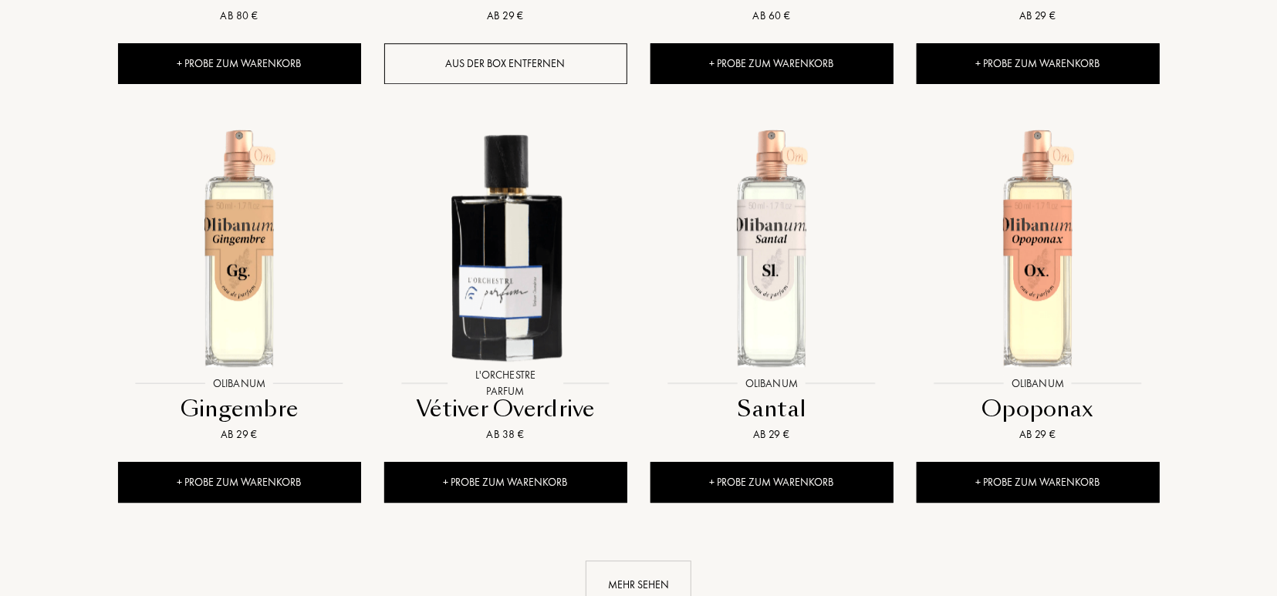
scroll to position [6661, 0]
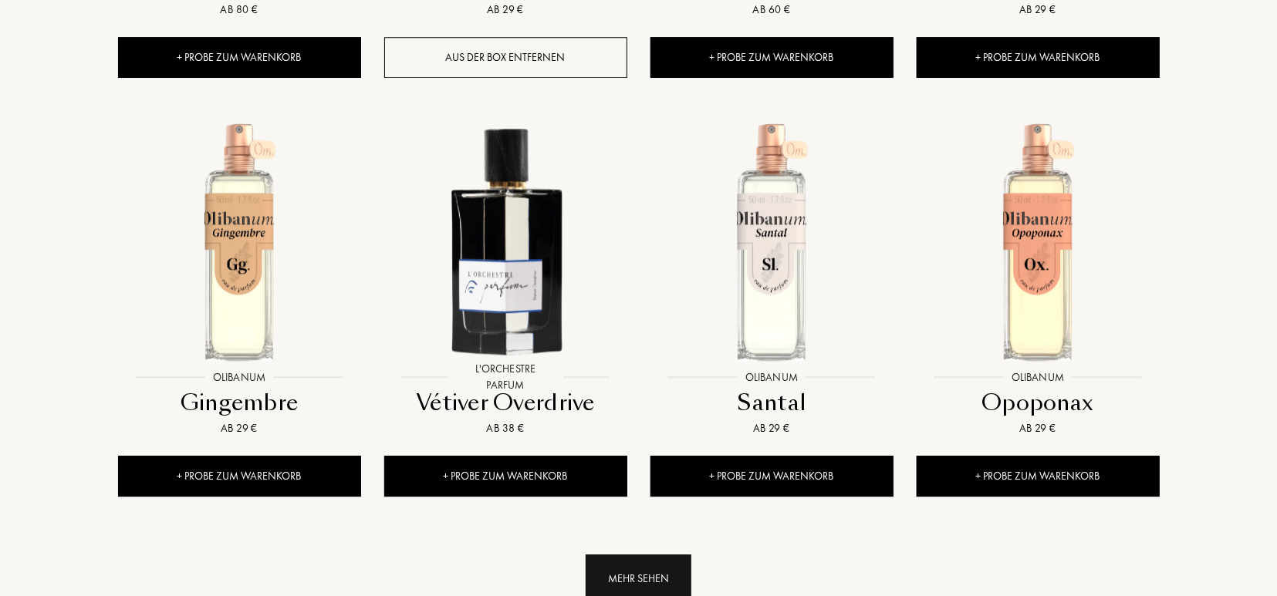
click at [646, 555] on div "Mehr sehen" at bounding box center [639, 579] width 106 height 49
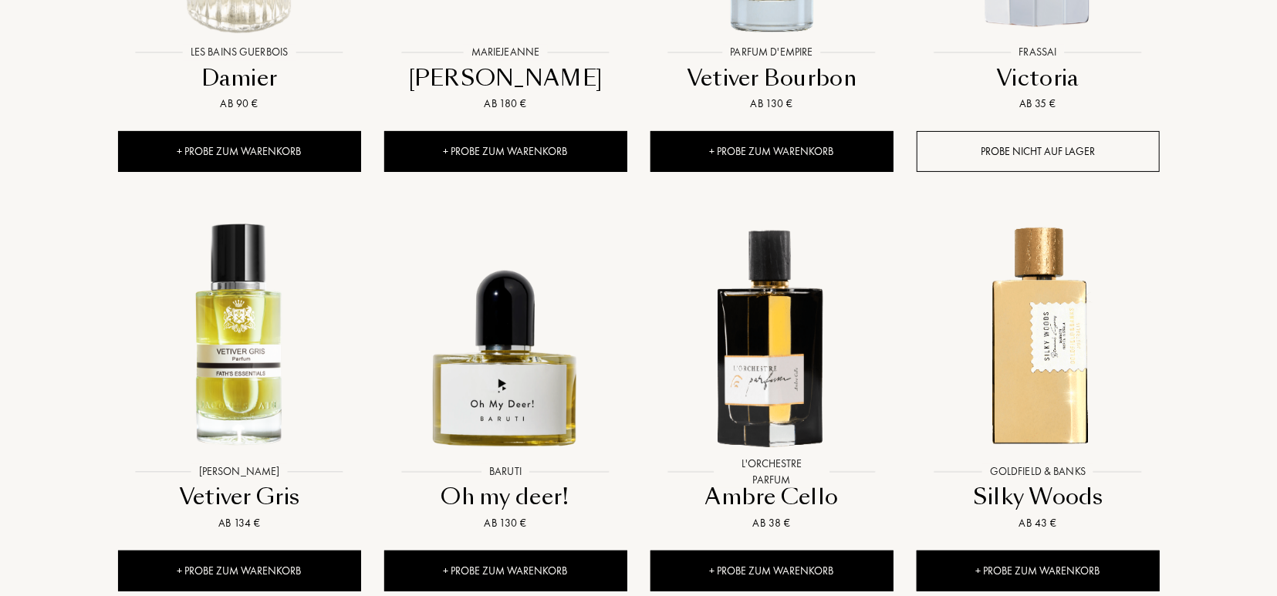
scroll to position [7864, 0]
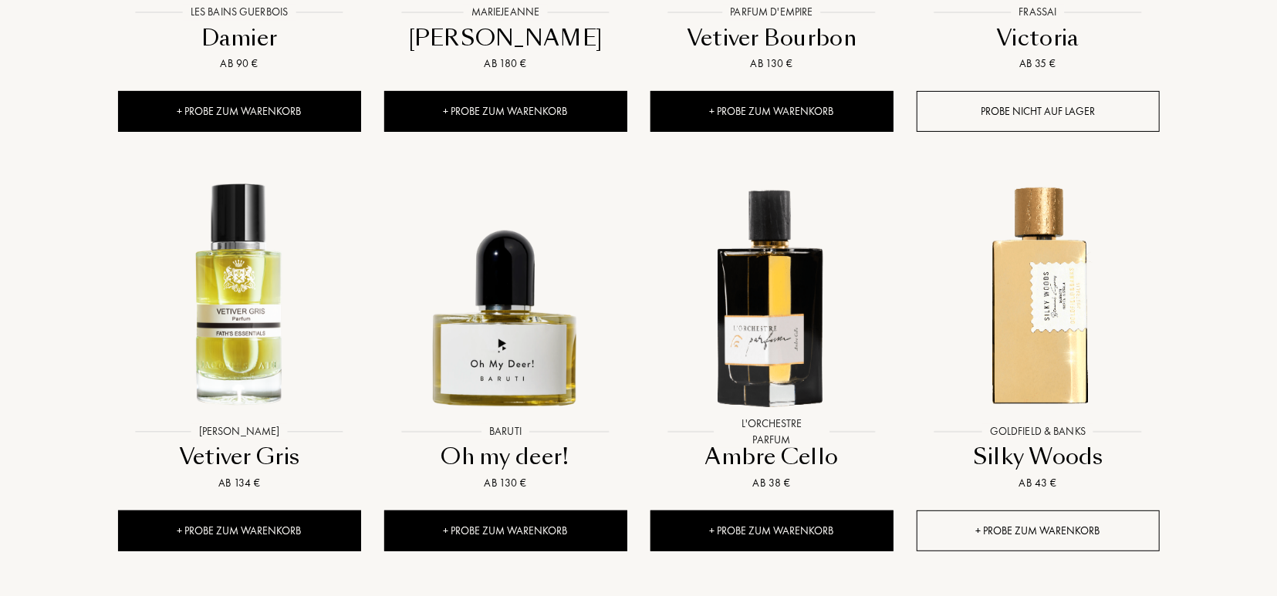
click at [1005, 511] on div "+ Probe zum Warenkorb" at bounding box center [1038, 531] width 243 height 41
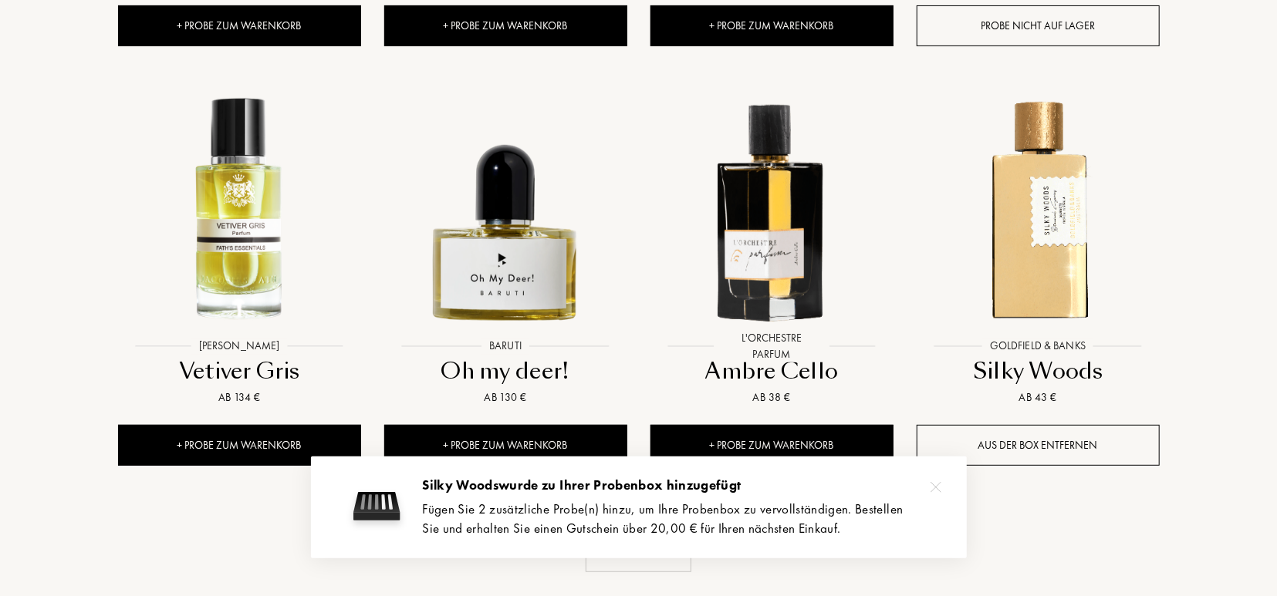
scroll to position [7985, 0]
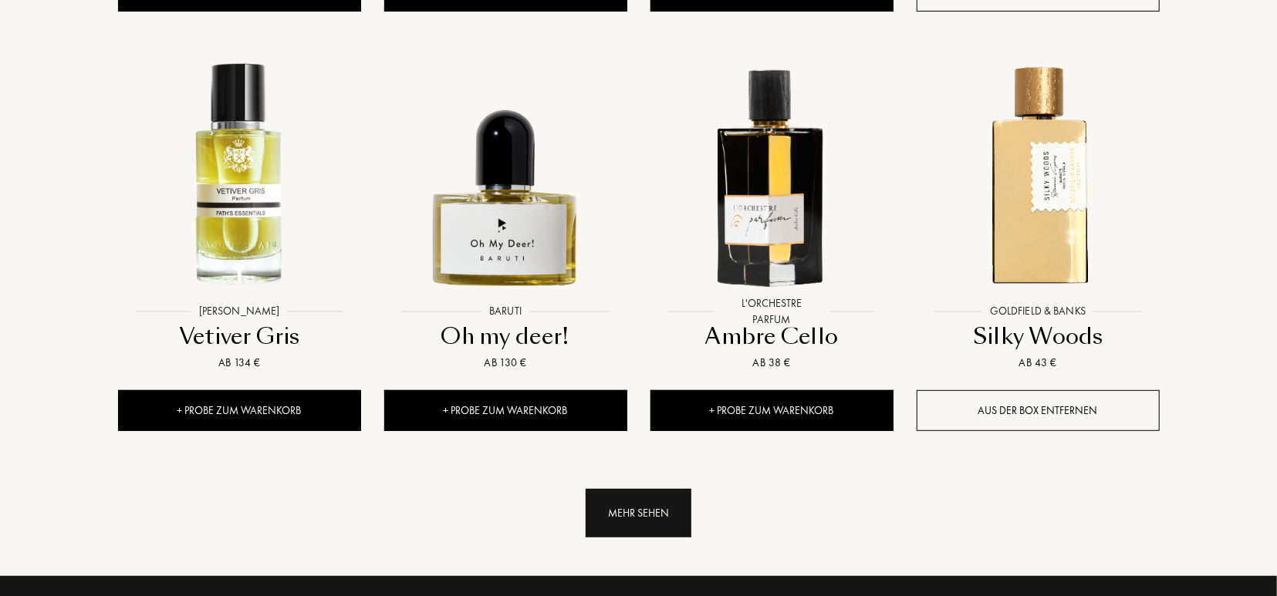
click at [603, 489] on div "Mehr sehen" at bounding box center [639, 513] width 106 height 49
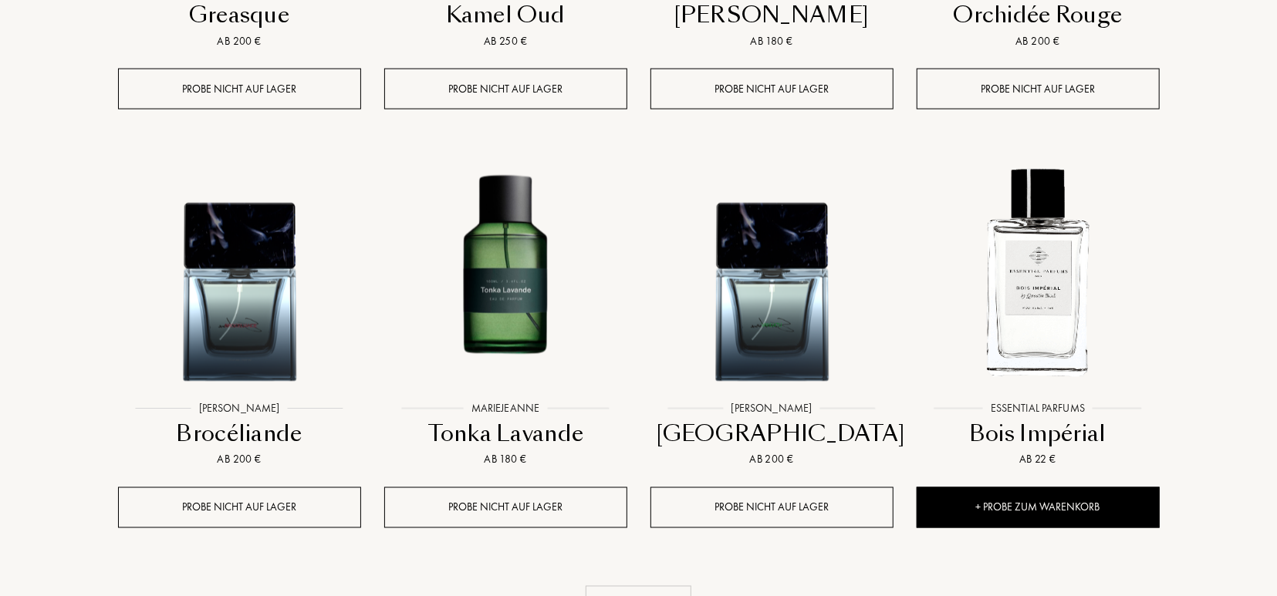
scroll to position [9148, 0]
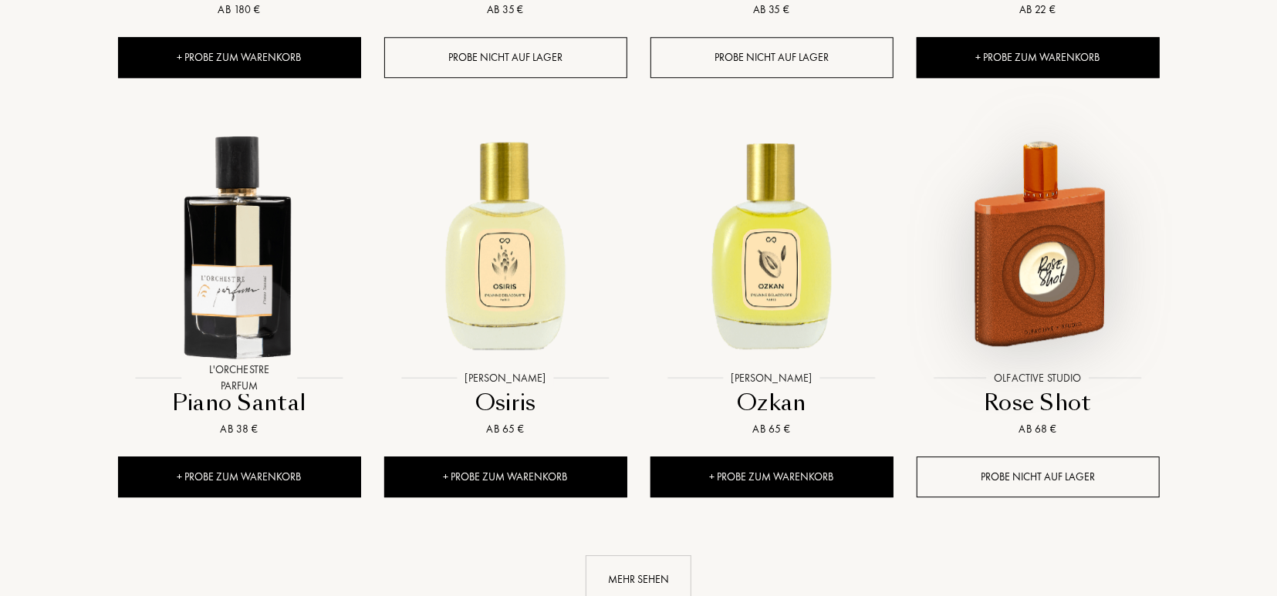
scroll to position [10473, 0]
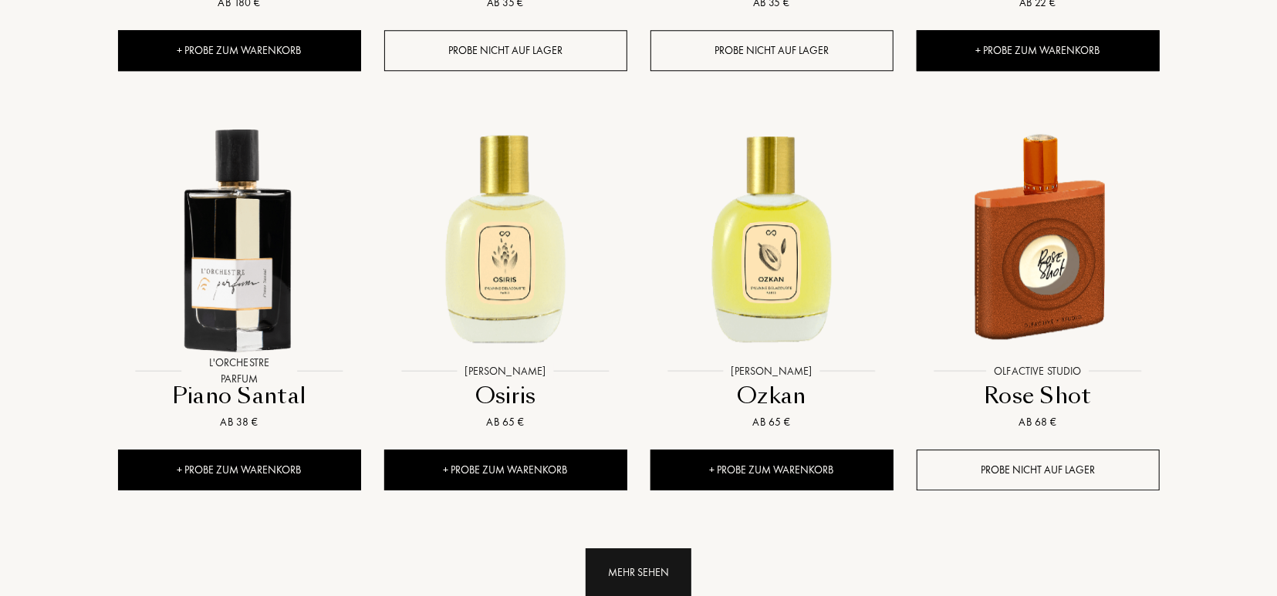
click at [637, 549] on div "Mehr sehen" at bounding box center [639, 573] width 106 height 49
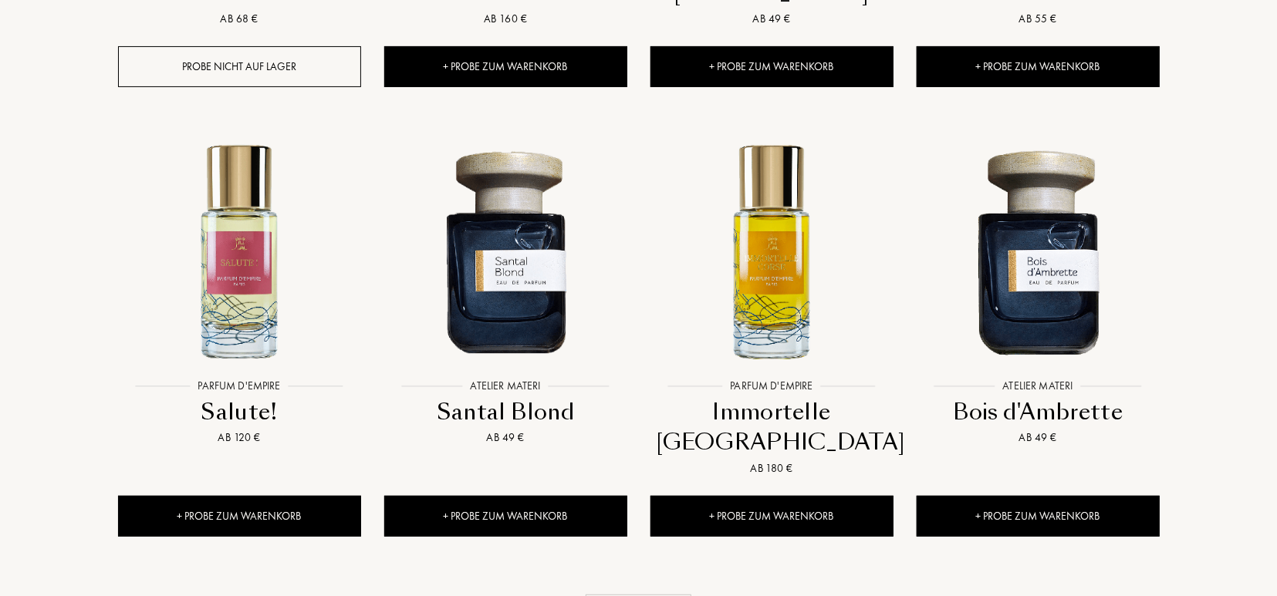
scroll to position [11716, 0]
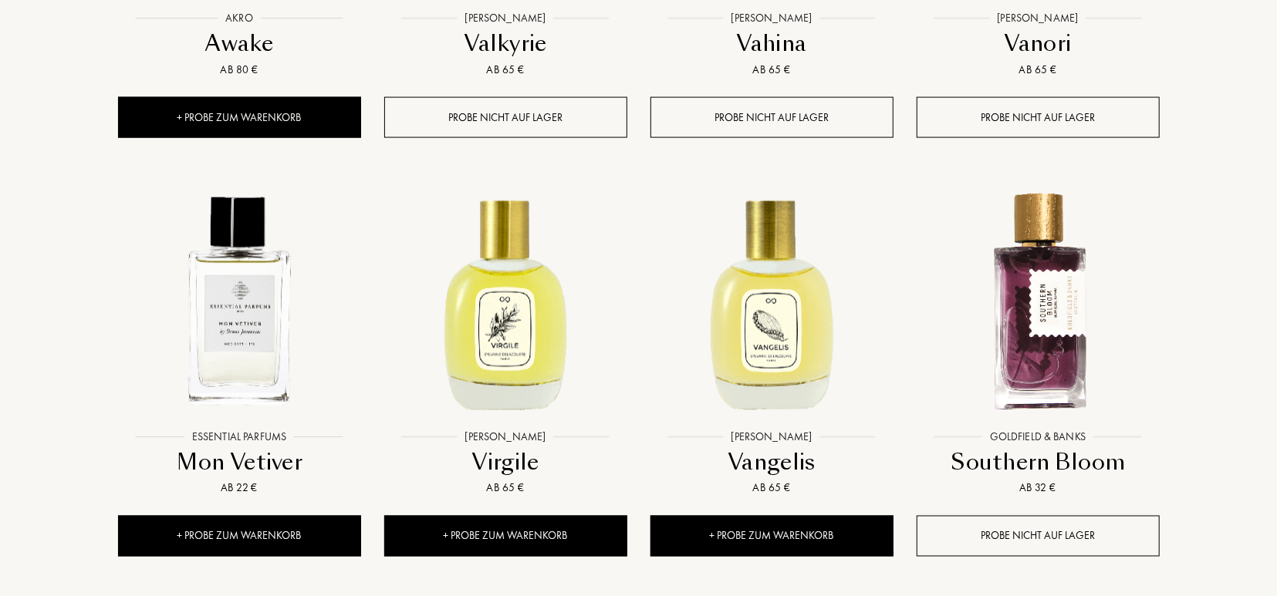
scroll to position [12960, 0]
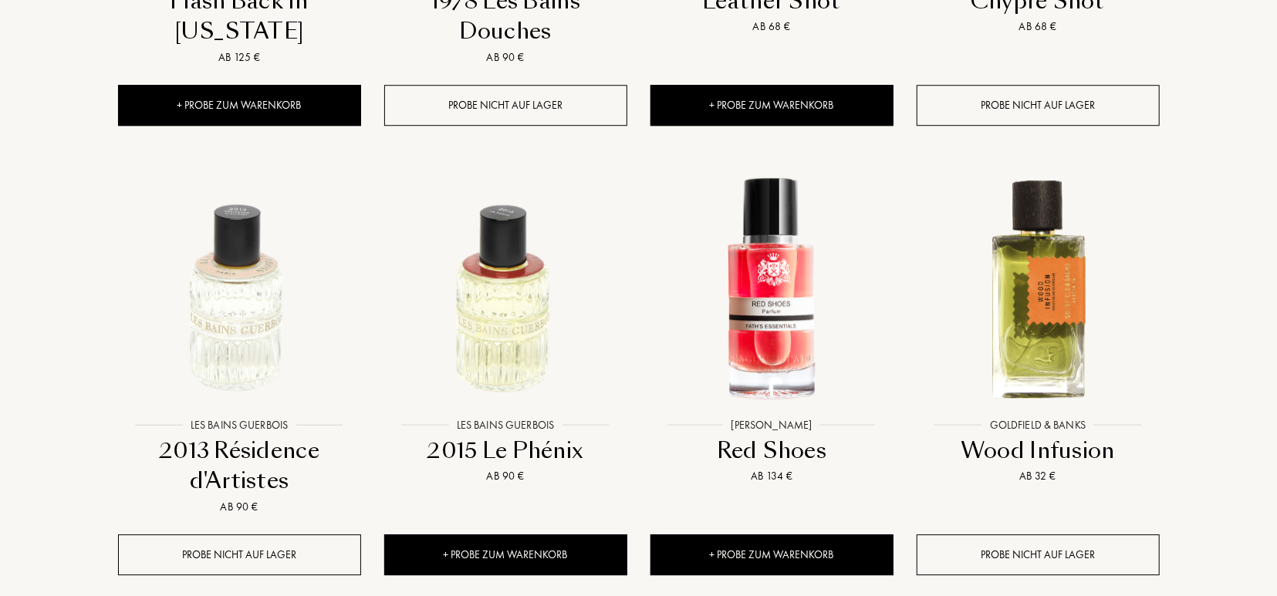
scroll to position [14324, 0]
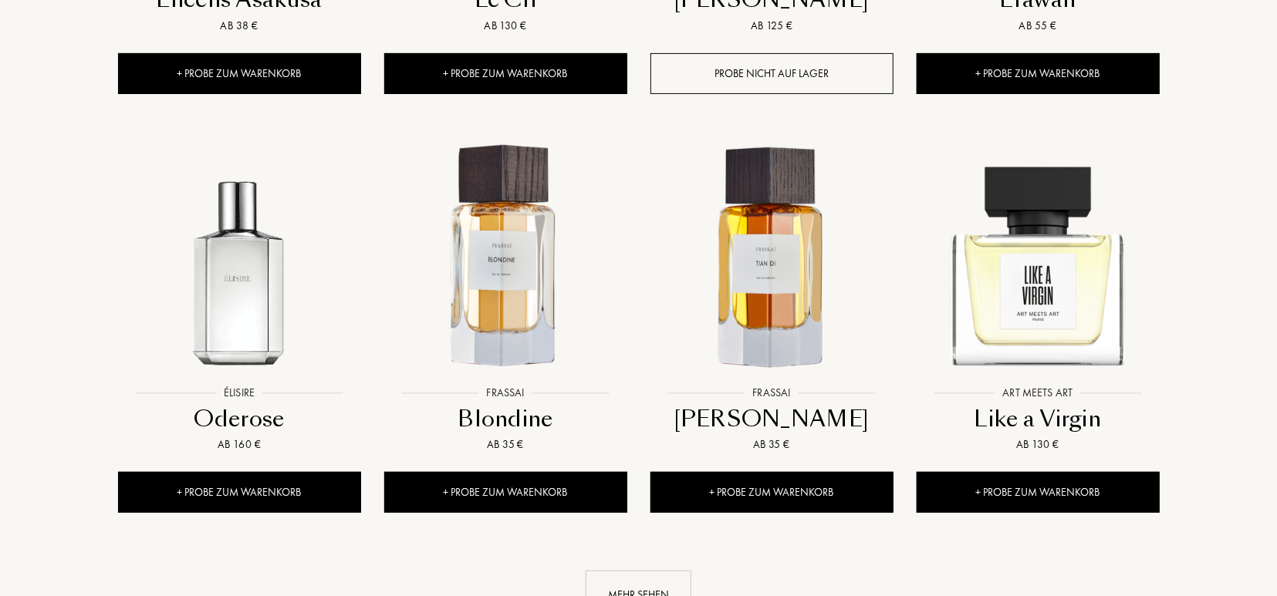
scroll to position [15608, 0]
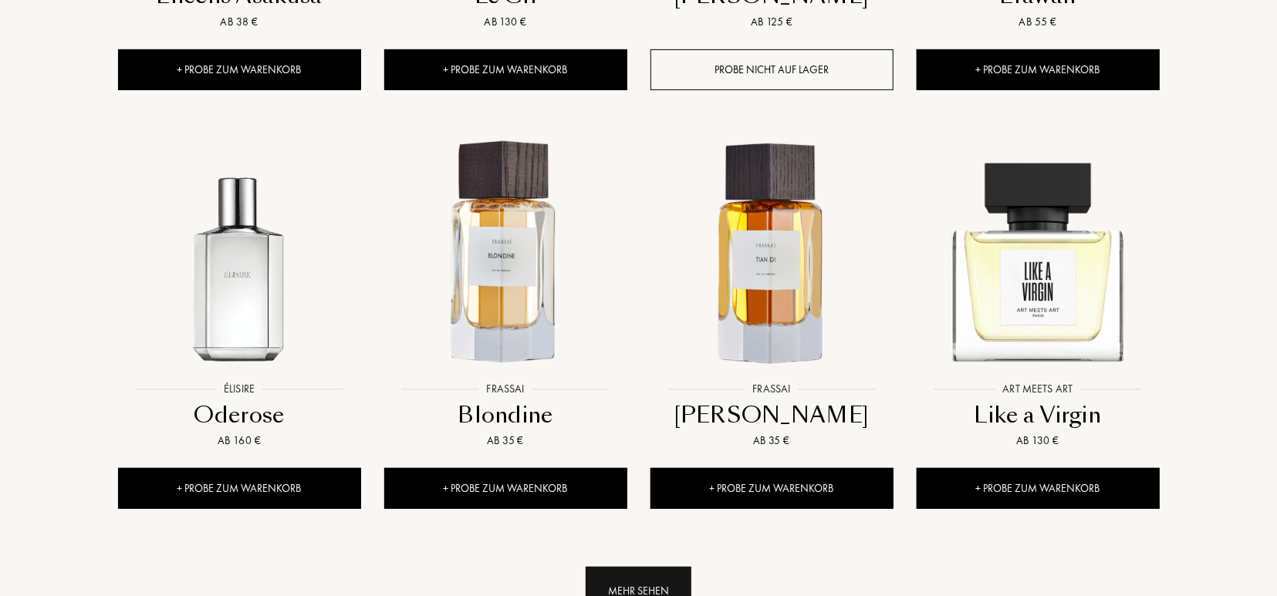
click at [635, 567] on div "Mehr sehen" at bounding box center [639, 591] width 106 height 49
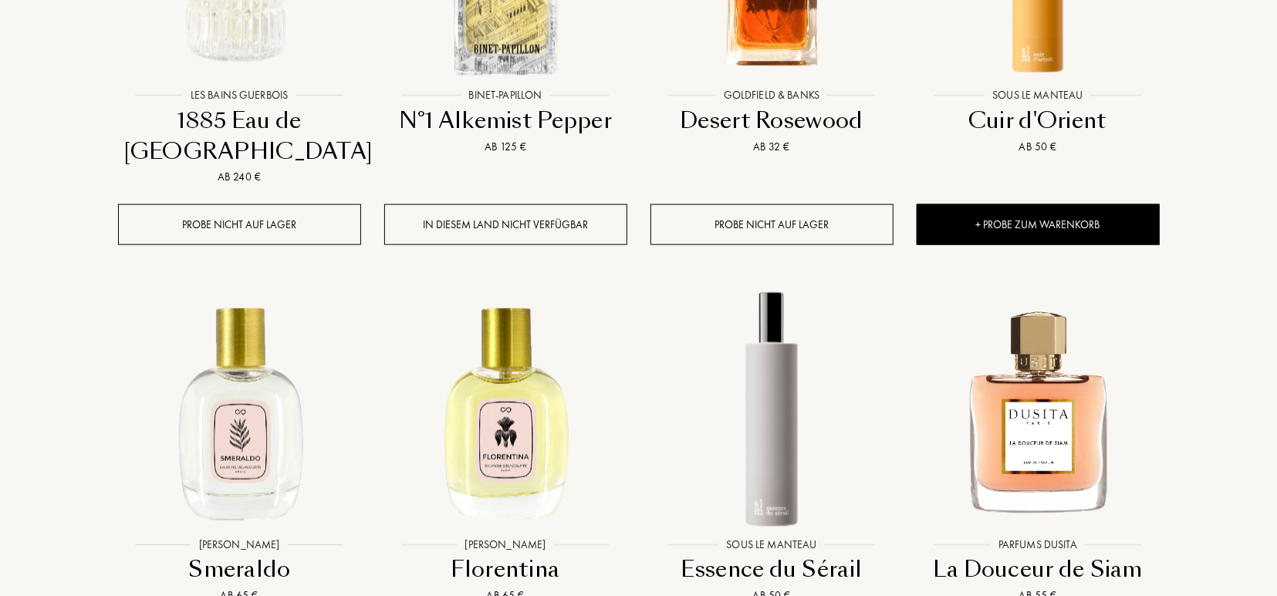
scroll to position [16812, 0]
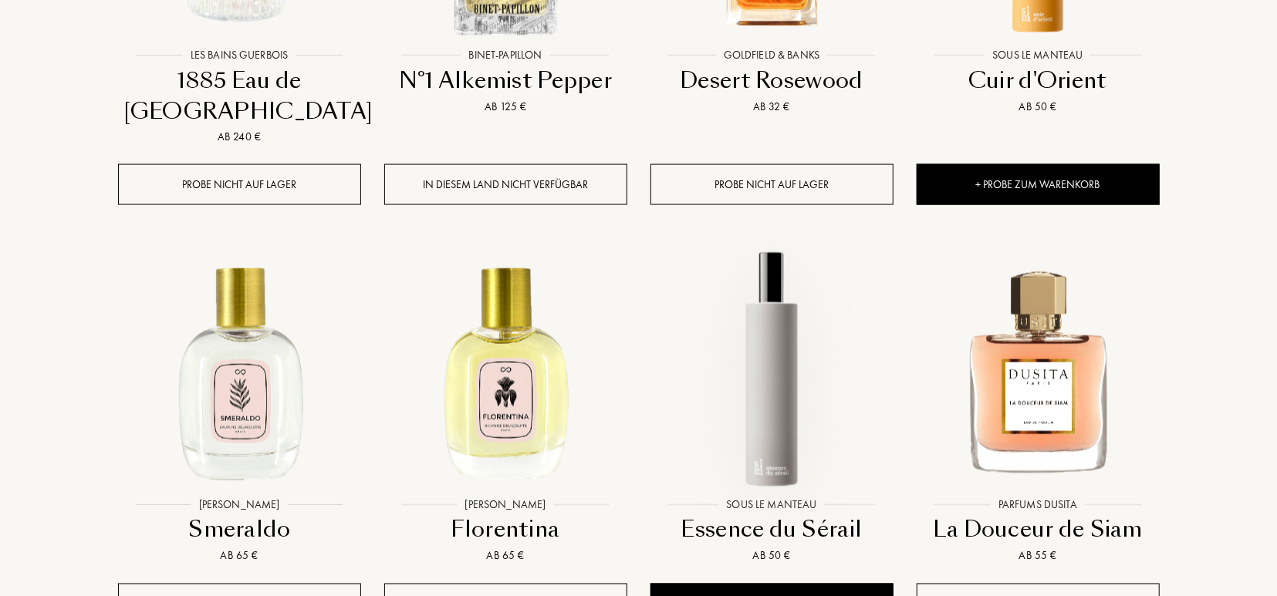
click at [816, 249] on img at bounding box center [772, 369] width 240 height 240
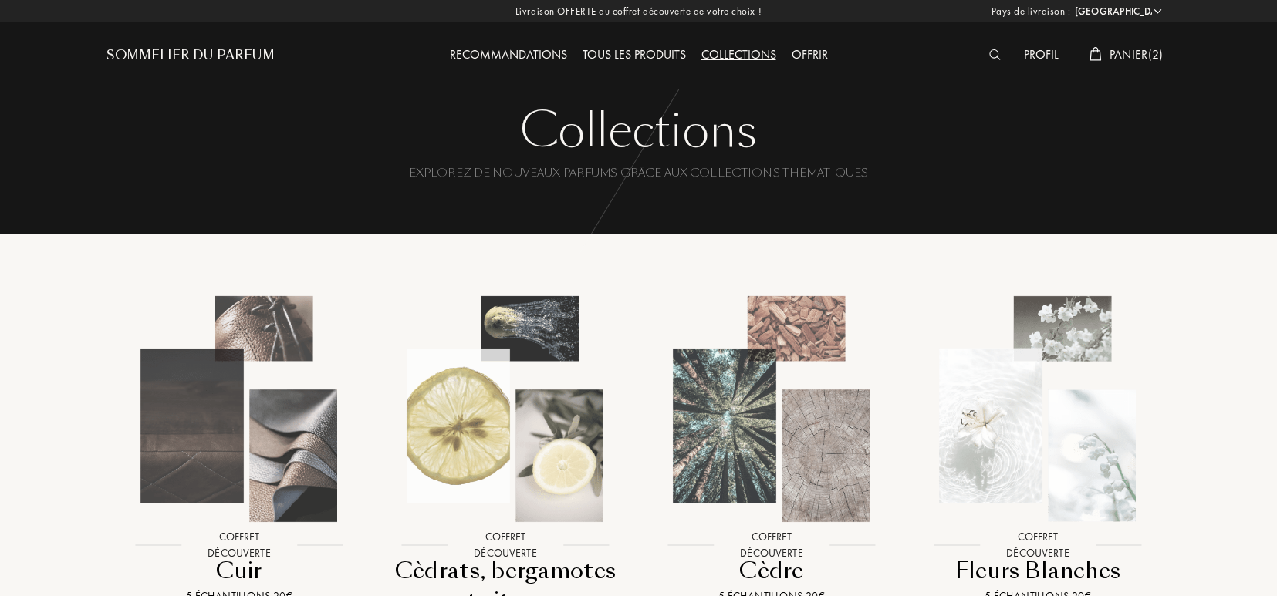
select select "DE"
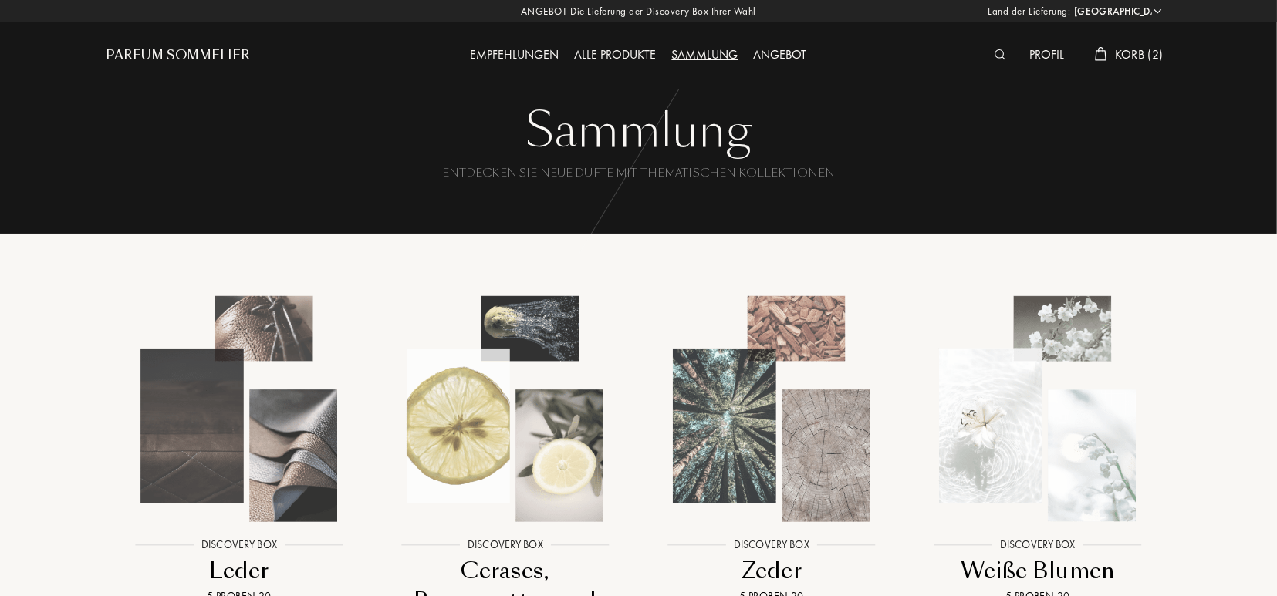
click at [775, 53] on div "Angebot" at bounding box center [780, 56] width 69 height 20
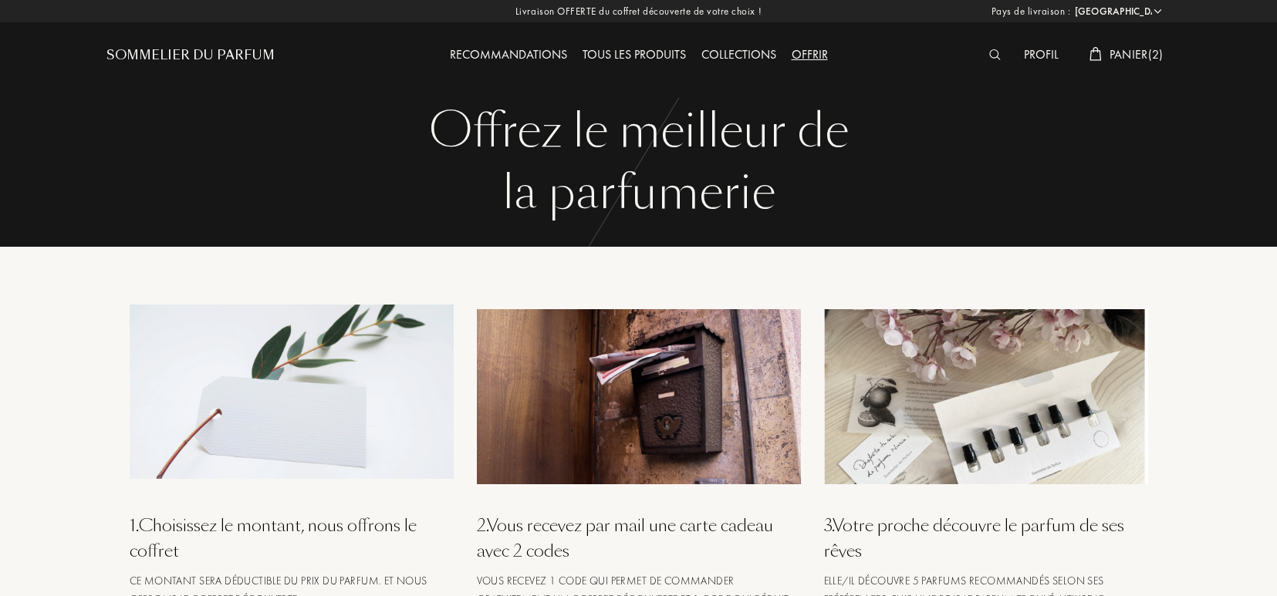
select select "DE"
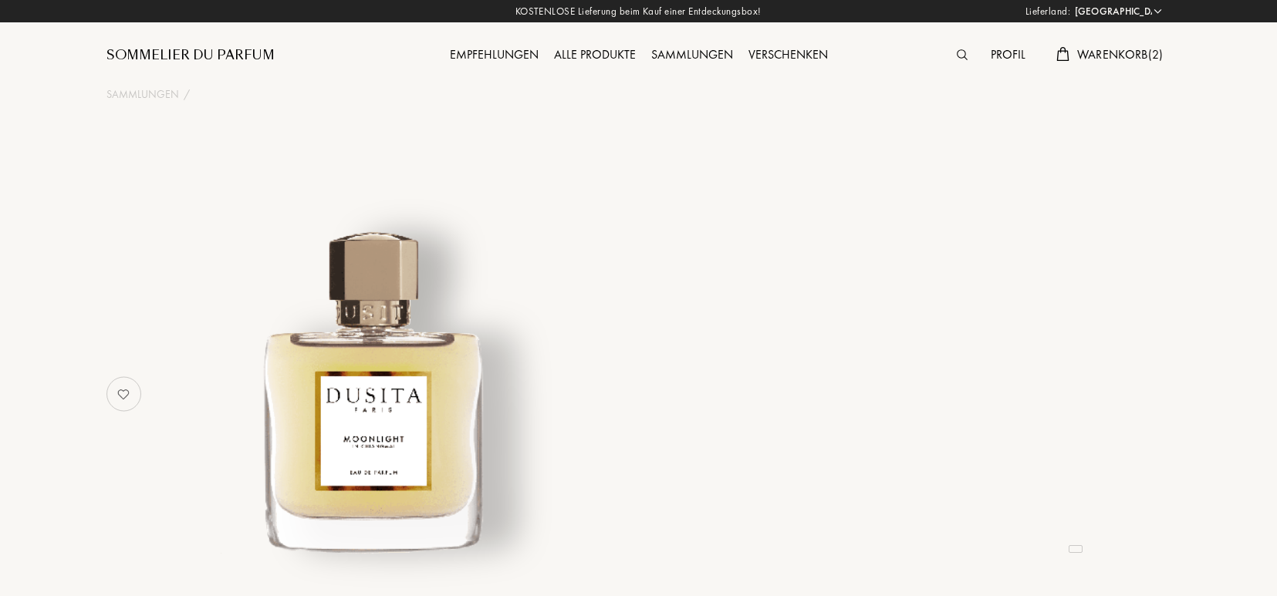
select select "DE"
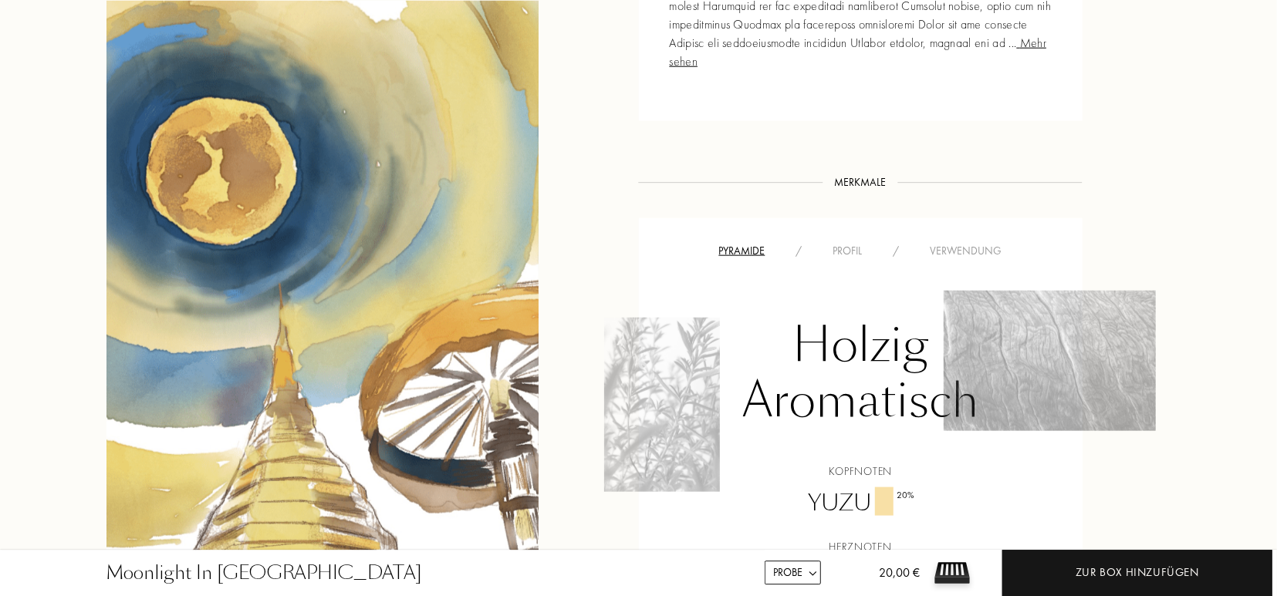
scroll to position [1083, 0]
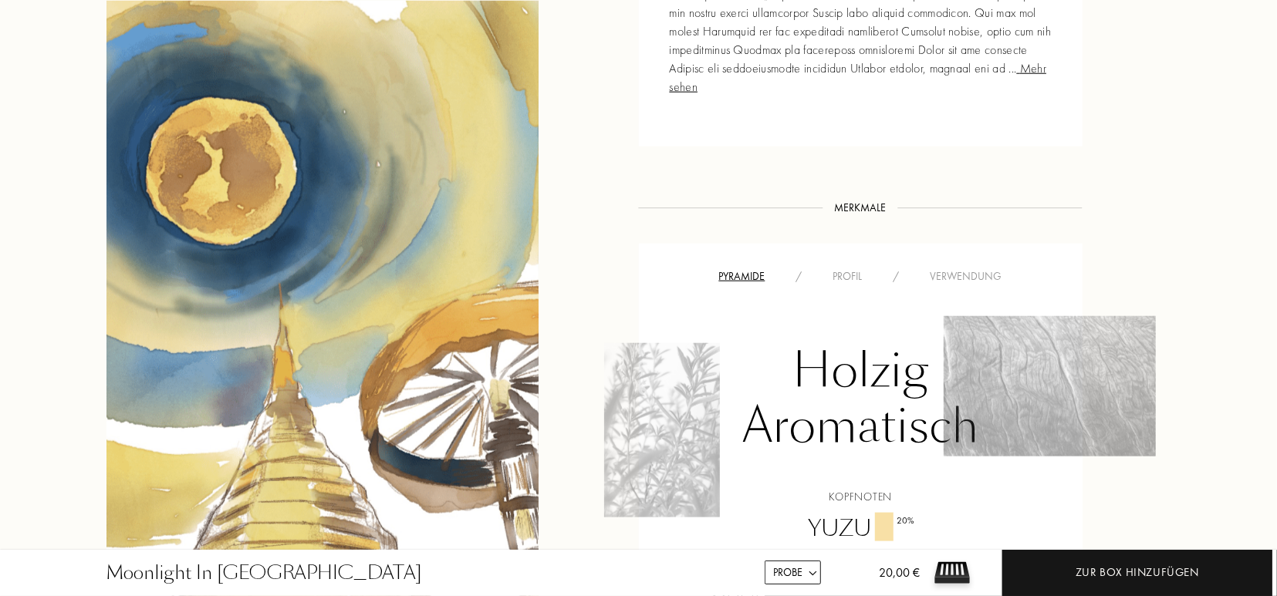
click at [847, 269] on div "Profil" at bounding box center [848, 277] width 60 height 16
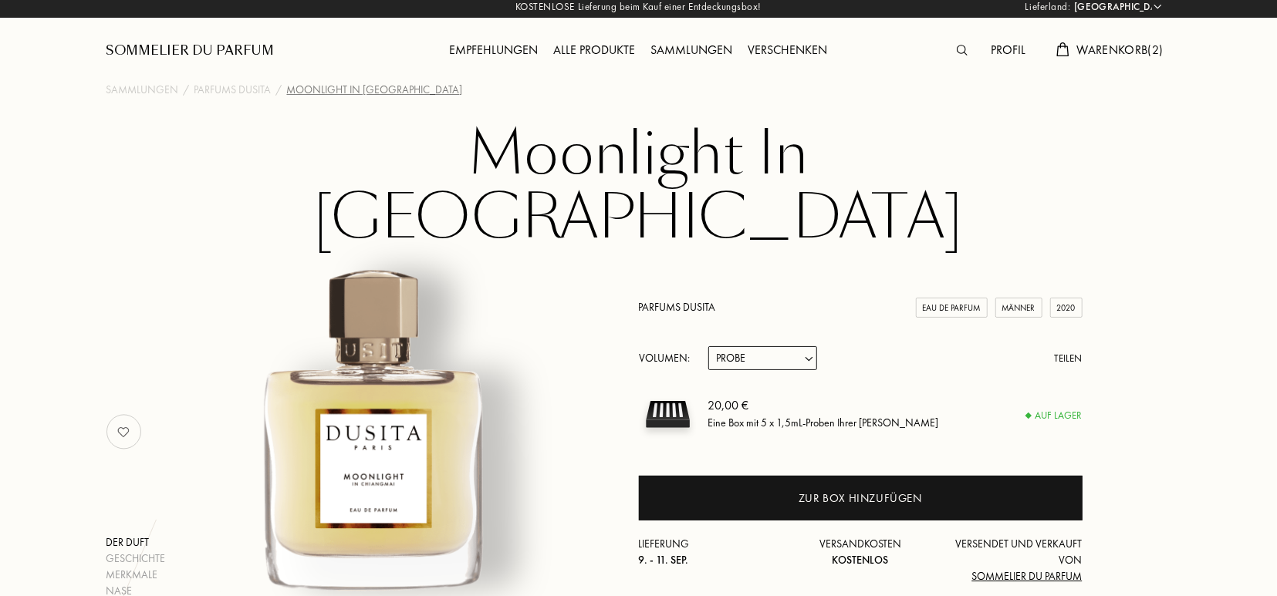
scroll to position [0, 0]
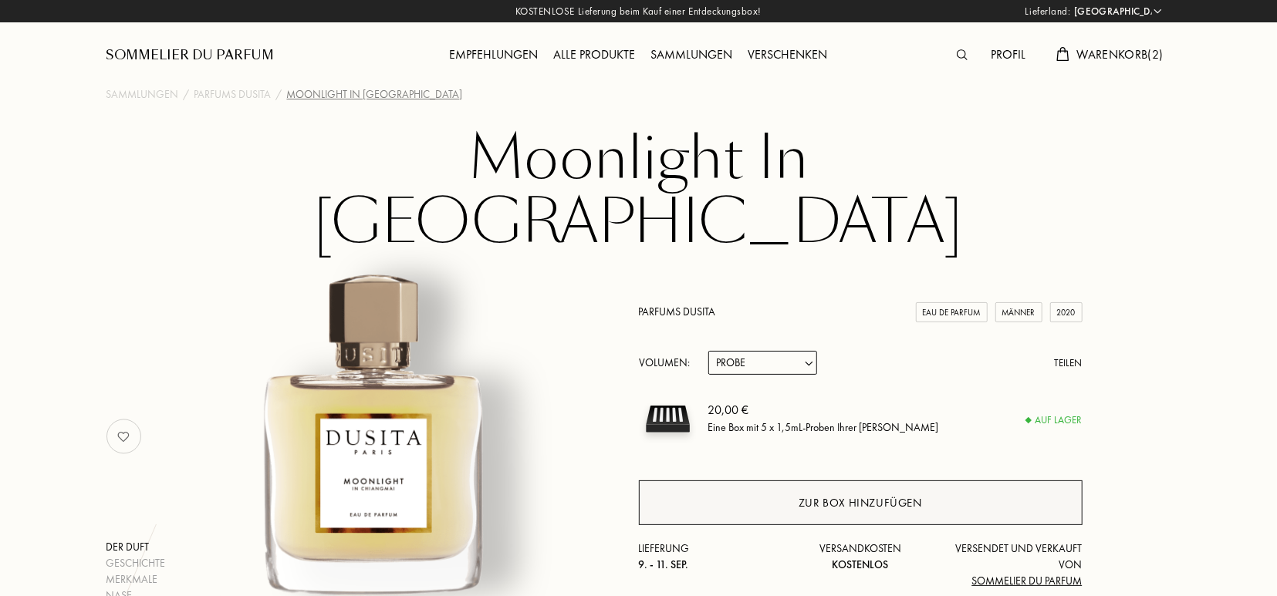
click at [816, 495] on div "Zur Box hinzufügen" at bounding box center [860, 504] width 123 height 18
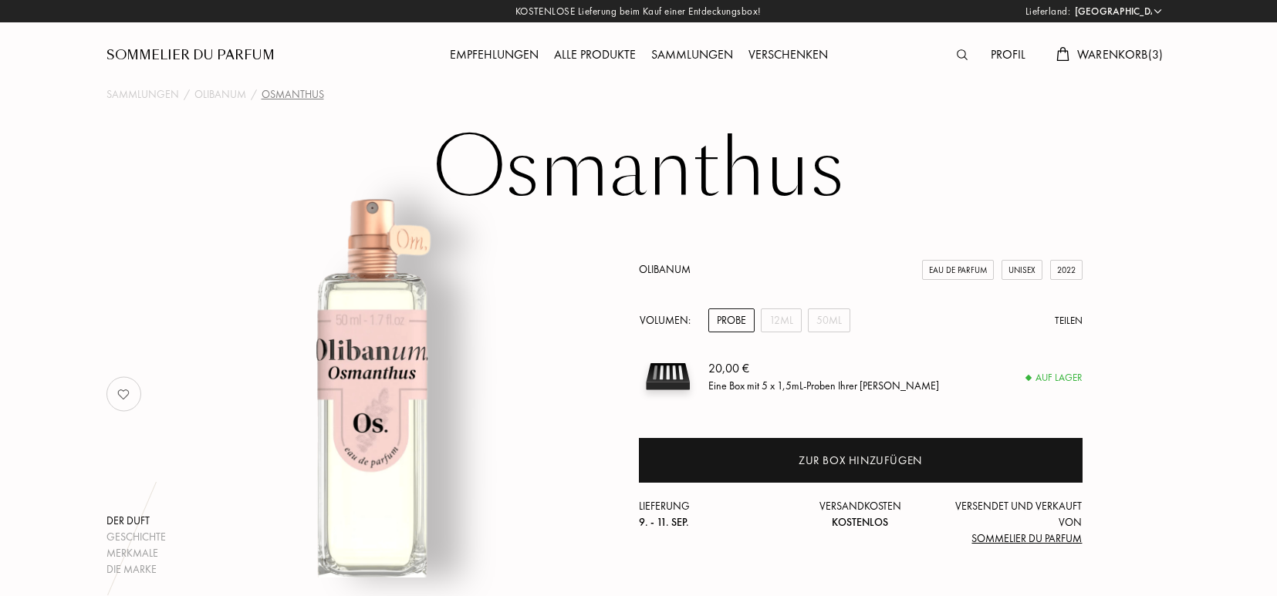
select select "DE"
click at [782, 321] on div "12mL" at bounding box center [781, 321] width 41 height 24
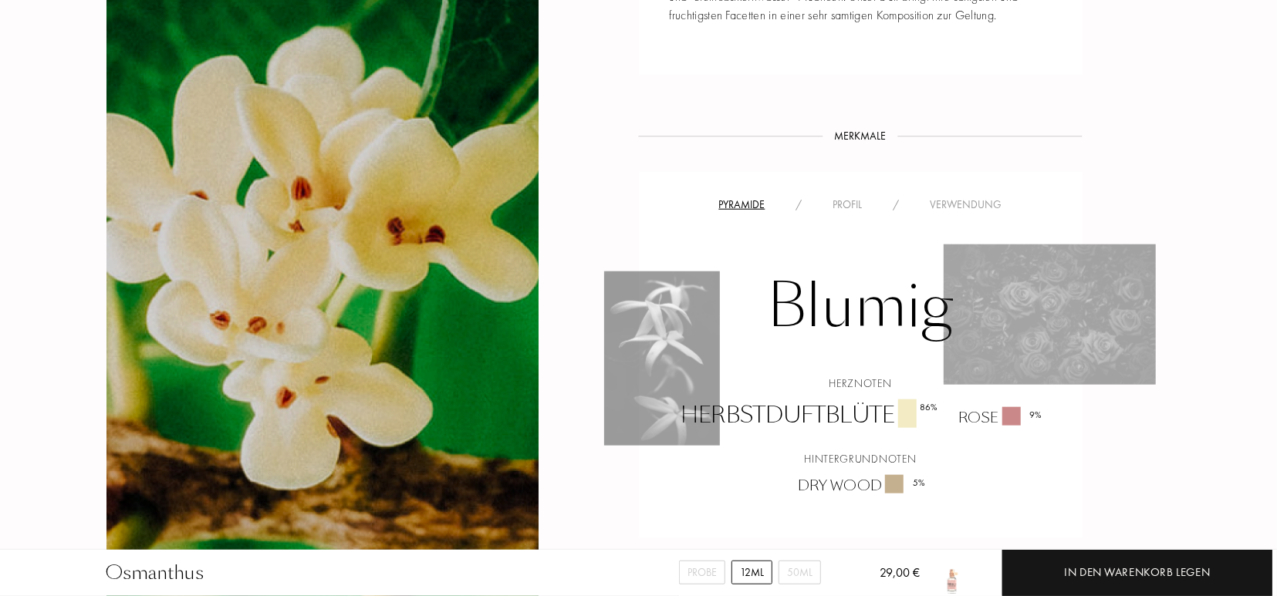
scroll to position [923, 0]
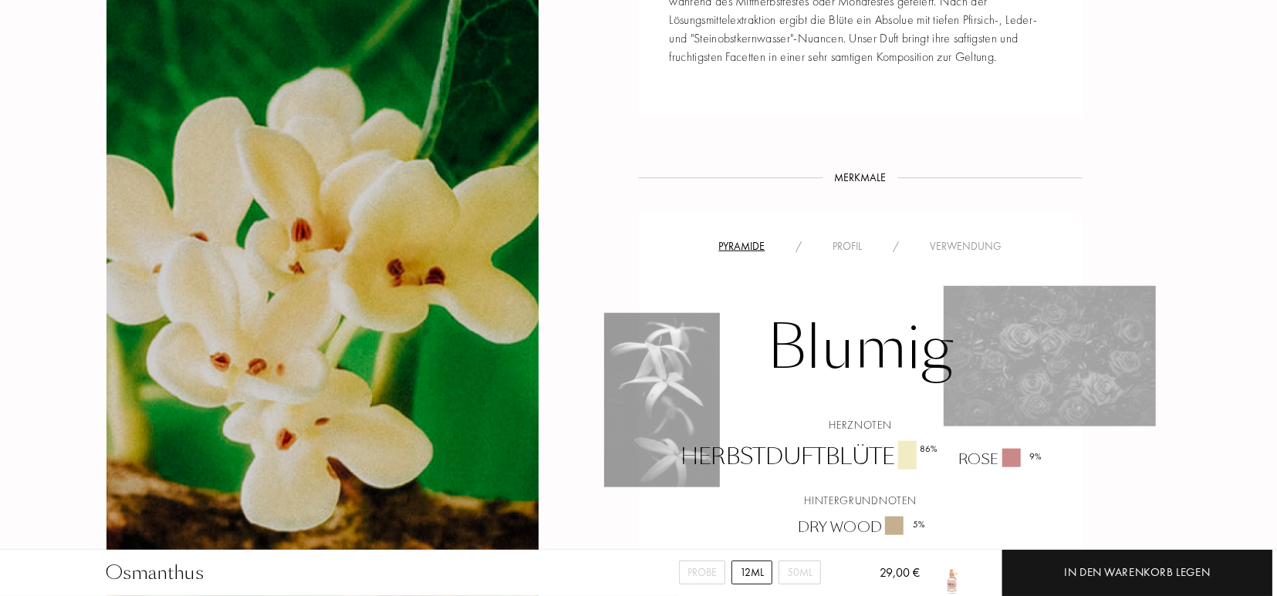
click at [838, 245] on div "Profil" at bounding box center [848, 246] width 60 height 16
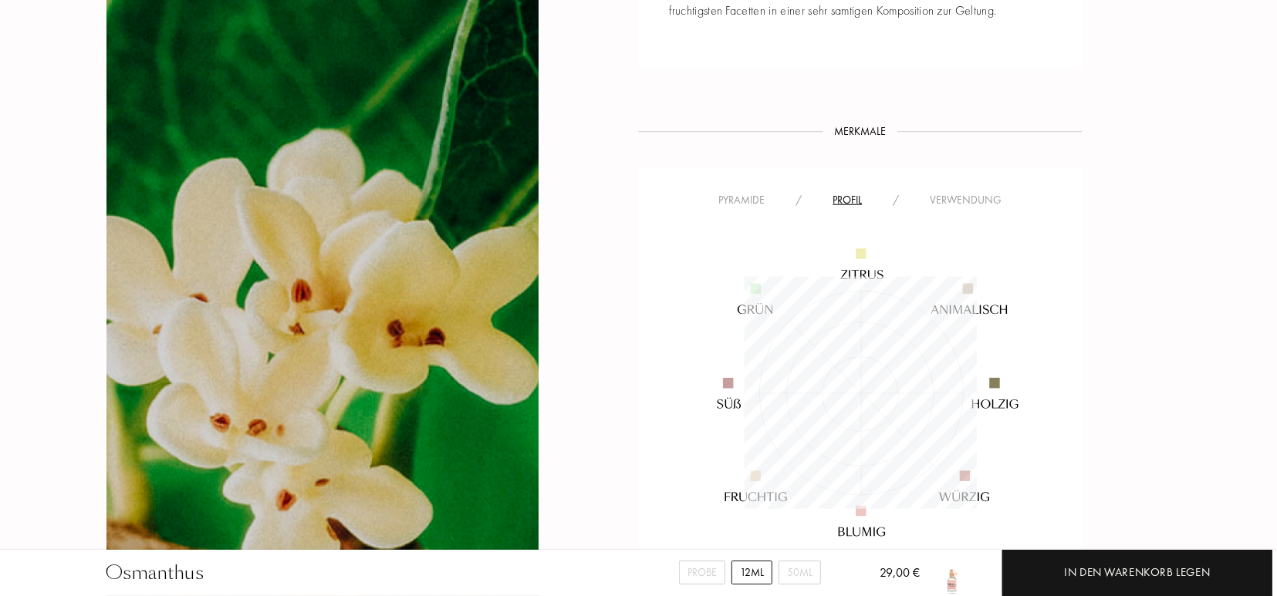
scroll to position [963, 0]
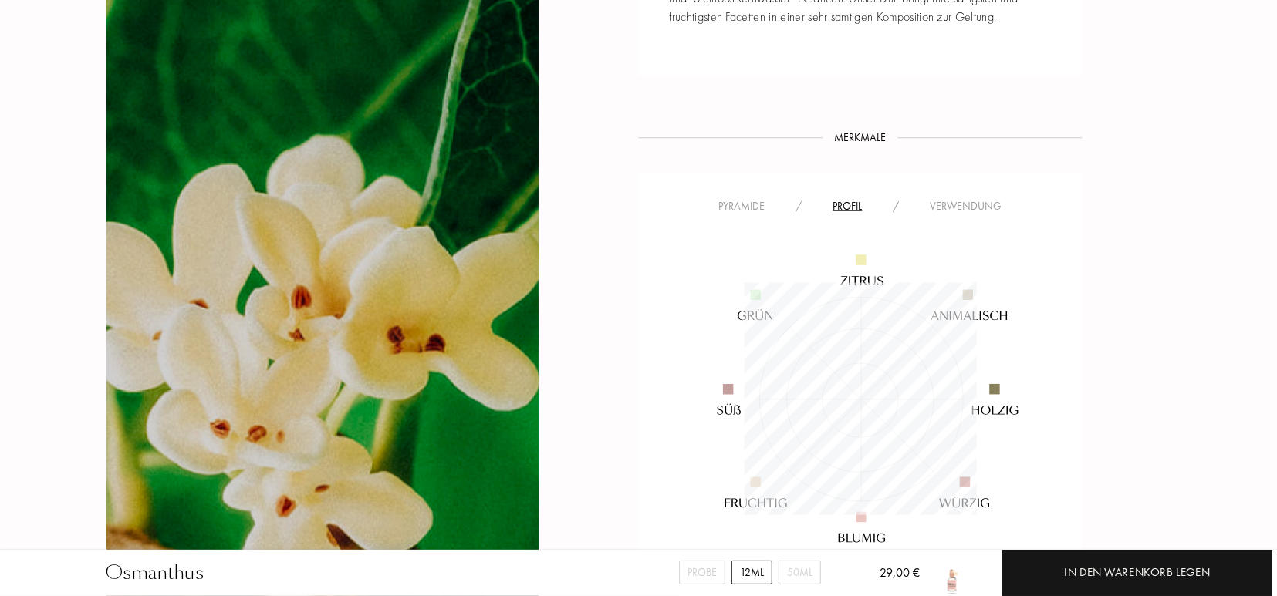
click at [971, 208] on div "Verwendung" at bounding box center [966, 206] width 103 height 16
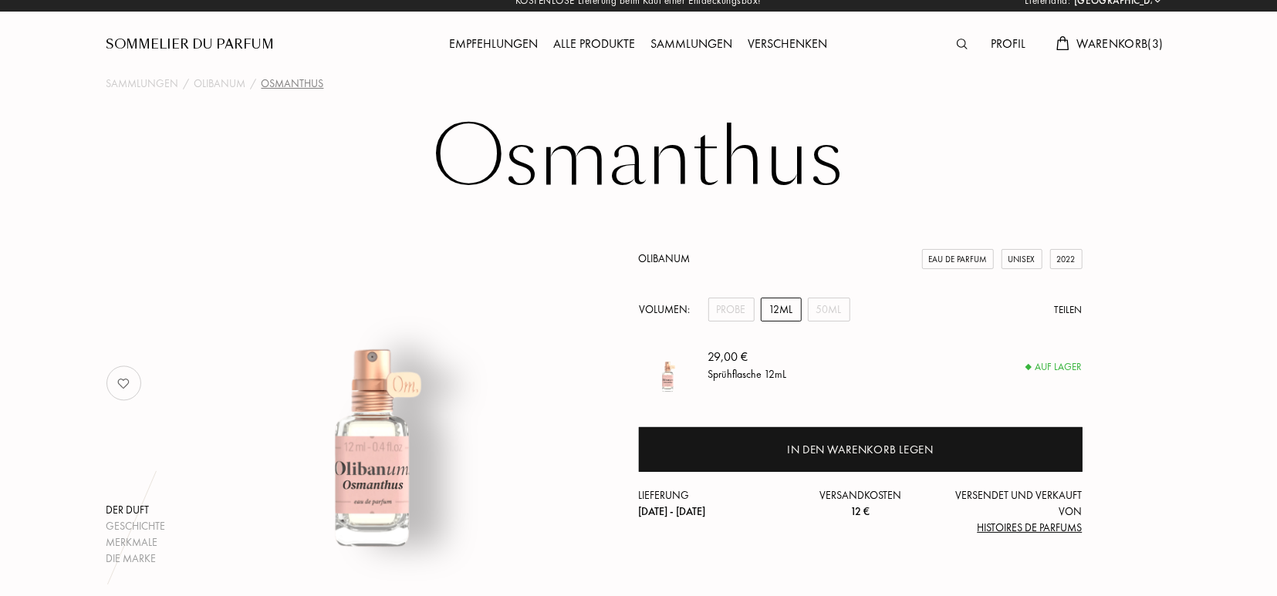
scroll to position [0, 0]
